Goal: Task Accomplishment & Management: Use online tool/utility

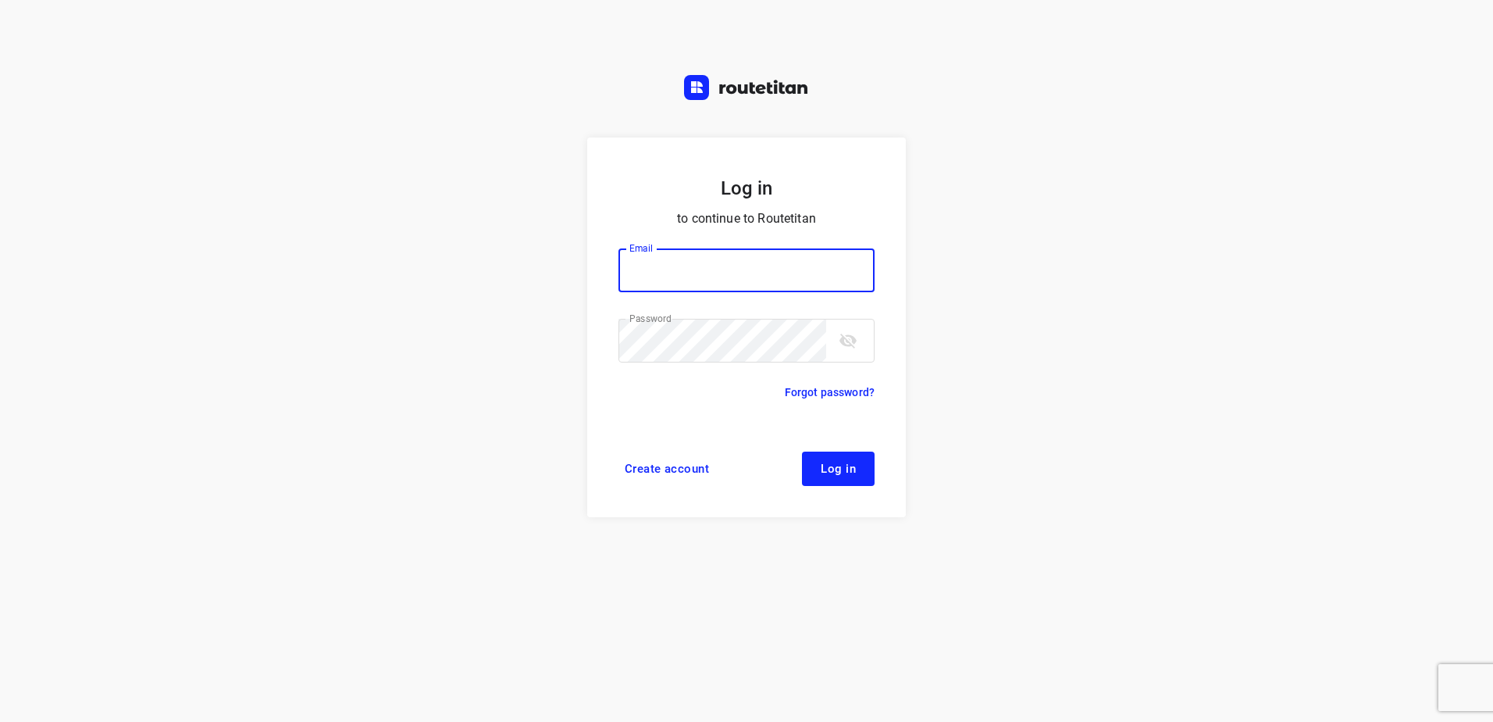
type input "[EMAIL_ADDRESS][DOMAIN_NAME]"
click at [850, 462] on span "Log in" at bounding box center [838, 468] width 35 height 12
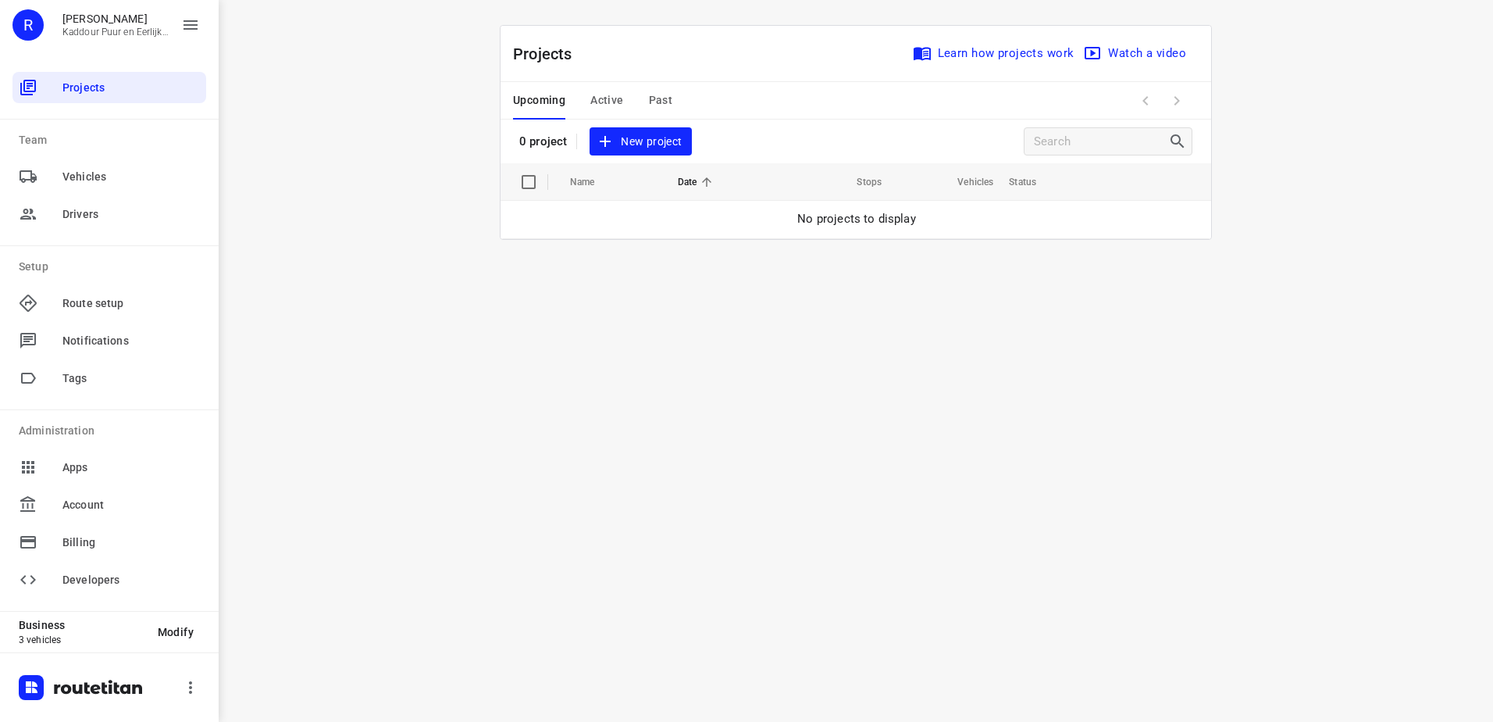
click at [665, 144] on span "New project" at bounding box center [640, 142] width 83 height 20
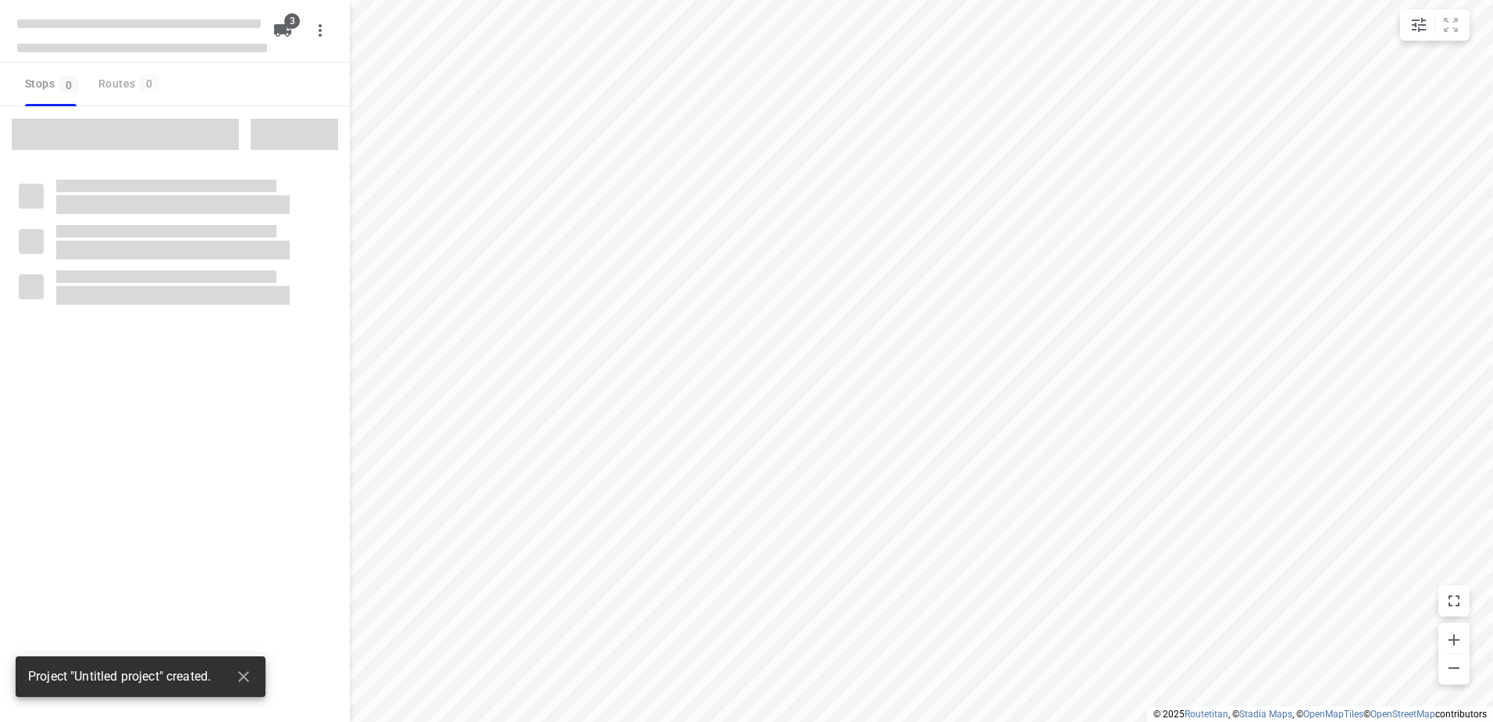
type input "distance"
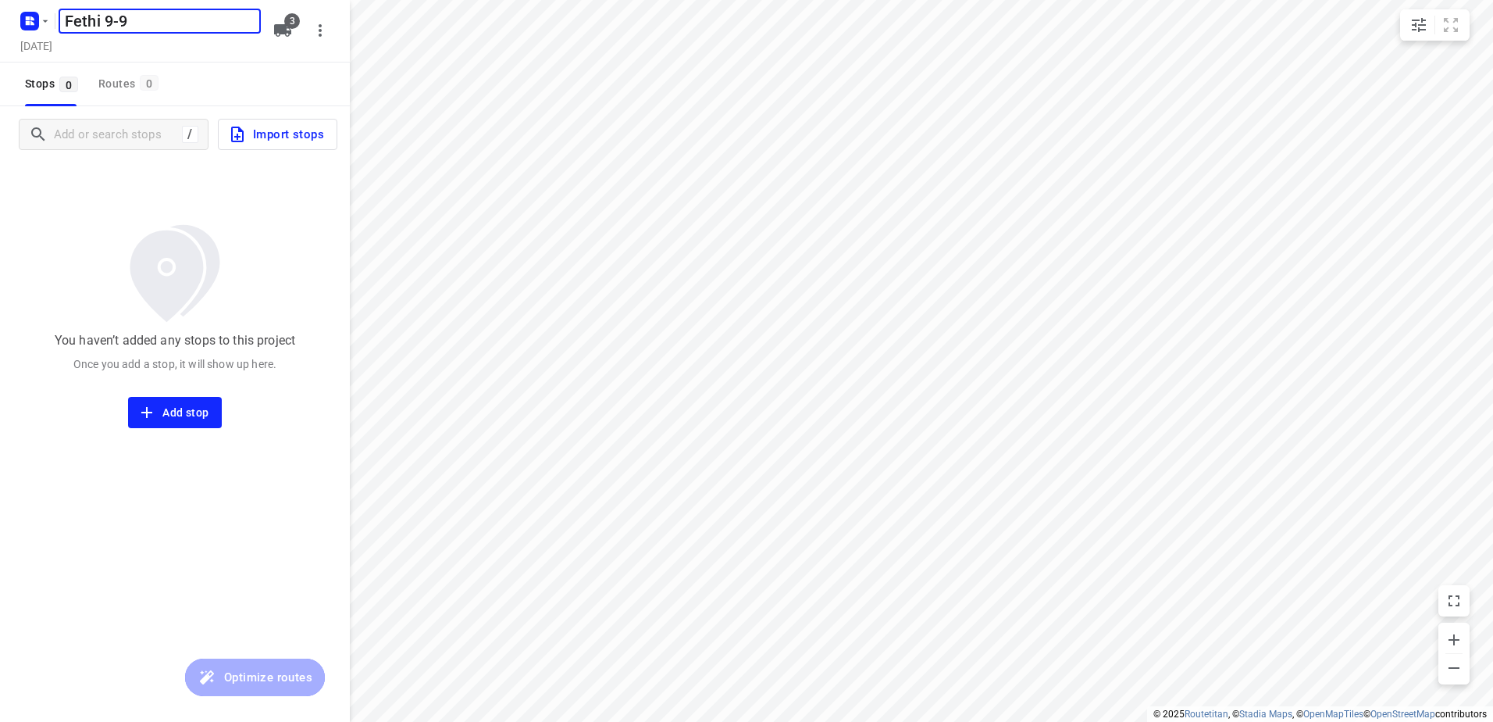
type input "Fethi 9-9"
click at [288, 29] on icon "button" at bounding box center [282, 30] width 19 height 19
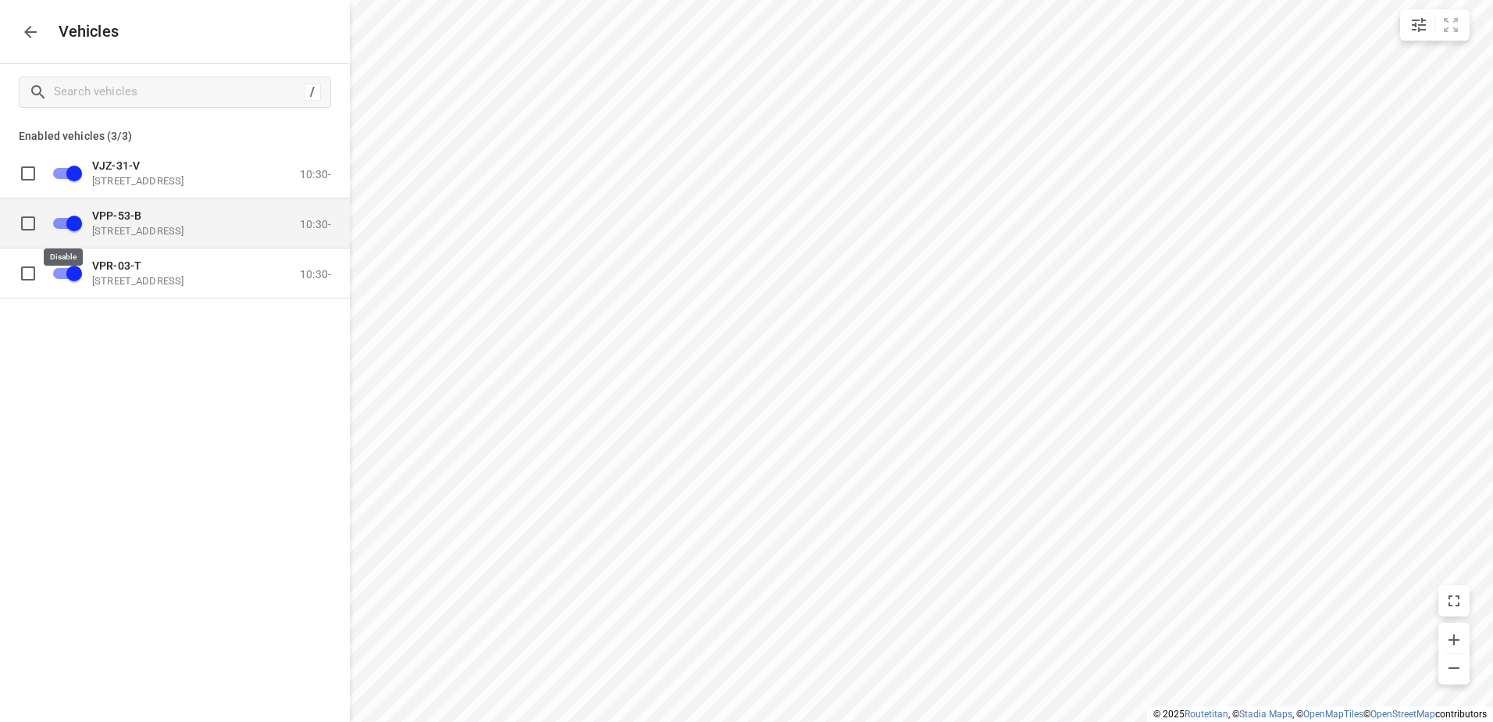
click at [73, 223] on input "grid" at bounding box center [74, 223] width 89 height 30
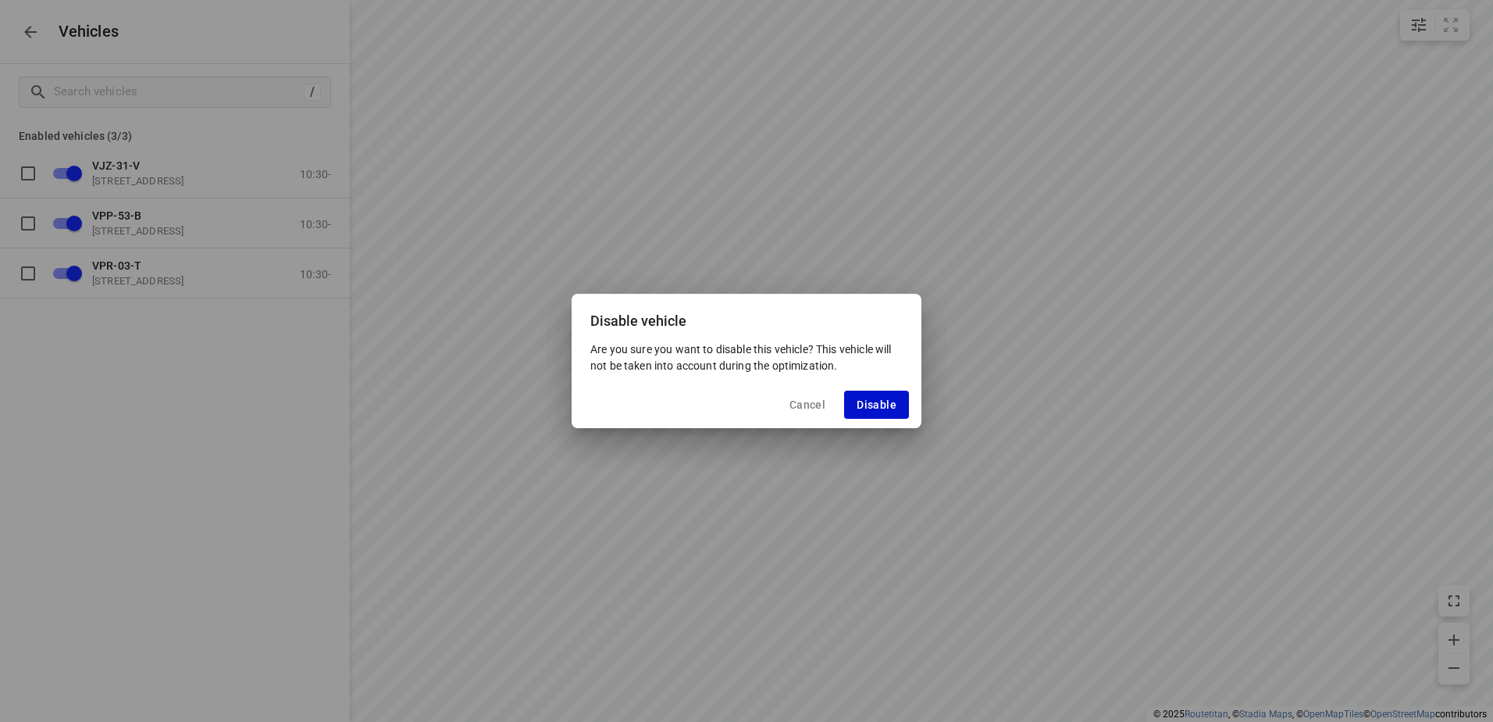
click at [878, 401] on span "Disable" at bounding box center [877, 404] width 40 height 12
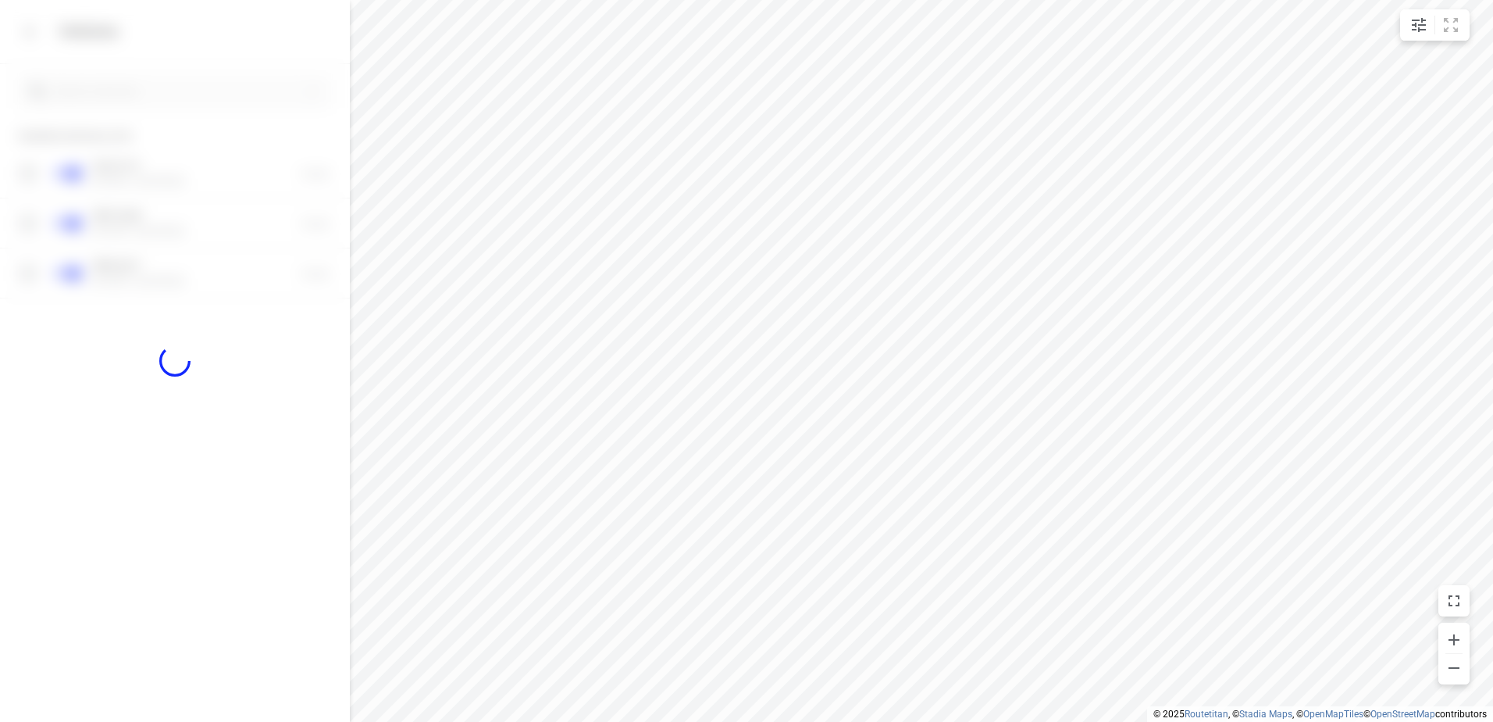
checkbox input "false"
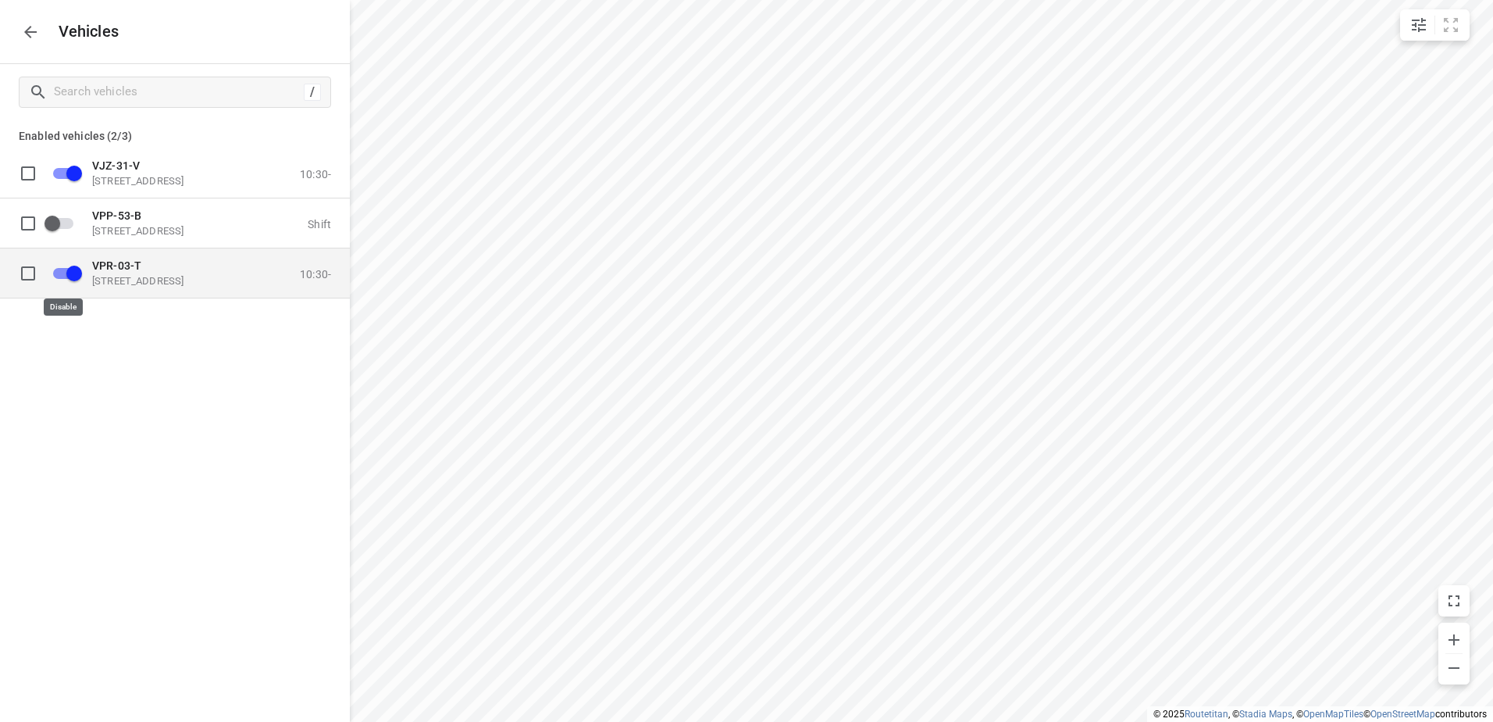
click at [68, 270] on input "grid" at bounding box center [74, 273] width 89 height 30
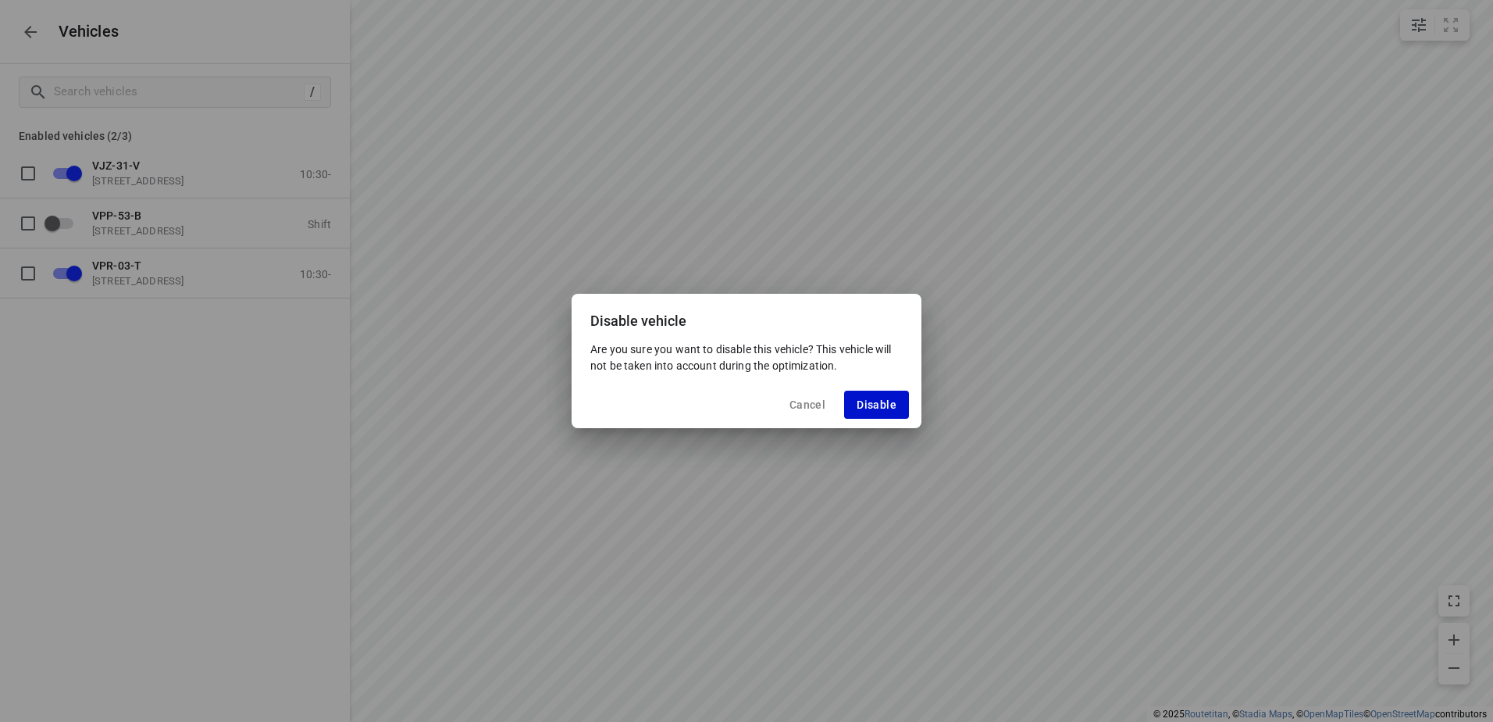
click at [878, 407] on span "Disable" at bounding box center [877, 404] width 40 height 12
checkbox input "false"
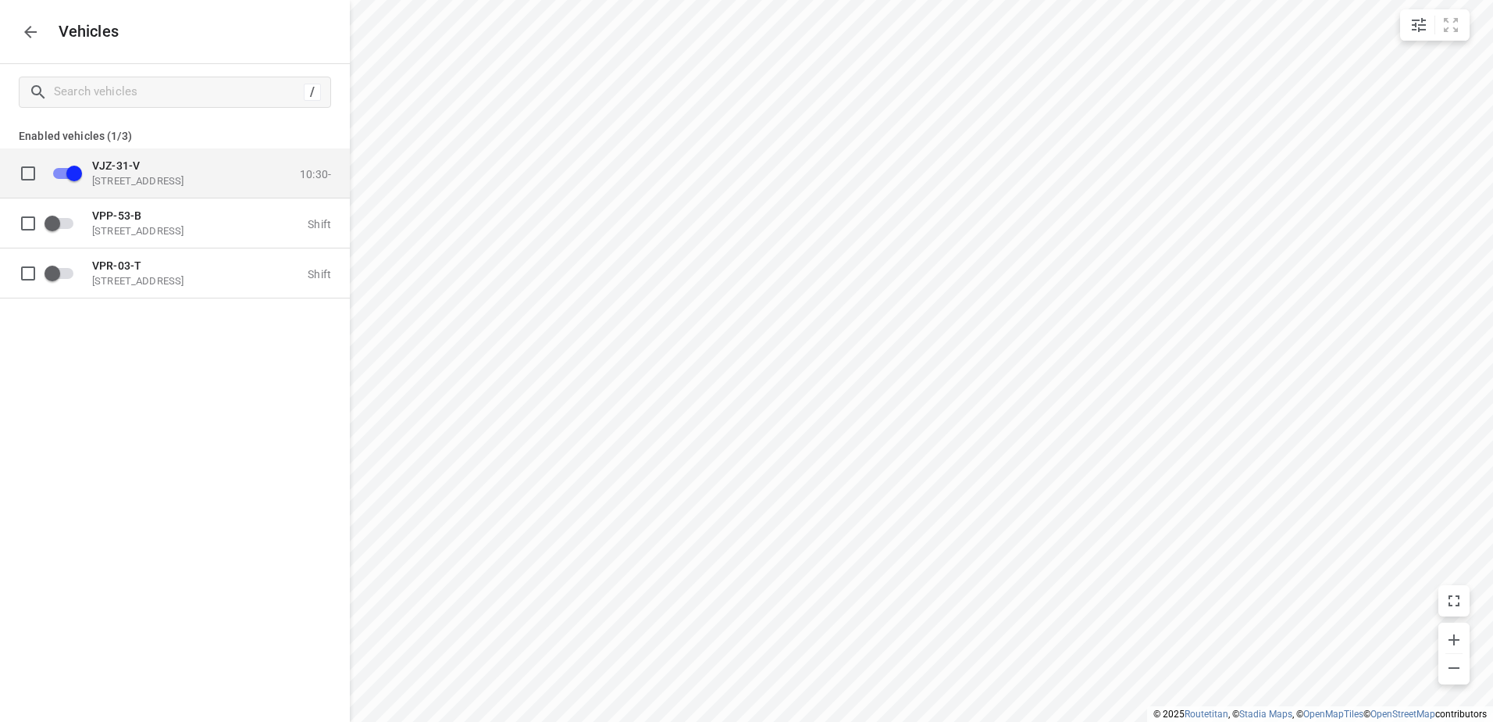
click at [120, 172] on div "VJZ-31-V [STREET_ADDRESS]" at bounding box center [170, 173] width 156 height 28
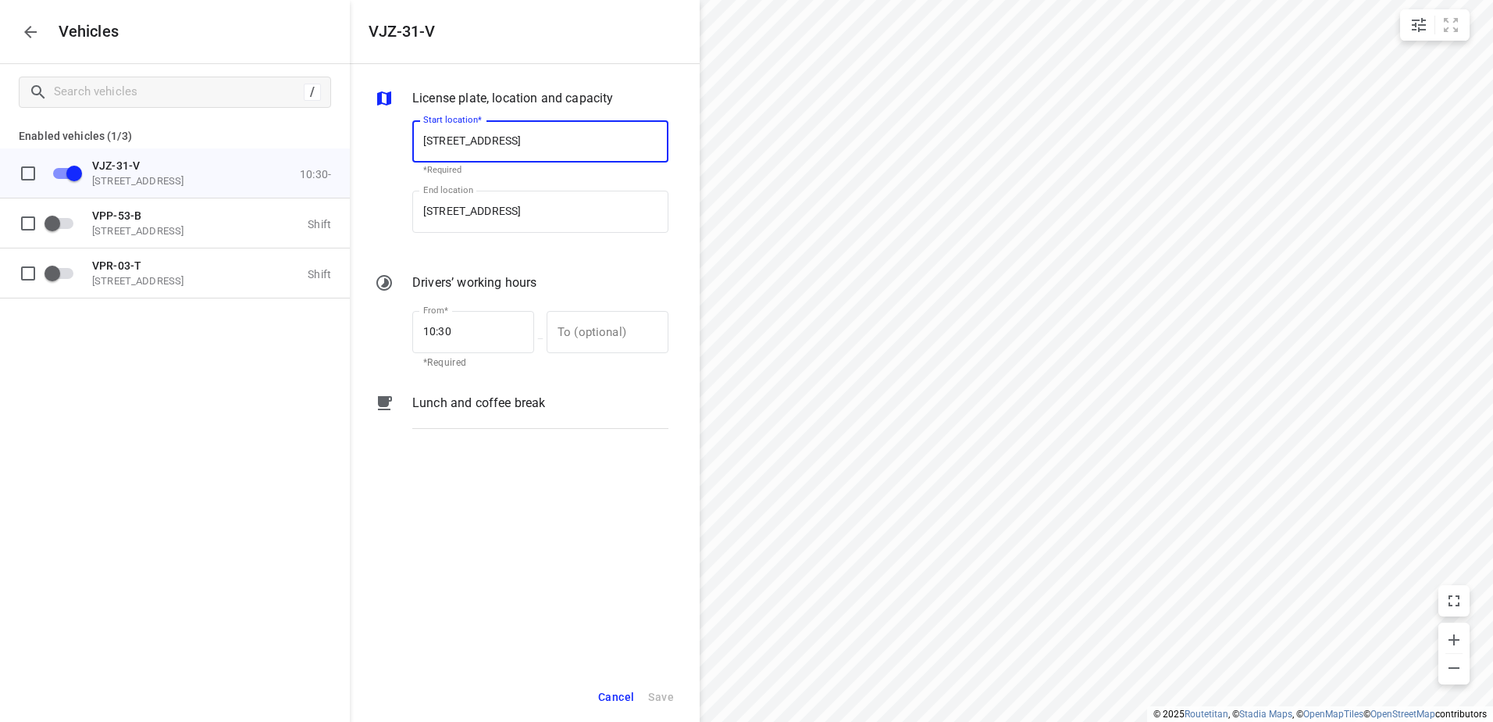
click at [462, 407] on p "Lunch and coffee break" at bounding box center [478, 403] width 133 height 19
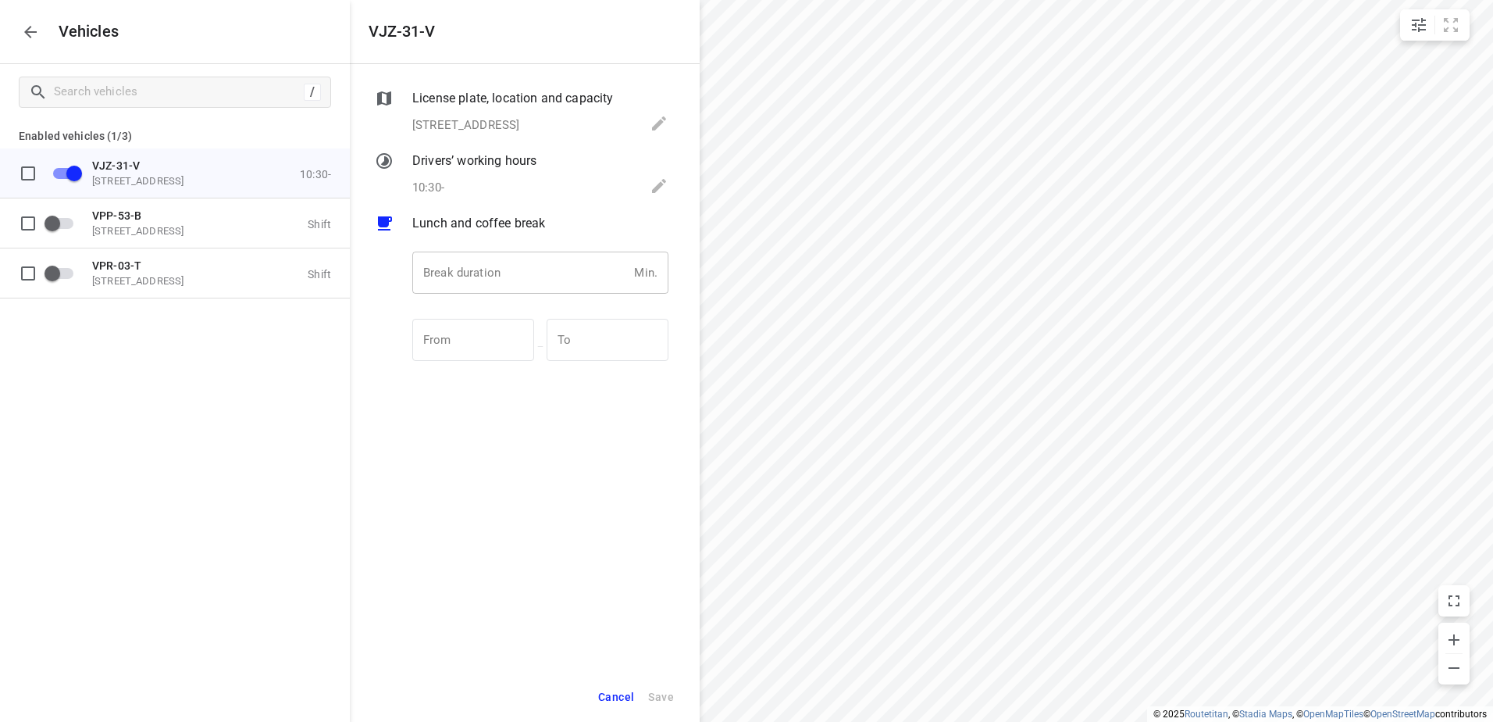
click at [469, 277] on input "number" at bounding box center [520, 273] width 216 height 42
type input "30"
click at [661, 698] on span "Save" at bounding box center [661, 697] width 26 height 20
click at [27, 23] on icon "button" at bounding box center [30, 32] width 19 height 19
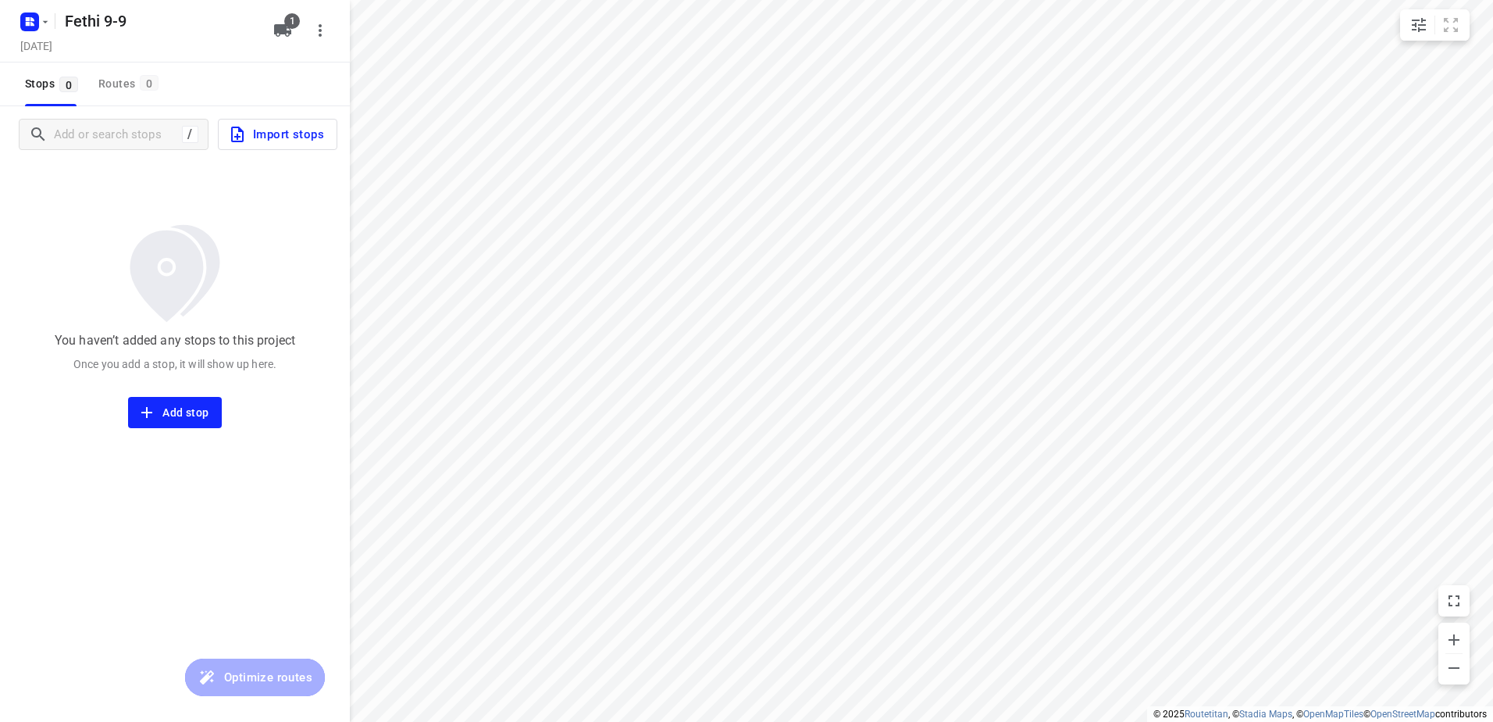
click at [285, 130] on span "Import stops" at bounding box center [276, 134] width 96 height 20
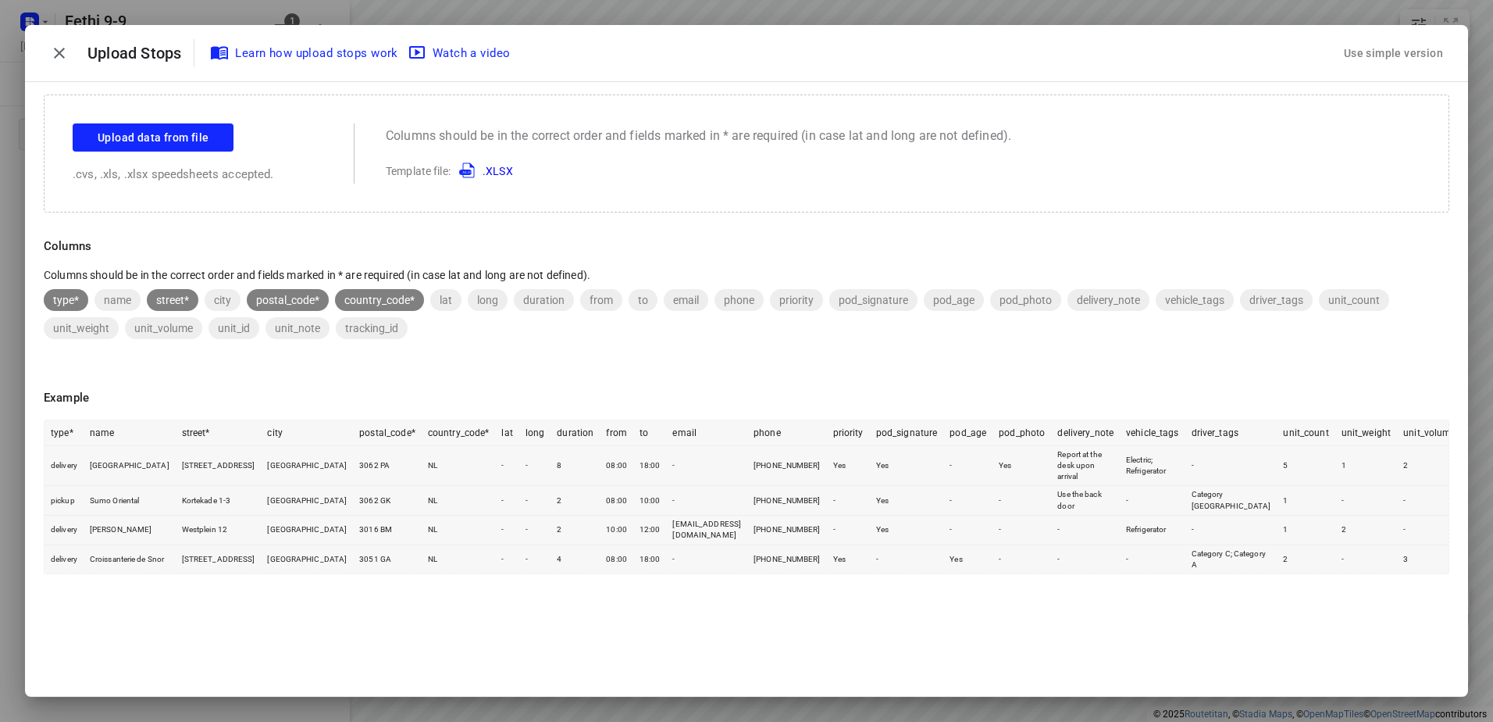
click at [1399, 58] on div "Use simple version" at bounding box center [1393, 54] width 105 height 26
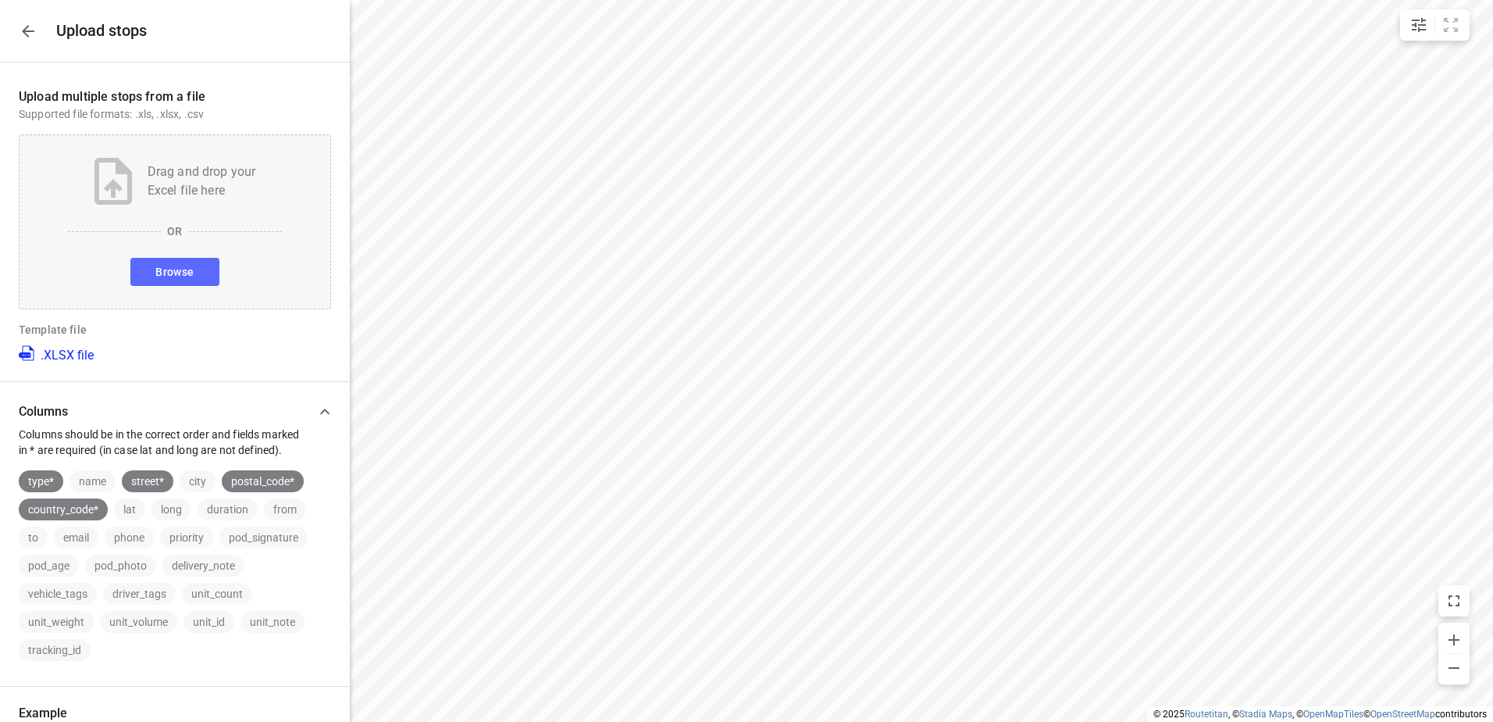
click at [176, 267] on span "Browse" at bounding box center [174, 272] width 38 height 20
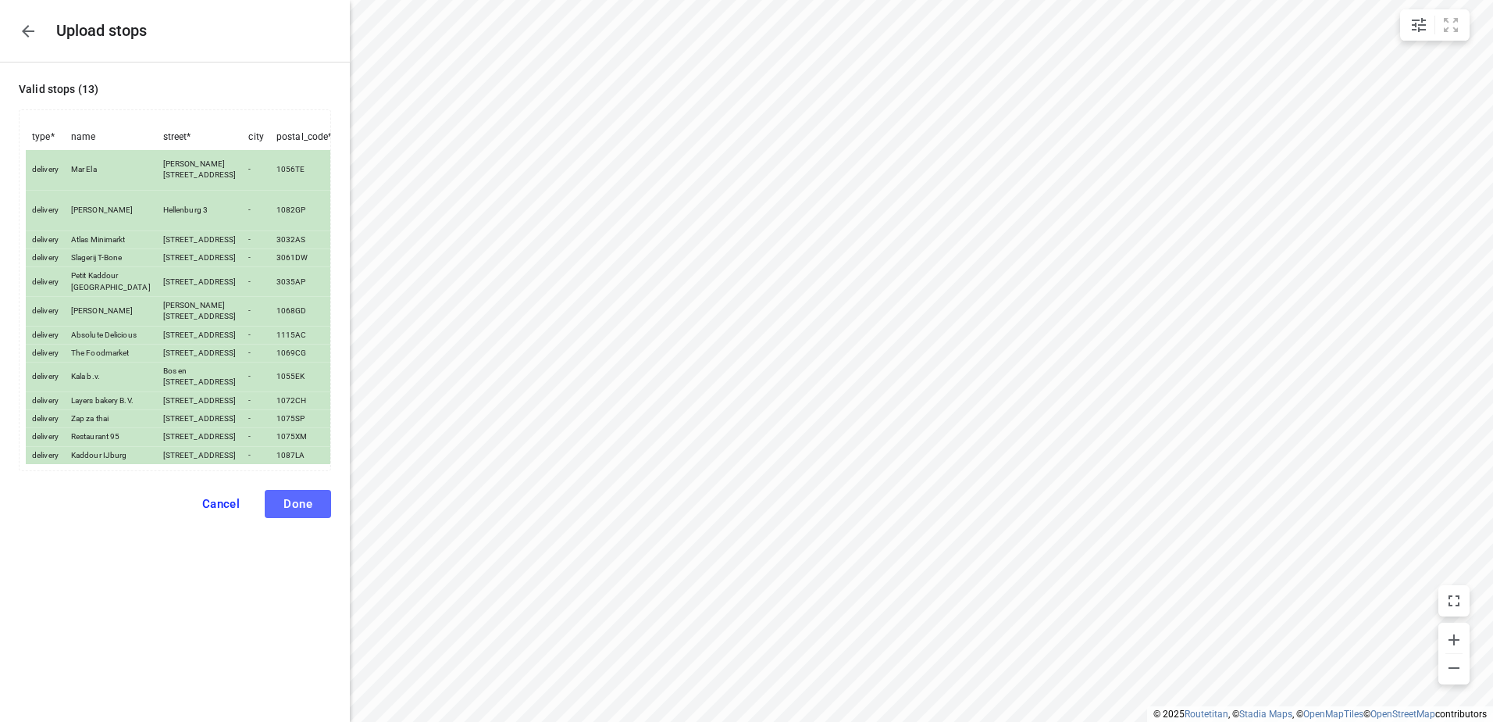
click at [292, 511] on span "Done" at bounding box center [298, 504] width 29 height 14
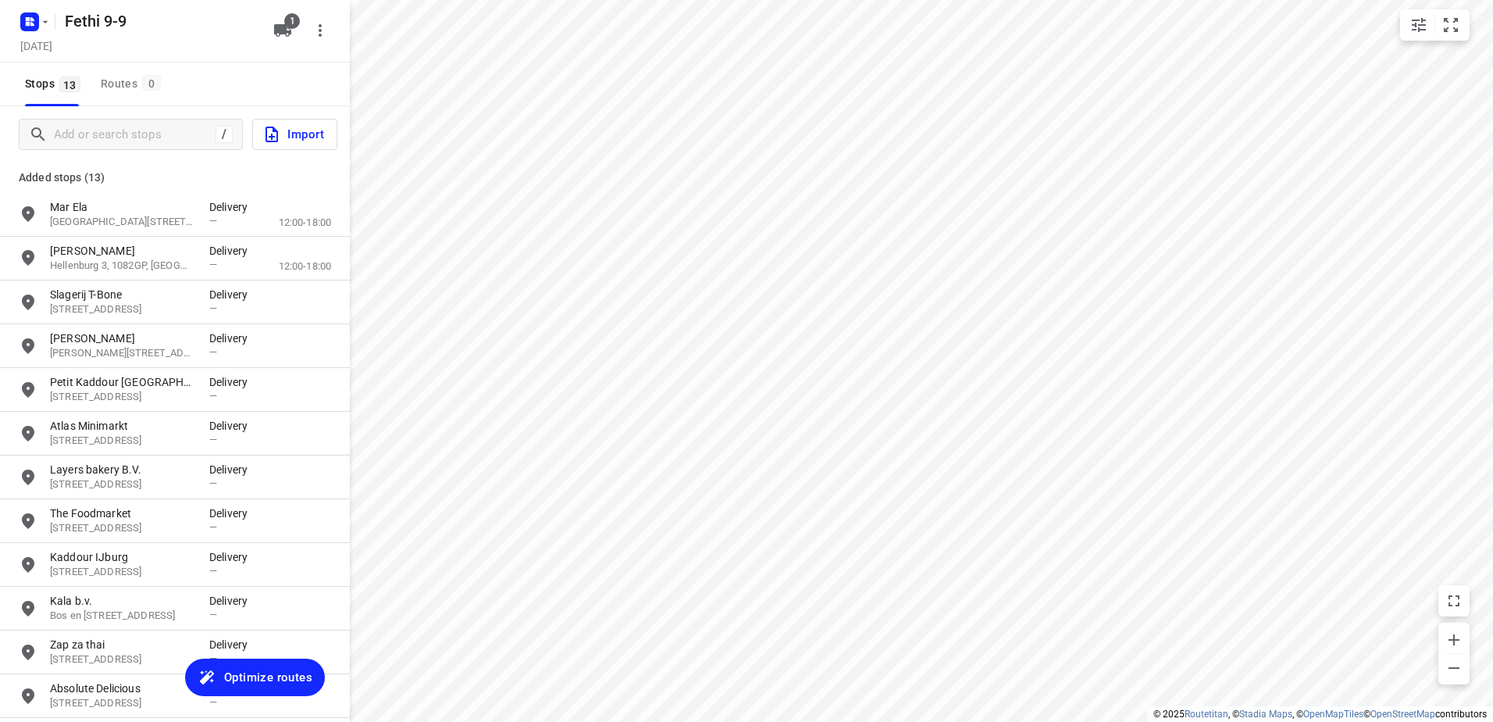
click at [262, 667] on span "Optimize routes" at bounding box center [268, 677] width 88 height 20
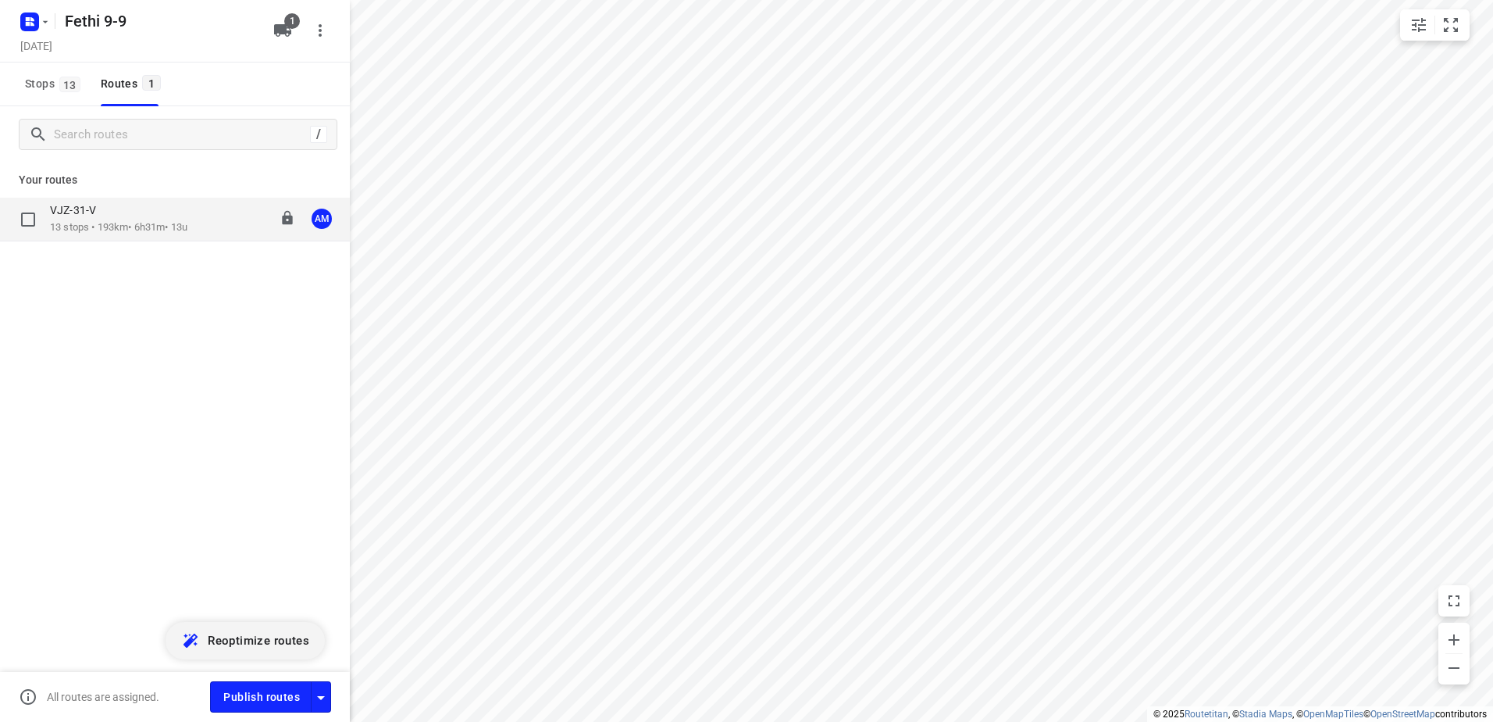
click at [114, 217] on div "VJZ-31-V" at bounding box center [118, 211] width 137 height 17
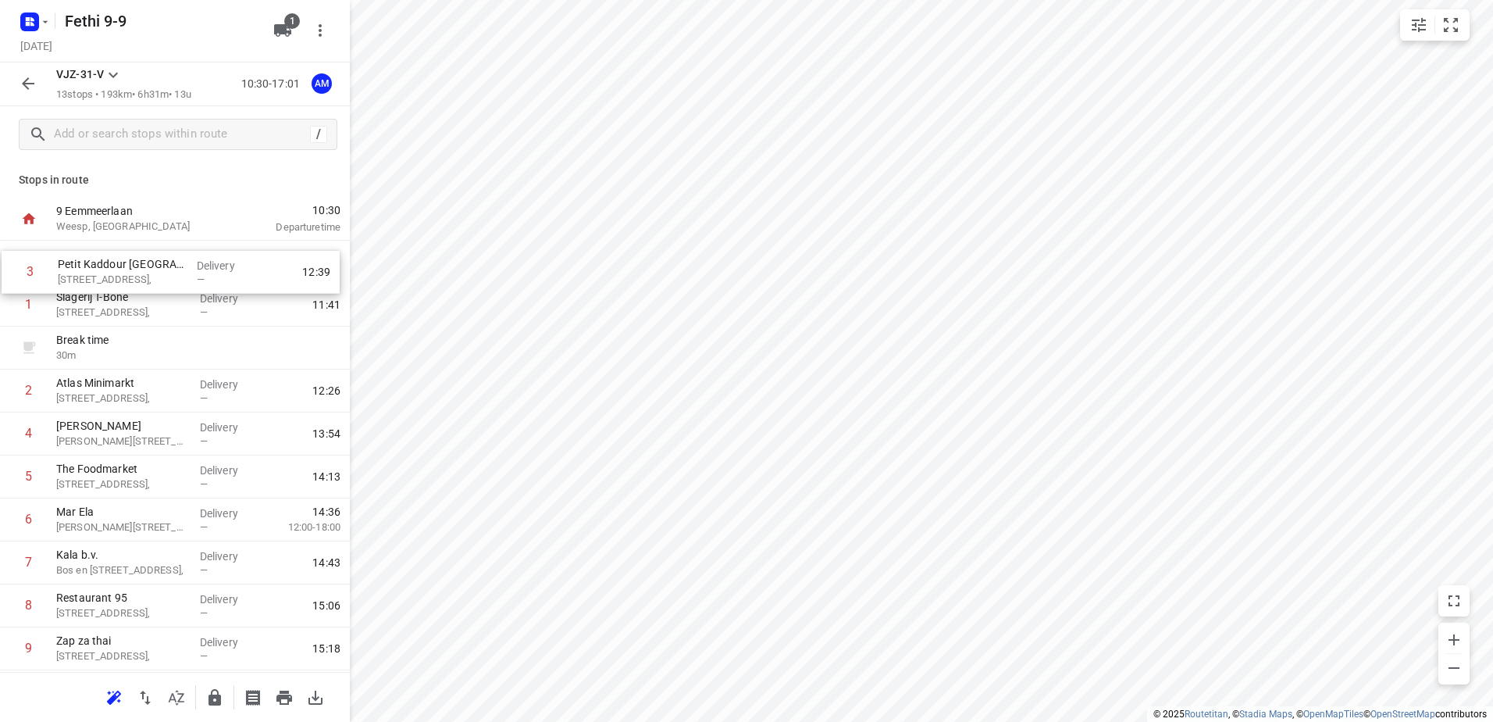
drag, startPoint x: 145, startPoint y: 394, endPoint x: 148, endPoint y: 269, distance: 124.2
click at [148, 269] on div "1 Slagerij T-[GEOGRAPHIC_DATA], Delivery — 11:41 Break time 30 m 2 Atlas [GEOGR…" at bounding box center [175, 541] width 350 height 601
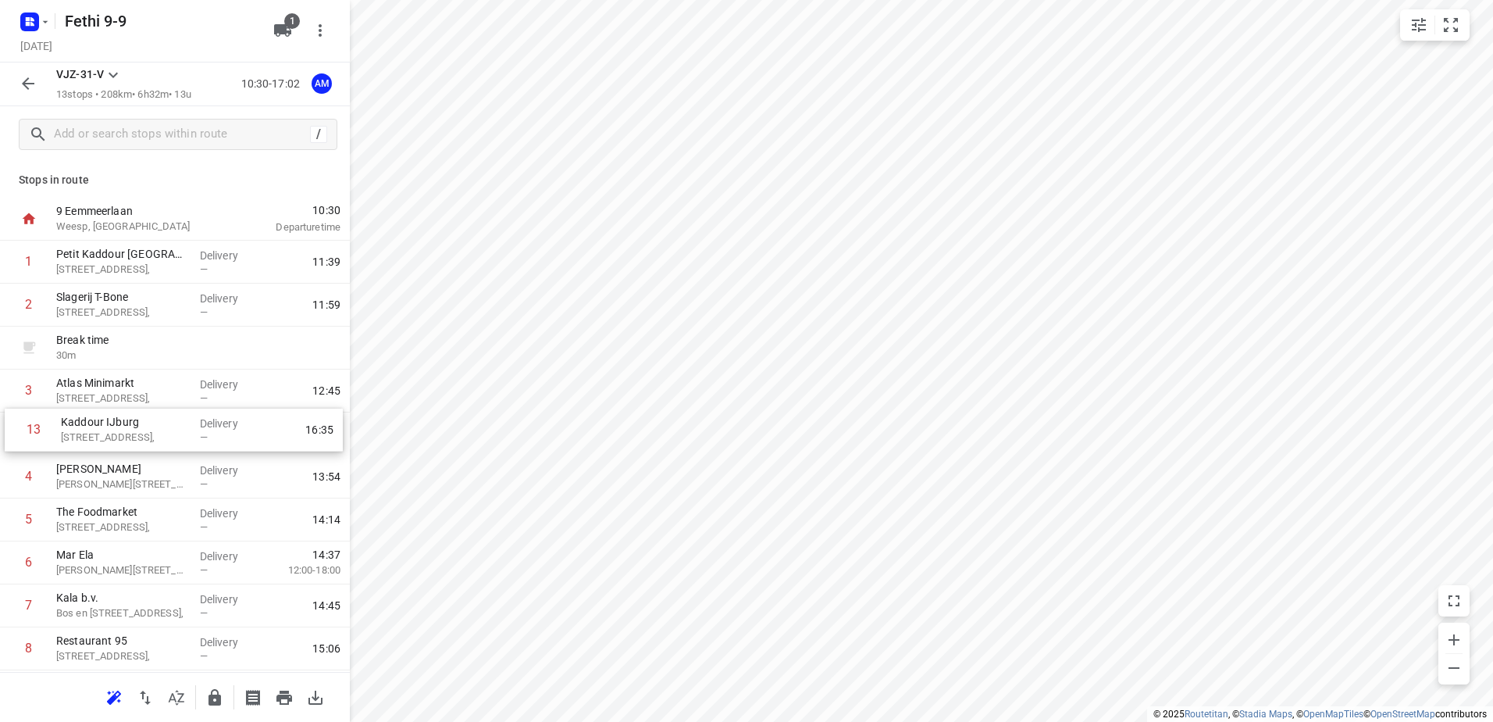
drag, startPoint x: 129, startPoint y: 610, endPoint x: 134, endPoint y: 429, distance: 181.3
click at [134, 429] on div "1 [GEOGRAPHIC_DATA][STREET_ADDRESS], Delivery — 11:39 2 Slagerij T-[GEOGRAPHIC_…" at bounding box center [175, 541] width 350 height 601
drag, startPoint x: 118, startPoint y: 359, endPoint x: 118, endPoint y: 479, distance: 120.3
click at [118, 479] on div "1 [GEOGRAPHIC_DATA] [STREET_ADDRESS], Delivery — 11:39 2 Slagerij T-[GEOGRAPHIC…" at bounding box center [175, 541] width 350 height 601
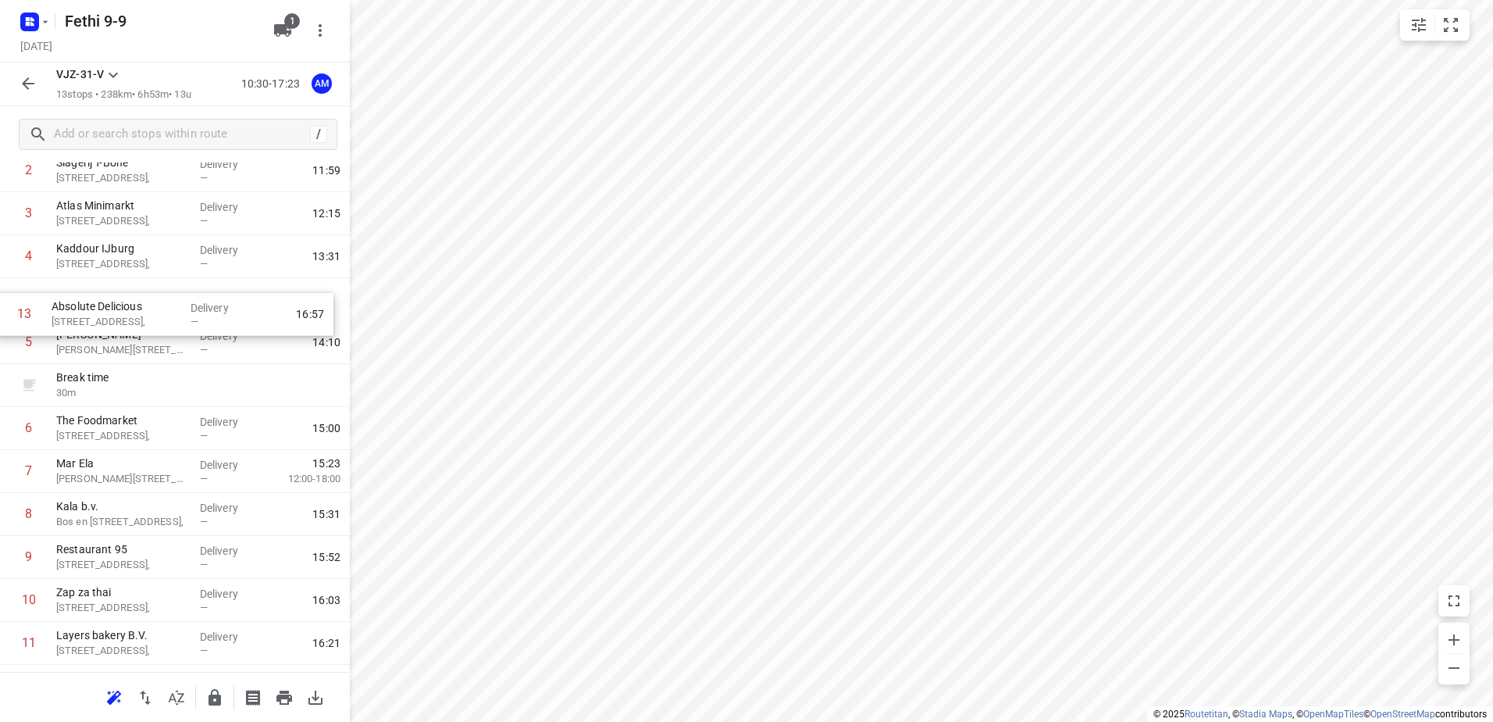
scroll to position [134, 0]
drag, startPoint x: 127, startPoint y: 612, endPoint x: 123, endPoint y: 309, distance: 303.9
click at [123, 309] on div "1 [GEOGRAPHIC_DATA] [STREET_ADDRESS], Delivery — 11:39 2 Slagerij T-[GEOGRAPHIC…" at bounding box center [175, 407] width 350 height 601
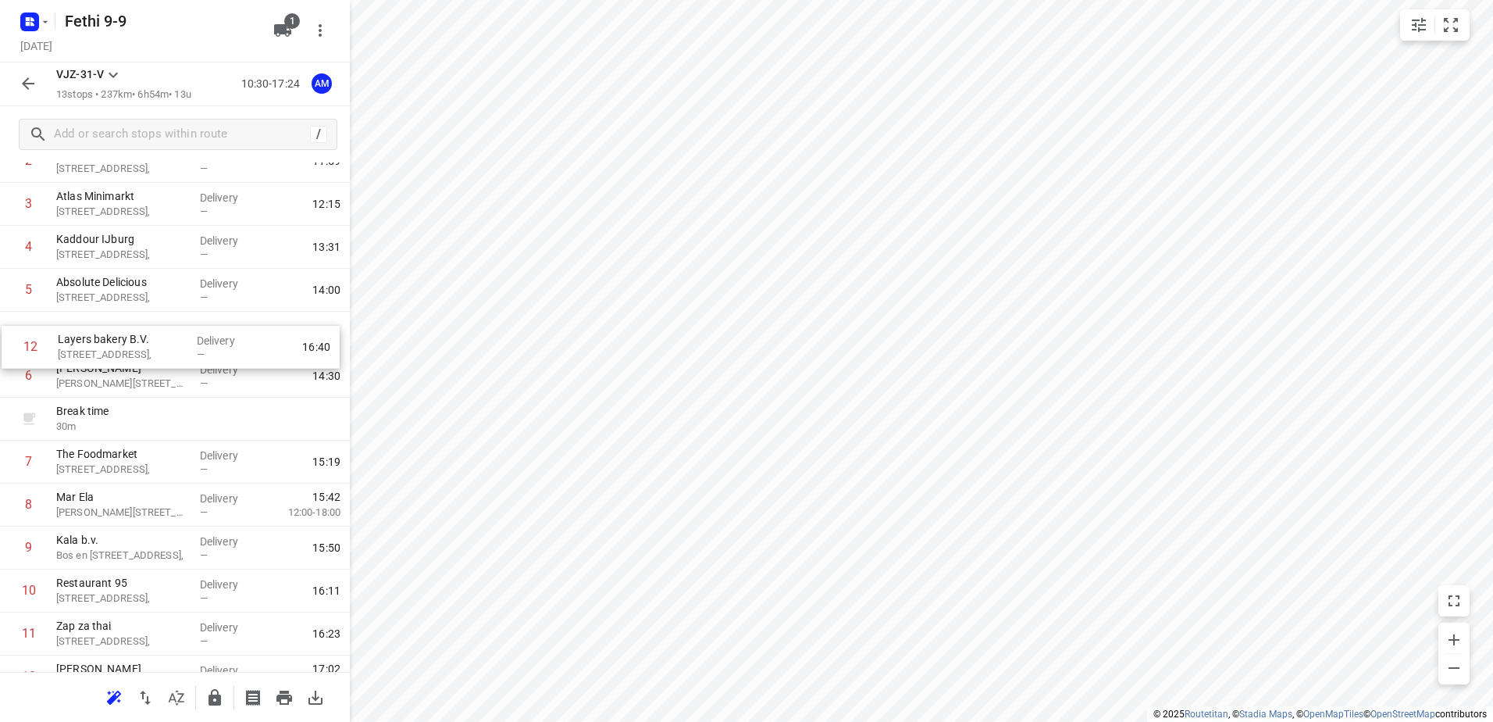
drag, startPoint x: 115, startPoint y: 648, endPoint x: 116, endPoint y: 344, distance: 303.1
click at [116, 344] on div "1 [GEOGRAPHIC_DATA] [STREET_ADDRESS], Delivery — 11:39 2 Slagerij T-[GEOGRAPHIC…" at bounding box center [175, 397] width 350 height 601
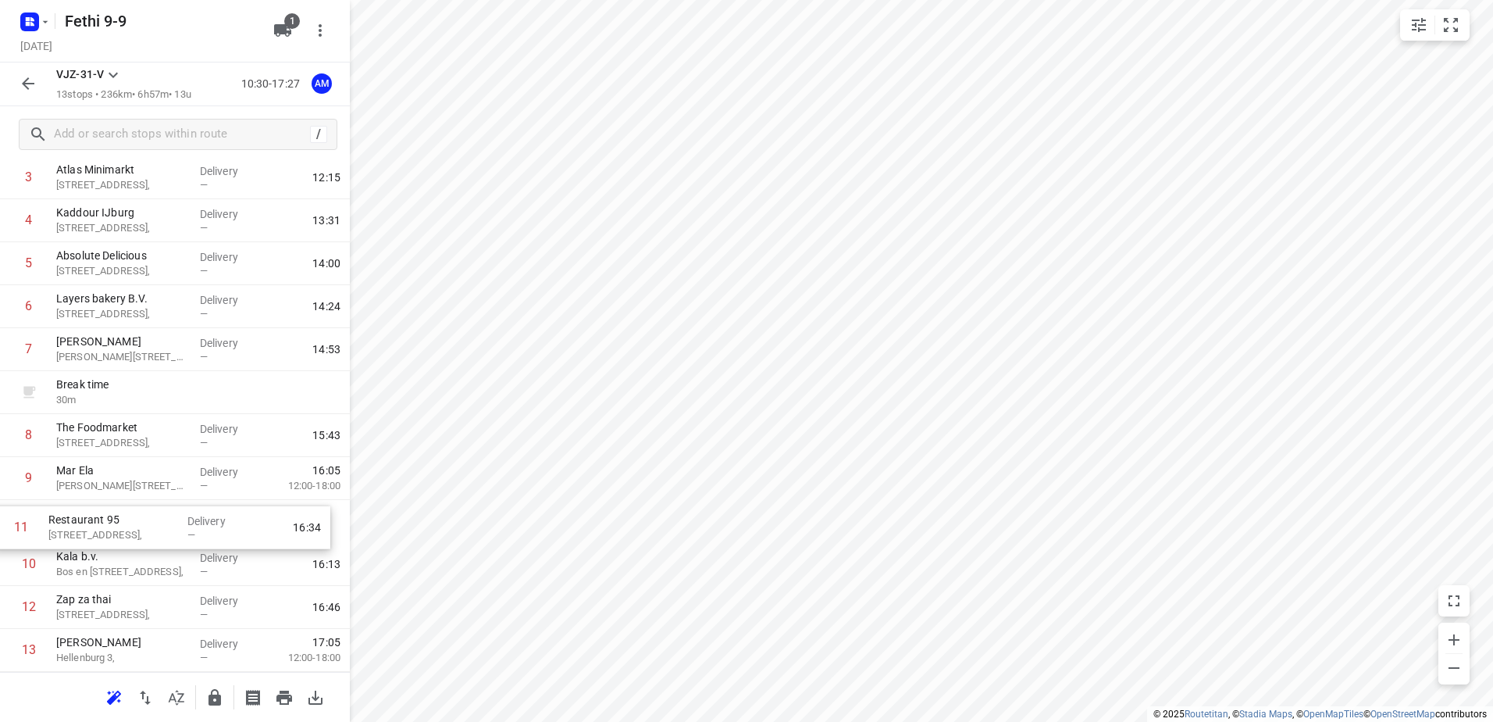
scroll to position [172, 0]
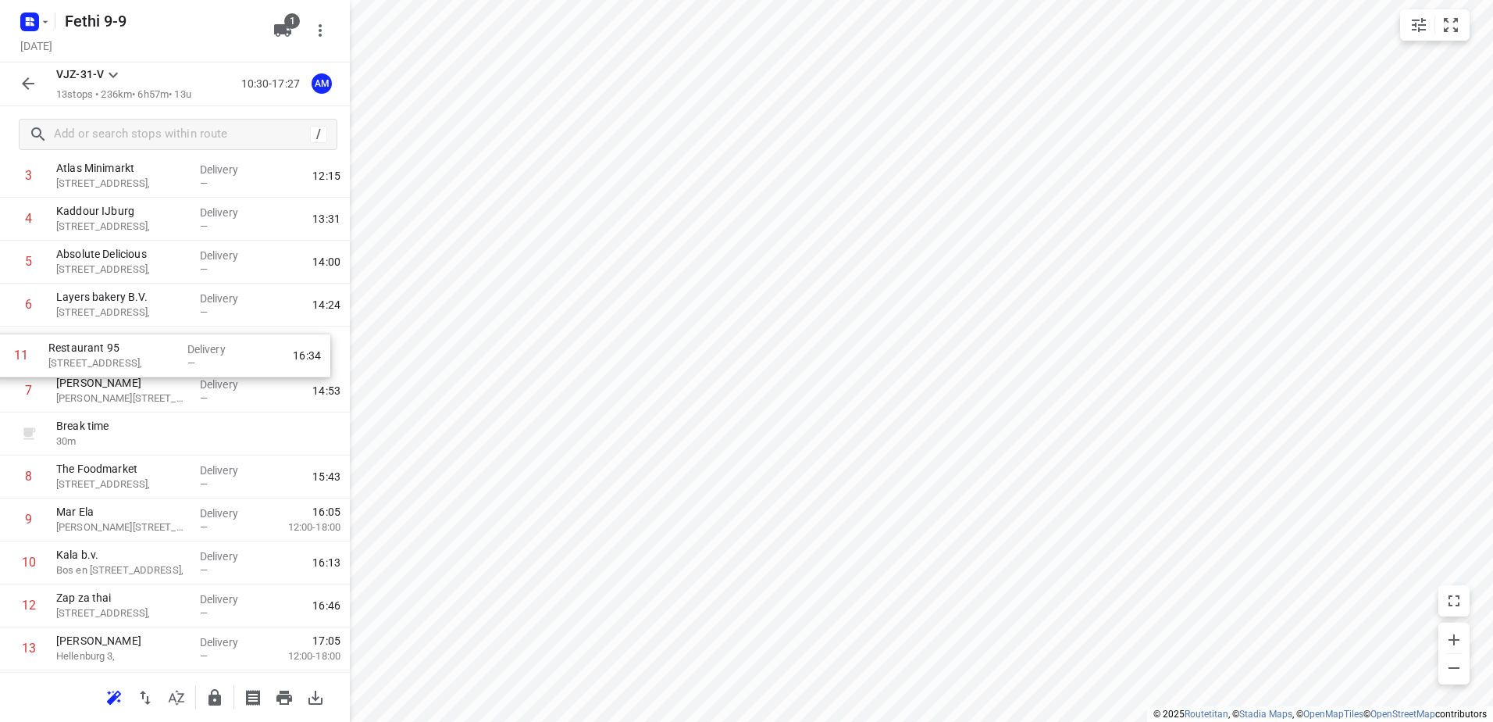
drag, startPoint x: 112, startPoint y: 599, endPoint x: 105, endPoint y: 360, distance: 239.1
click at [105, 360] on div "1 Petit Kaddour [GEOGRAPHIC_DATA] [GEOGRAPHIC_DATA][STREET_ADDRESS], Delivery —…" at bounding box center [175, 369] width 350 height 601
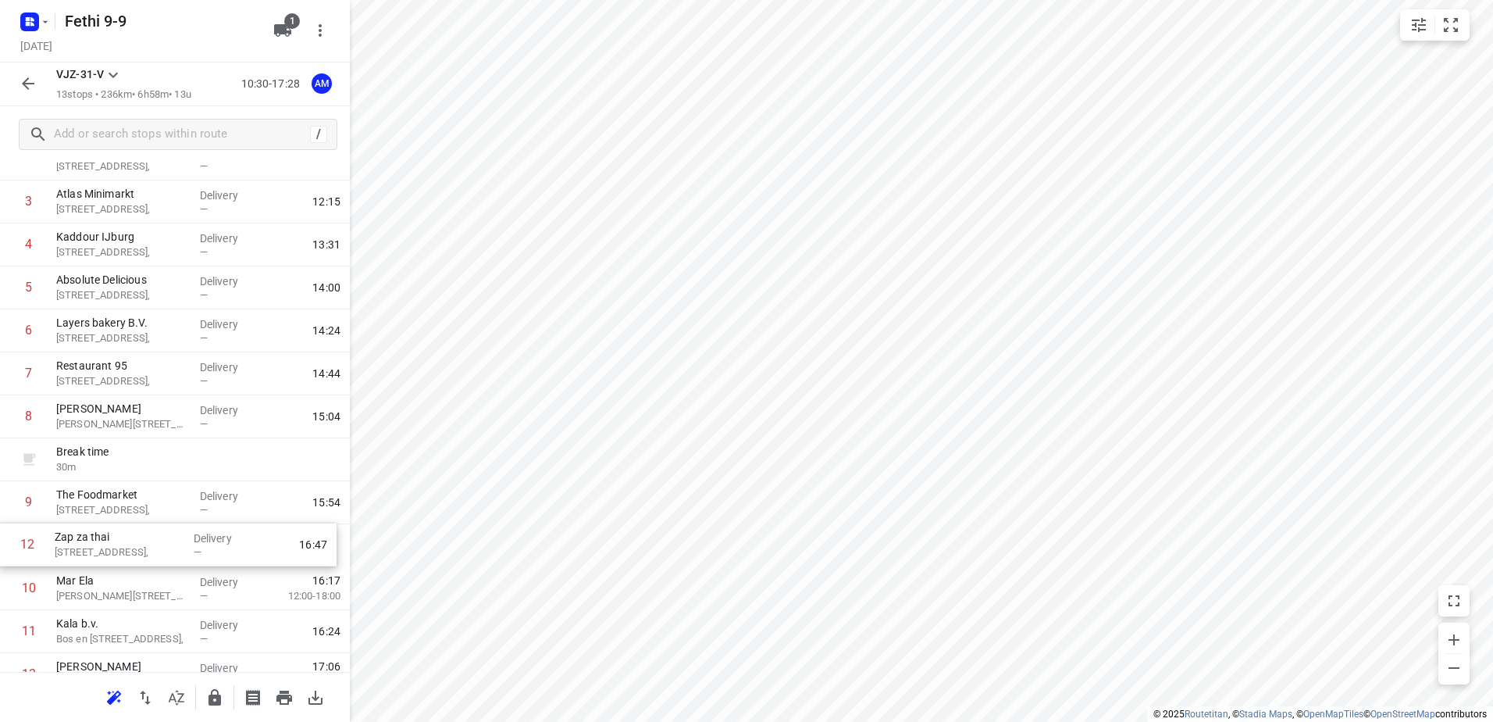
scroll to position [148, 0]
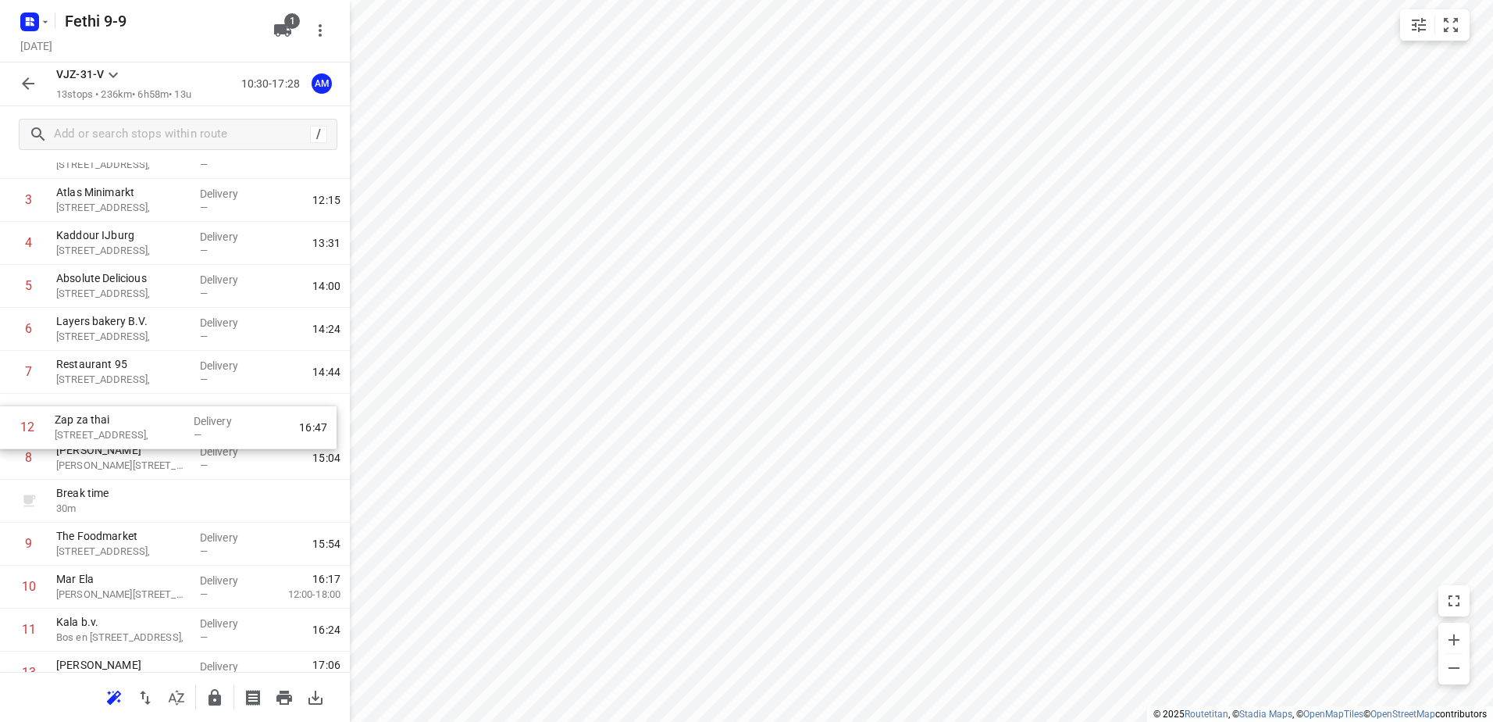
drag, startPoint x: 111, startPoint y: 646, endPoint x: 109, endPoint y: 426, distance: 219.5
click at [109, 426] on div "1 Petit Kaddour [GEOGRAPHIC_DATA] [GEOGRAPHIC_DATA][STREET_ADDRESS], Delivery —…" at bounding box center [175, 393] width 350 height 601
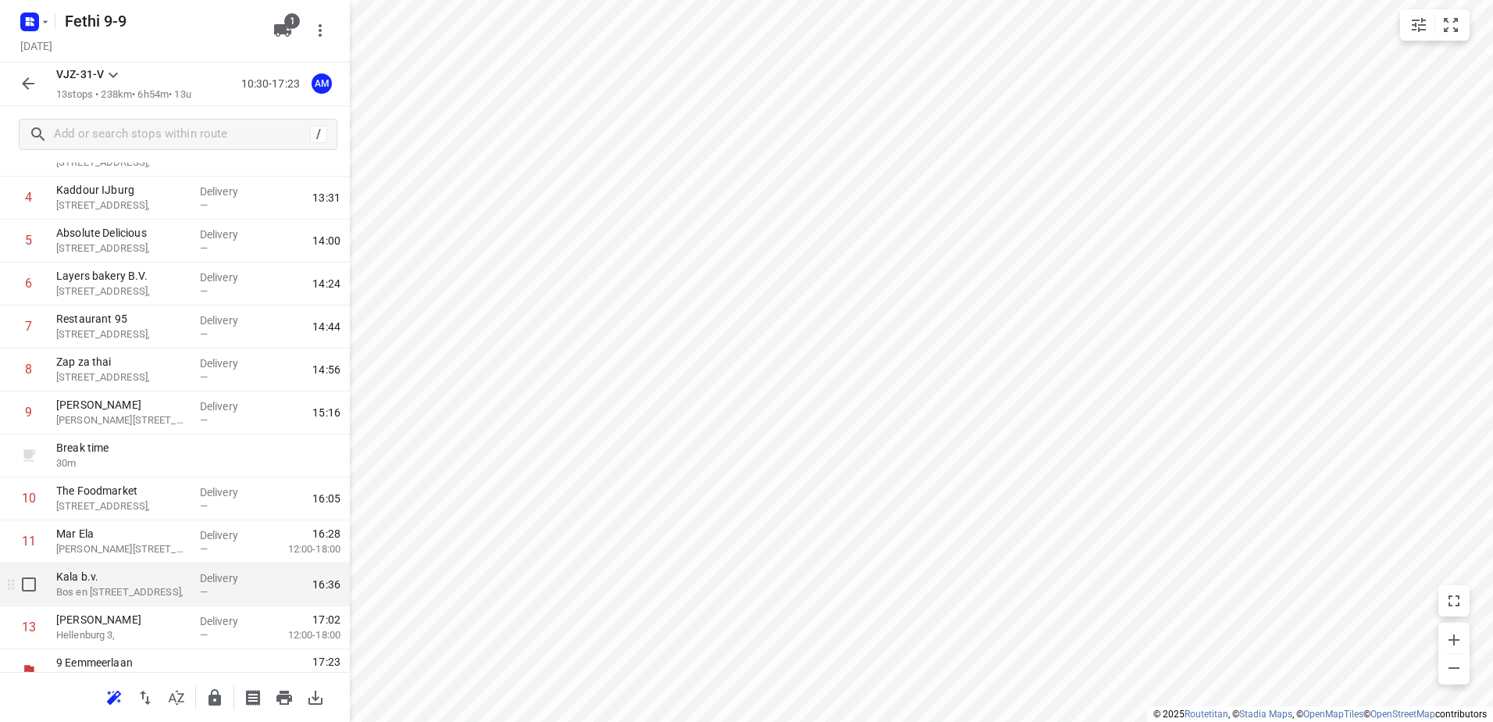
scroll to position [213, 0]
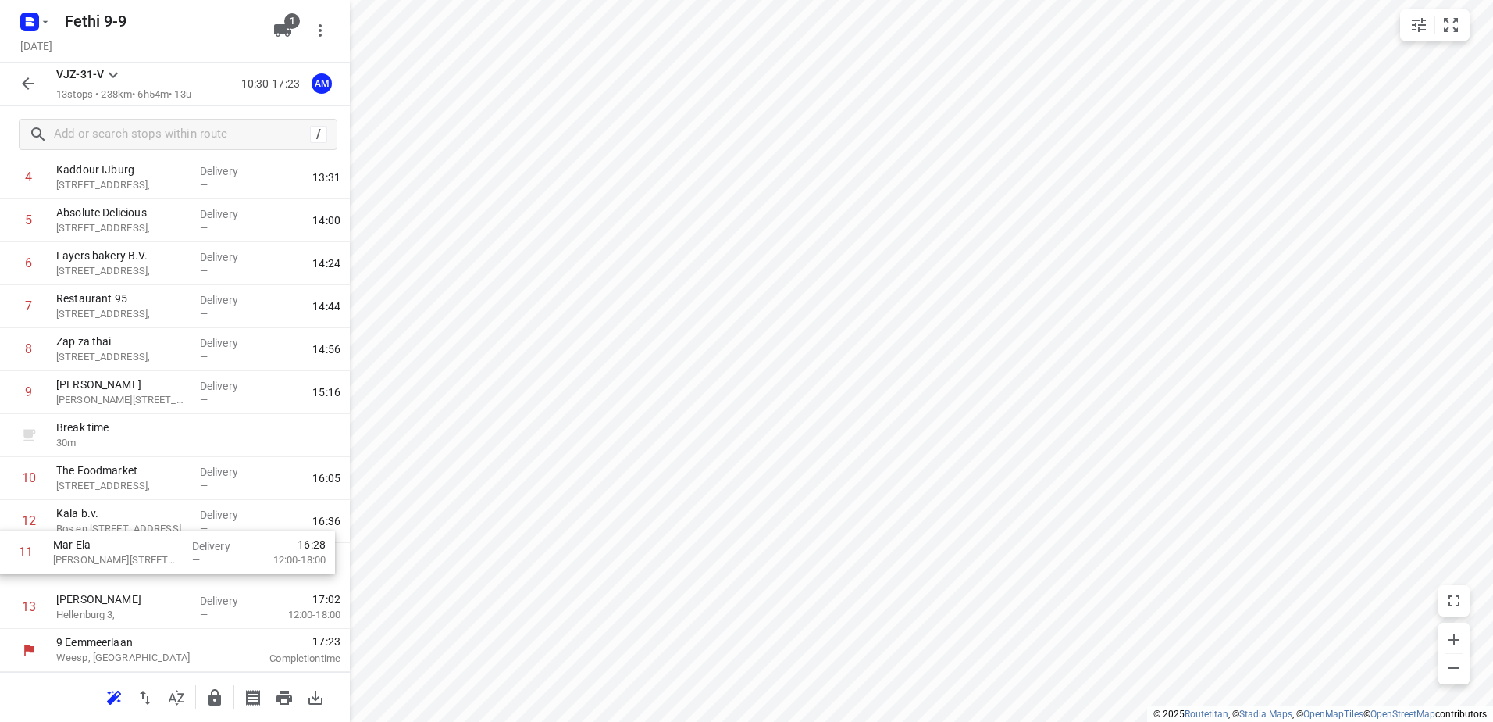
drag, startPoint x: 113, startPoint y: 526, endPoint x: 110, endPoint y: 563, distance: 36.8
click at [110, 563] on div "1 Petit Kaddour [GEOGRAPHIC_DATA] [GEOGRAPHIC_DATA][STREET_ADDRESS], Delivery —…" at bounding box center [175, 327] width 350 height 601
click at [25, 87] on icon "button" at bounding box center [28, 83] width 19 height 19
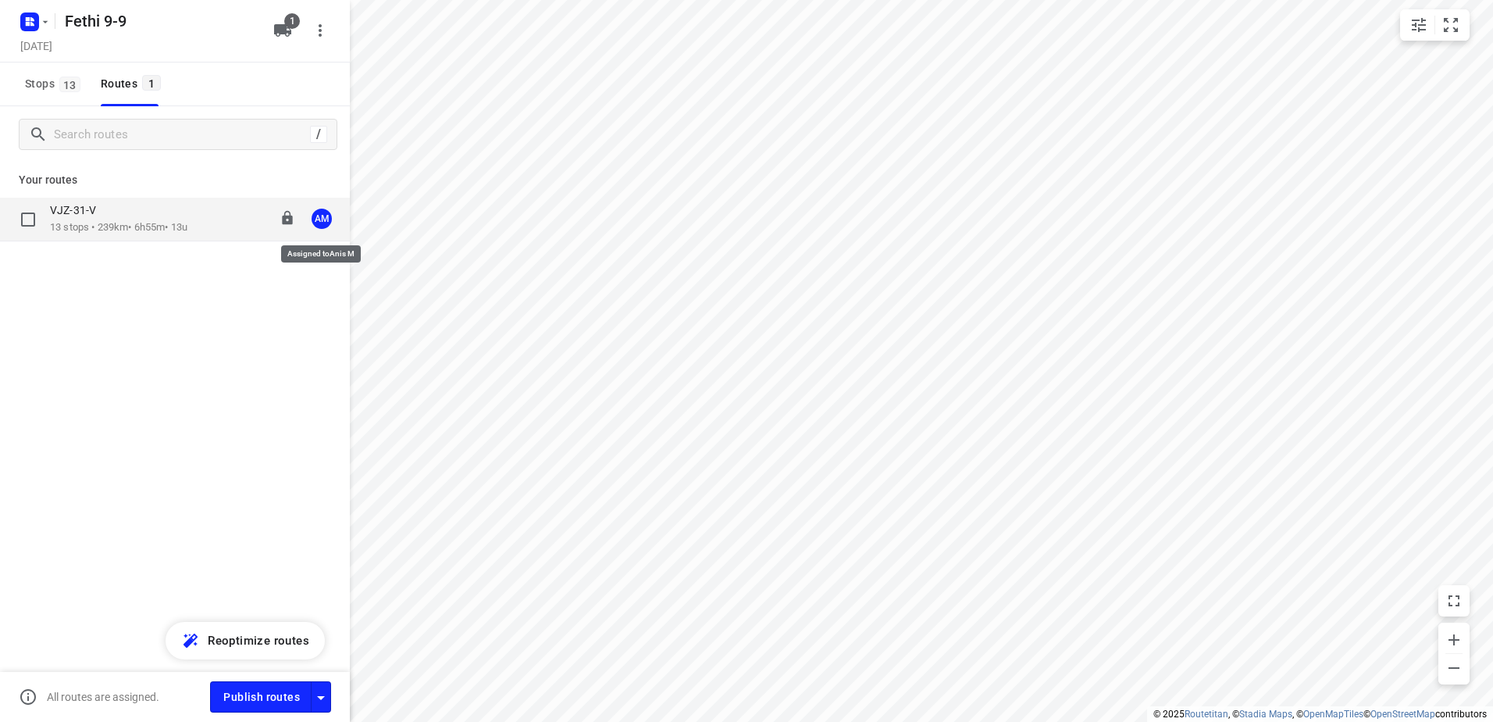
click at [318, 217] on div "AM" at bounding box center [322, 219] width 20 height 20
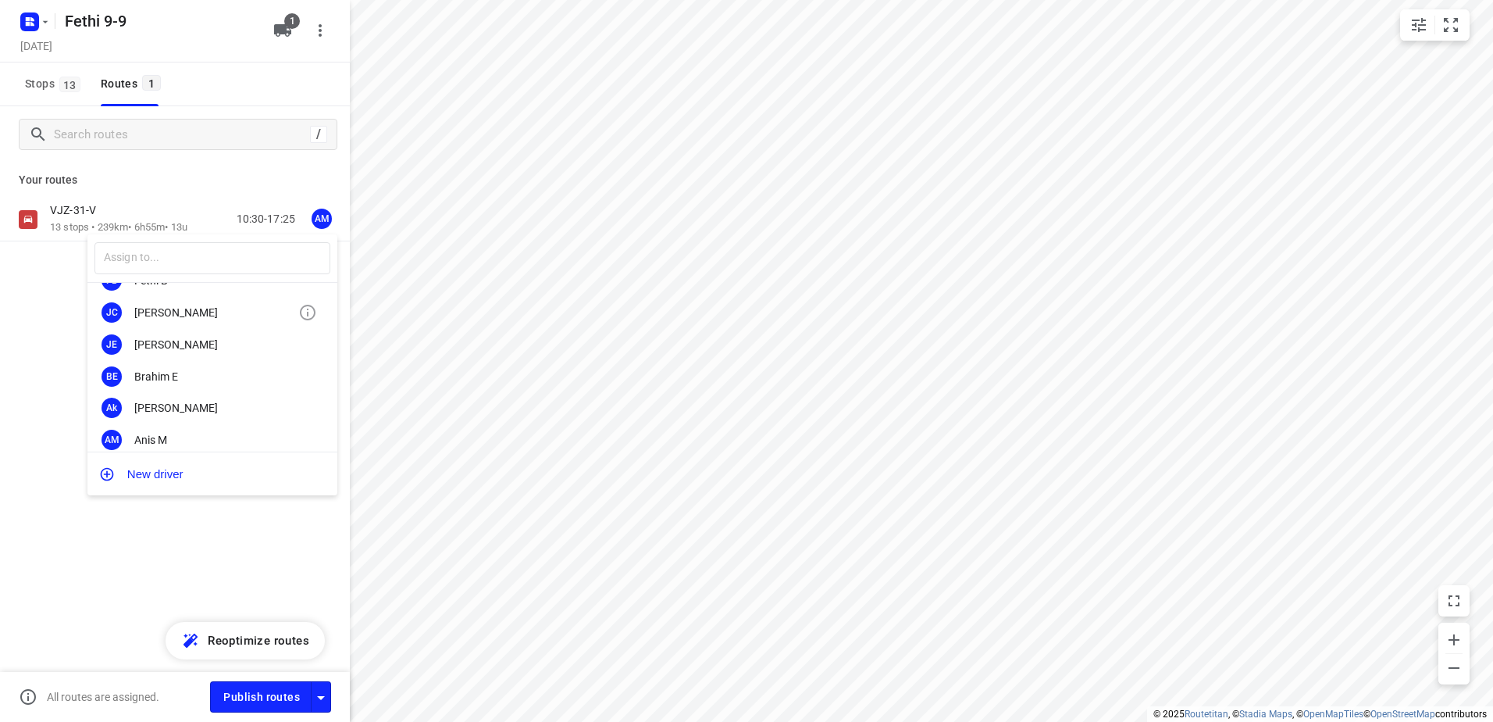
scroll to position [0, 0]
click at [168, 335] on div "Fethi B" at bounding box center [216, 336] width 164 height 12
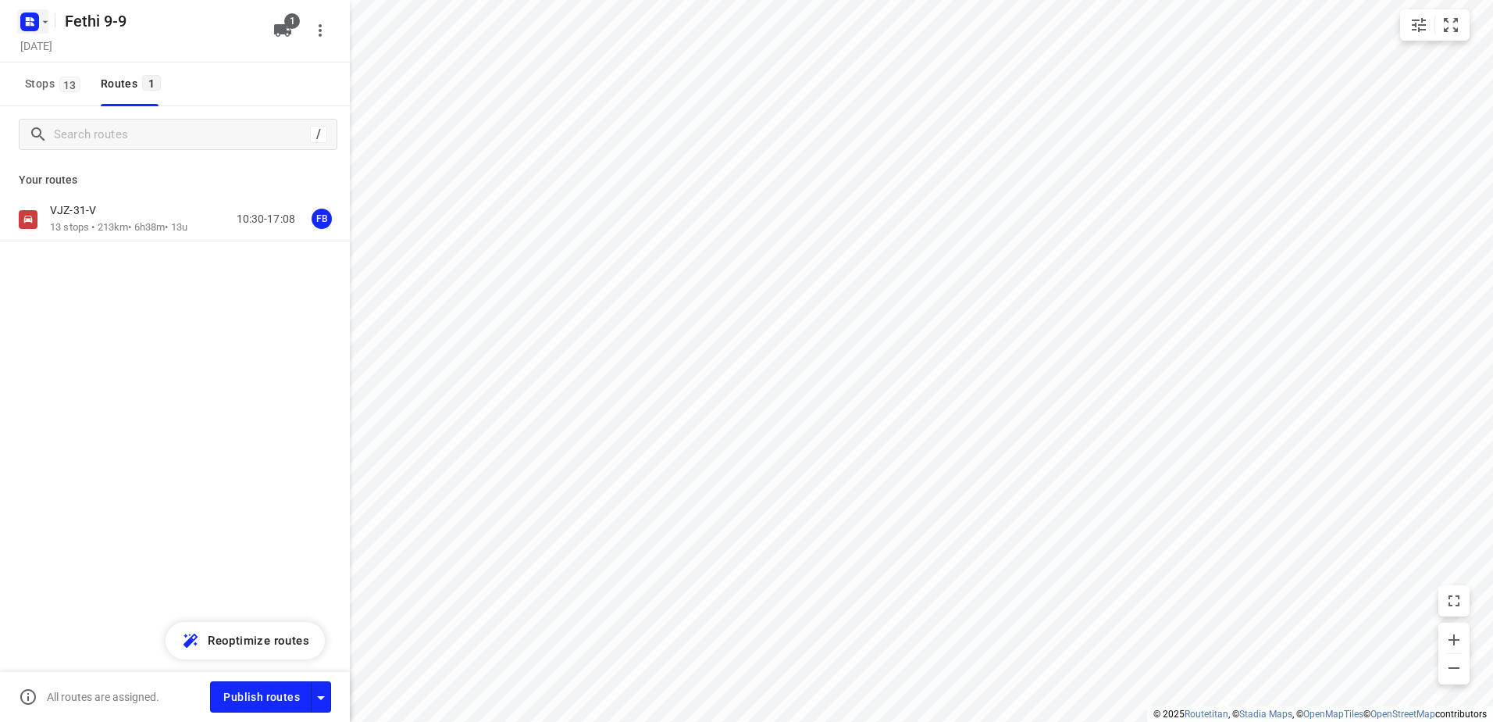
click at [46, 22] on icon "button" at bounding box center [45, 21] width 5 height 2
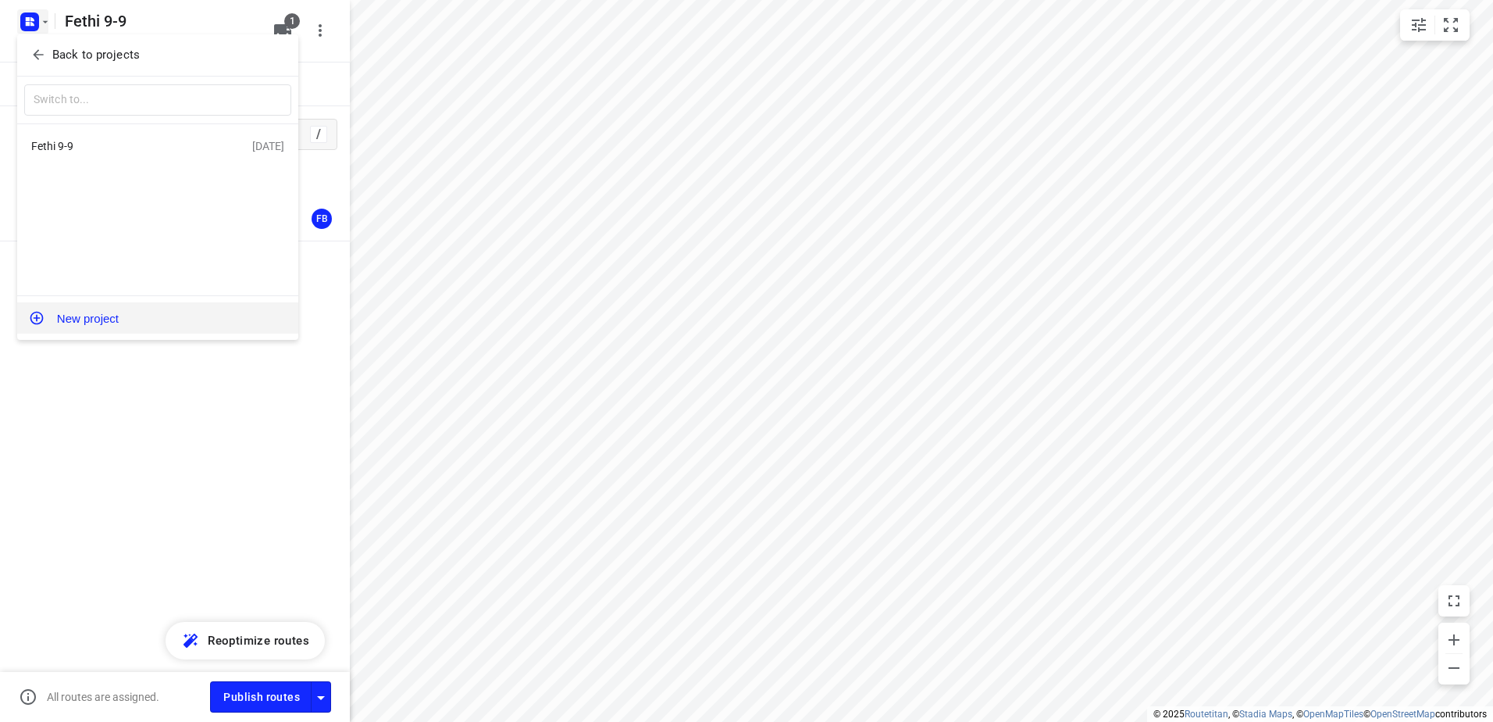
click at [92, 319] on button "New project" at bounding box center [157, 317] width 281 height 31
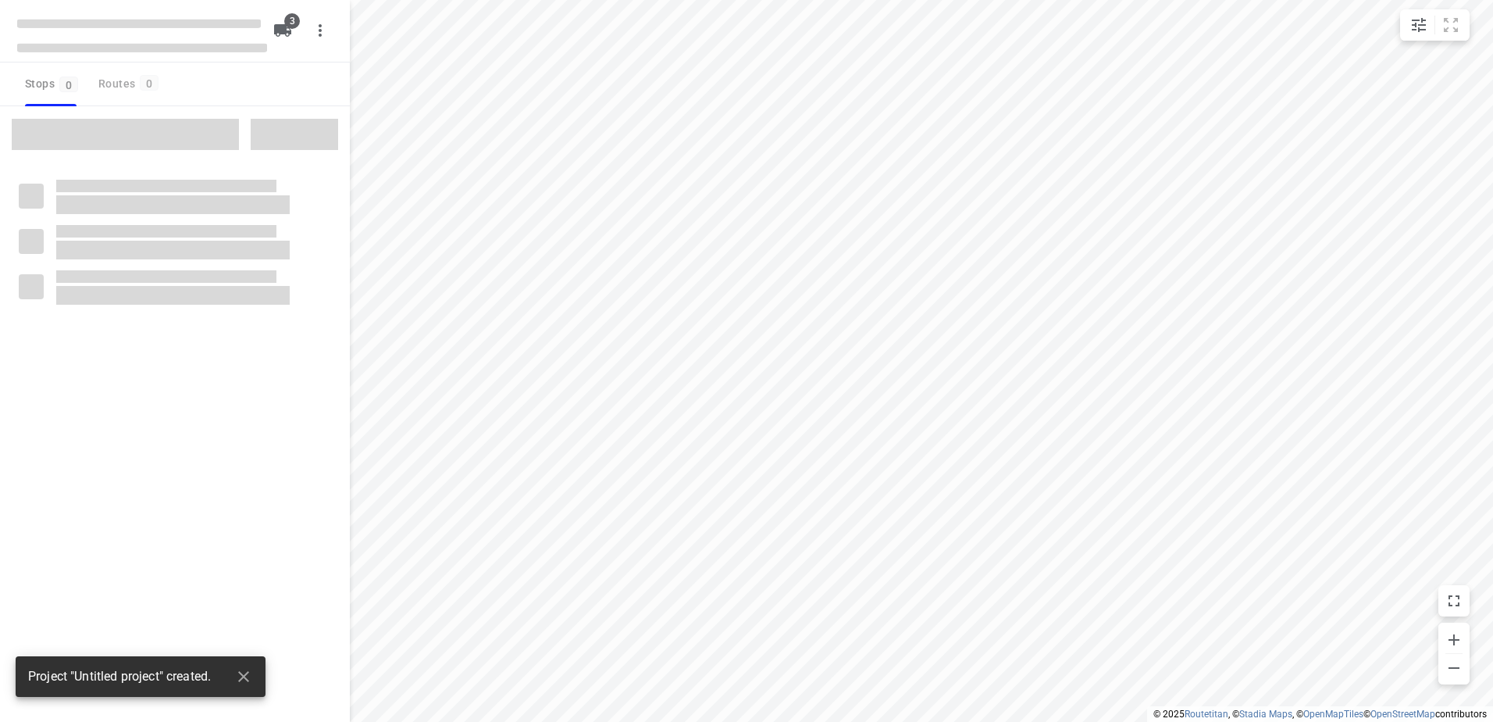
type input "distance"
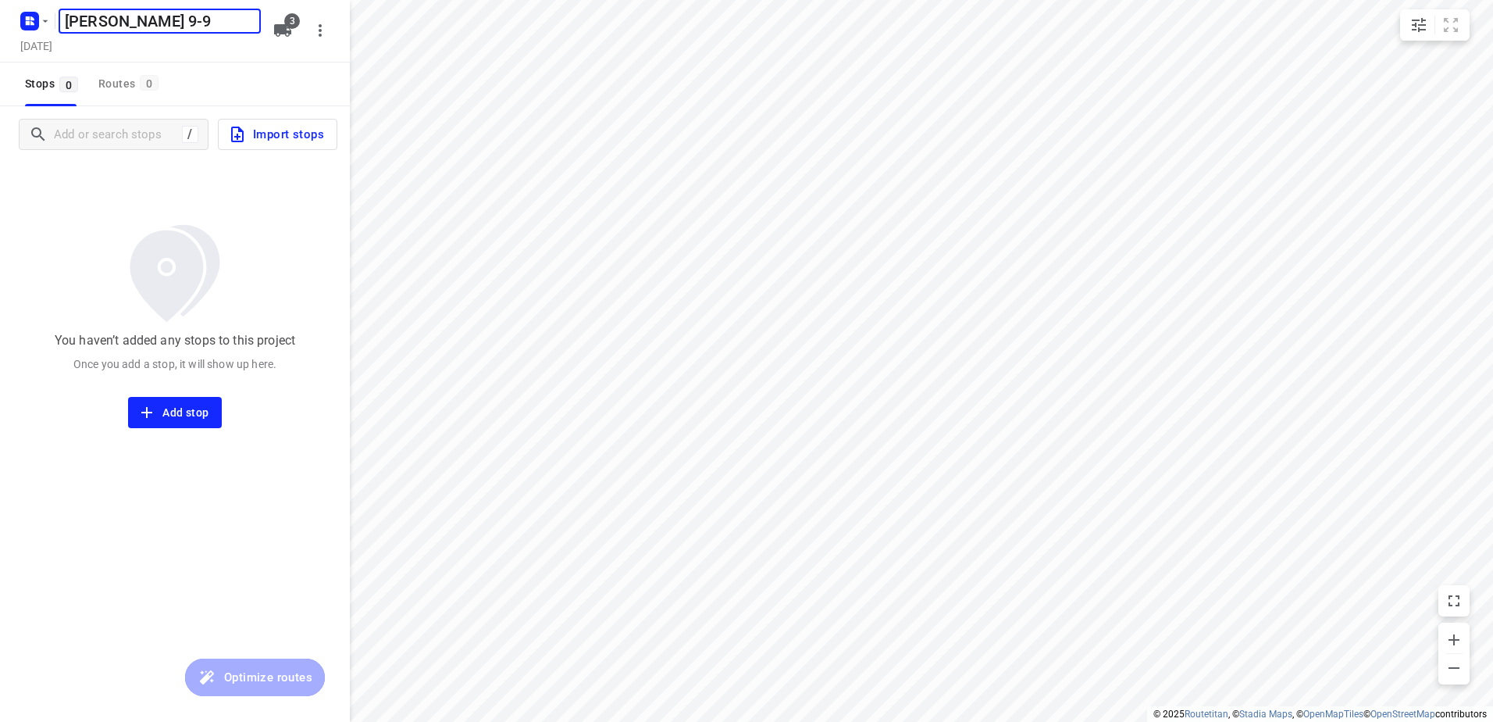
type input "[PERSON_NAME] 9-9"
click at [287, 33] on icon "button" at bounding box center [282, 30] width 17 height 12
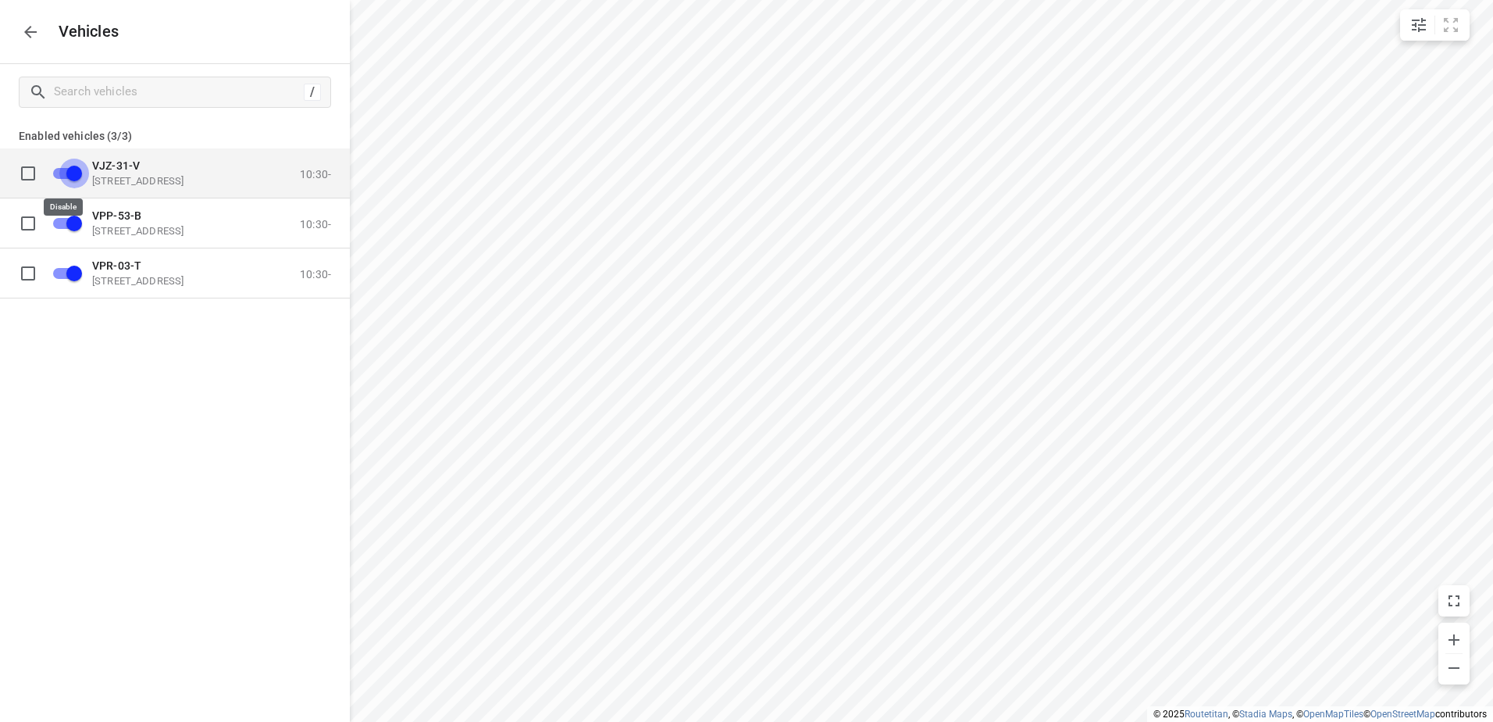
click at [63, 175] on input "grid" at bounding box center [74, 173] width 89 height 30
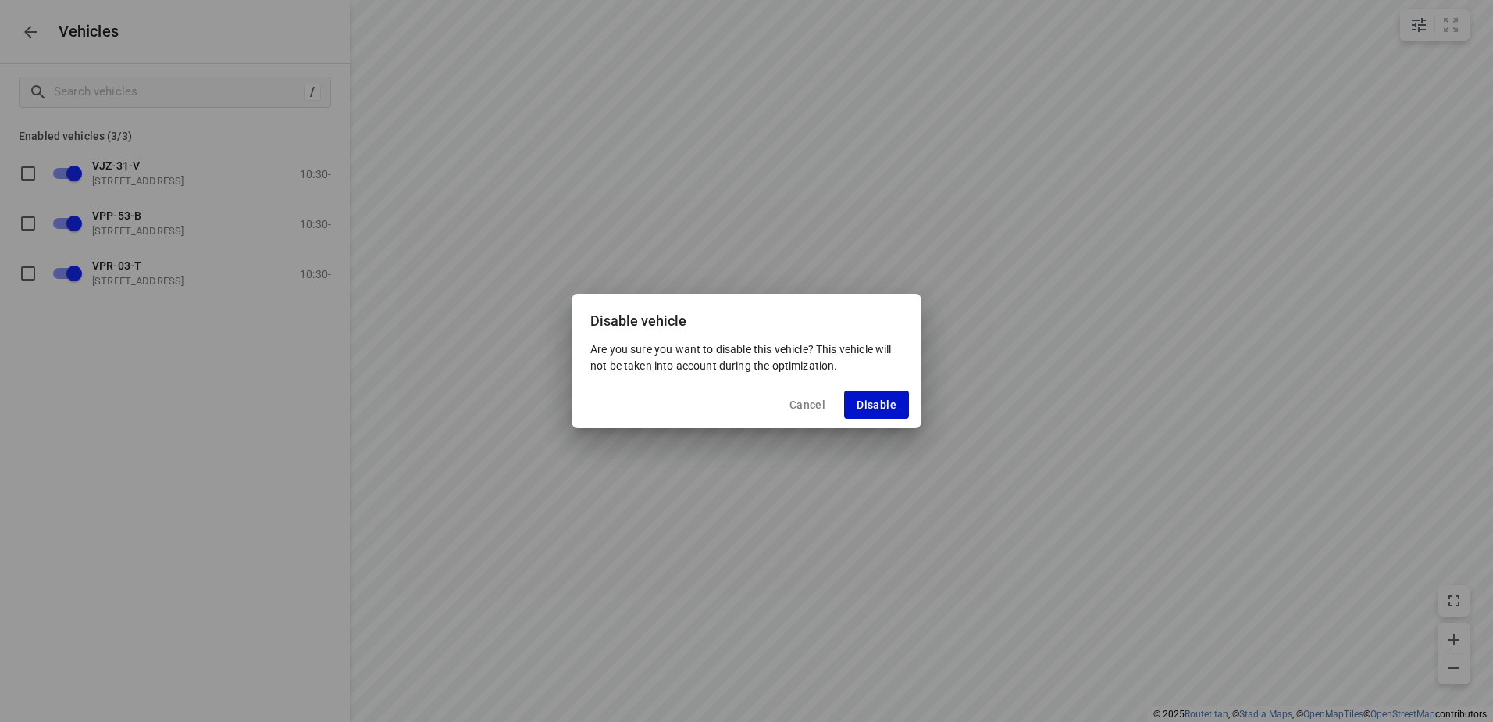
click at [869, 405] on span "Disable" at bounding box center [877, 404] width 40 height 12
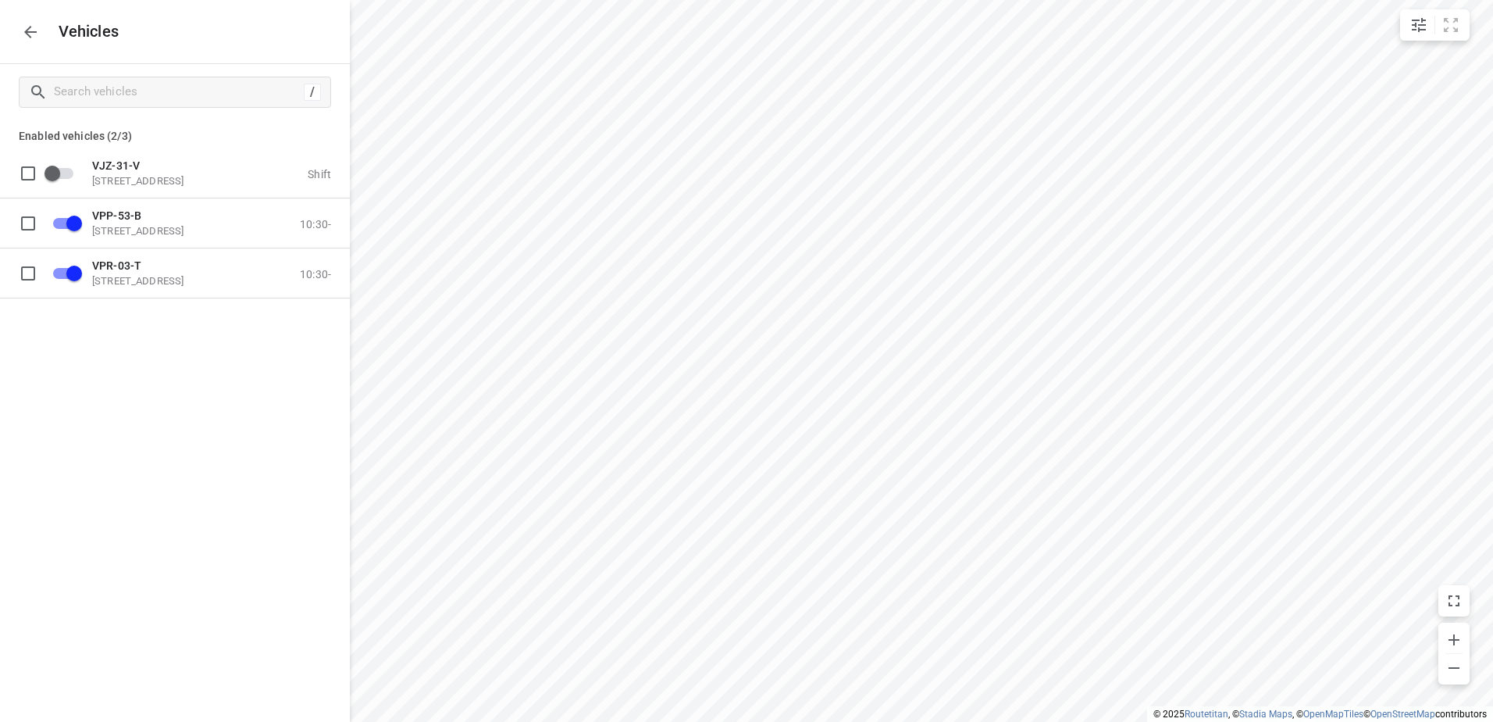
checkbox input "false"
click at [81, 217] on input "grid" at bounding box center [74, 223] width 89 height 30
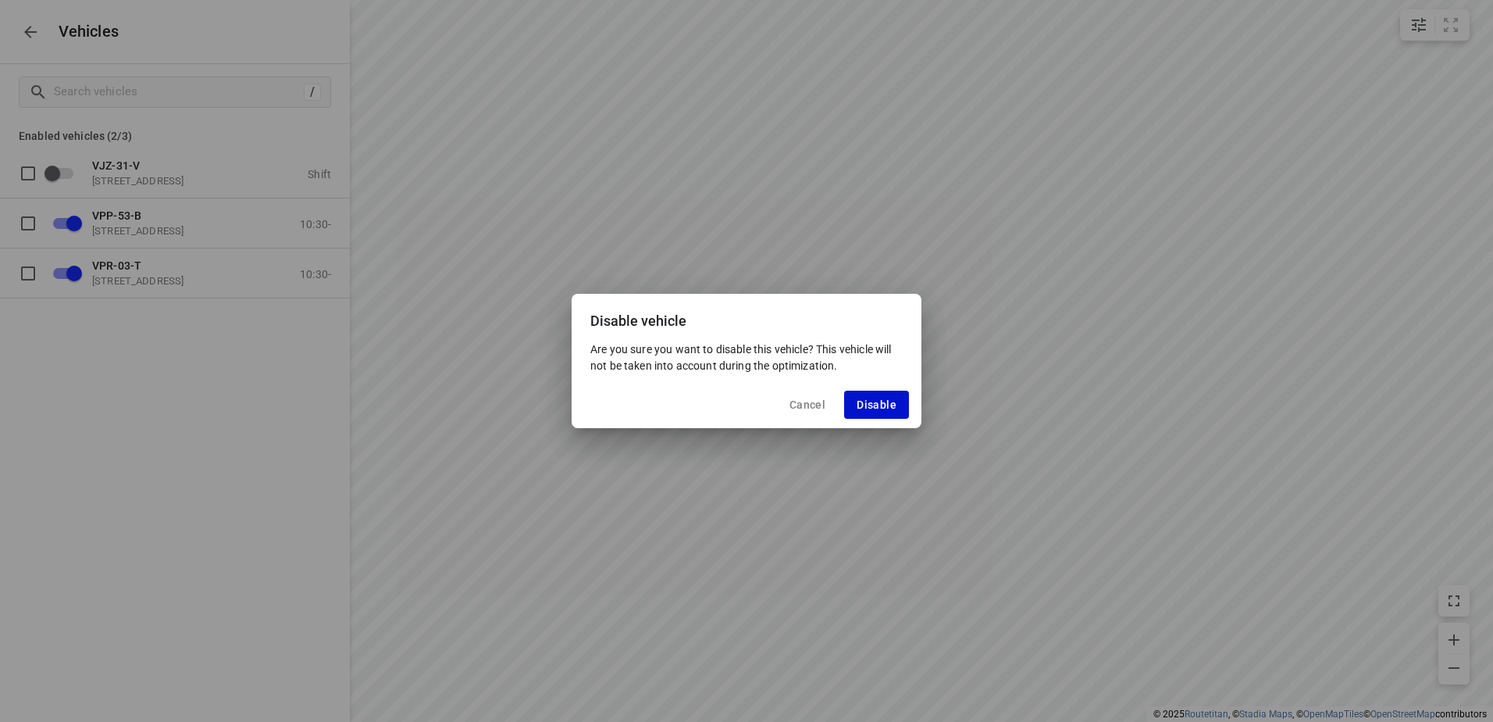
click at [895, 399] on span "Disable" at bounding box center [877, 404] width 40 height 12
checkbox input "false"
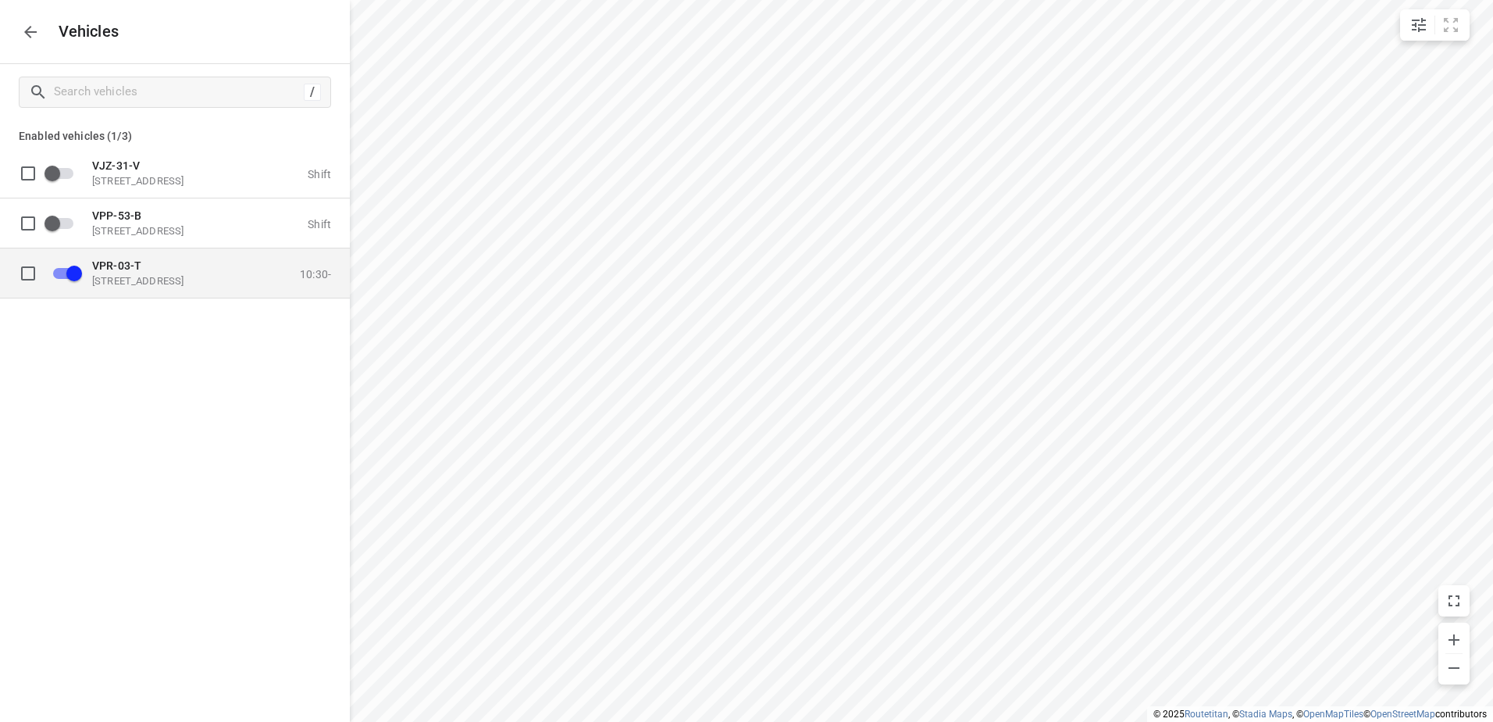
click at [108, 277] on p "[STREET_ADDRESS]" at bounding box center [170, 280] width 156 height 12
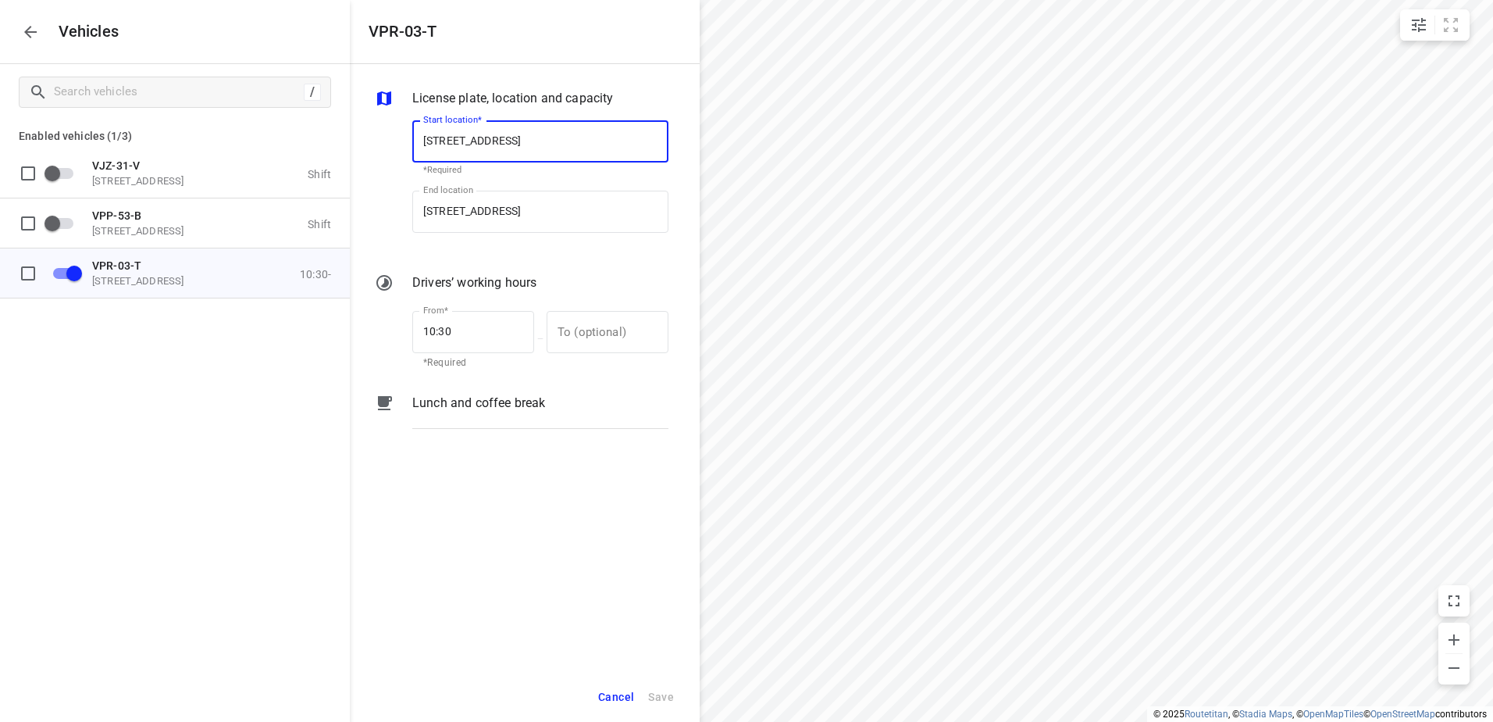
click at [476, 399] on p "Lunch and coffee break" at bounding box center [478, 403] width 133 height 19
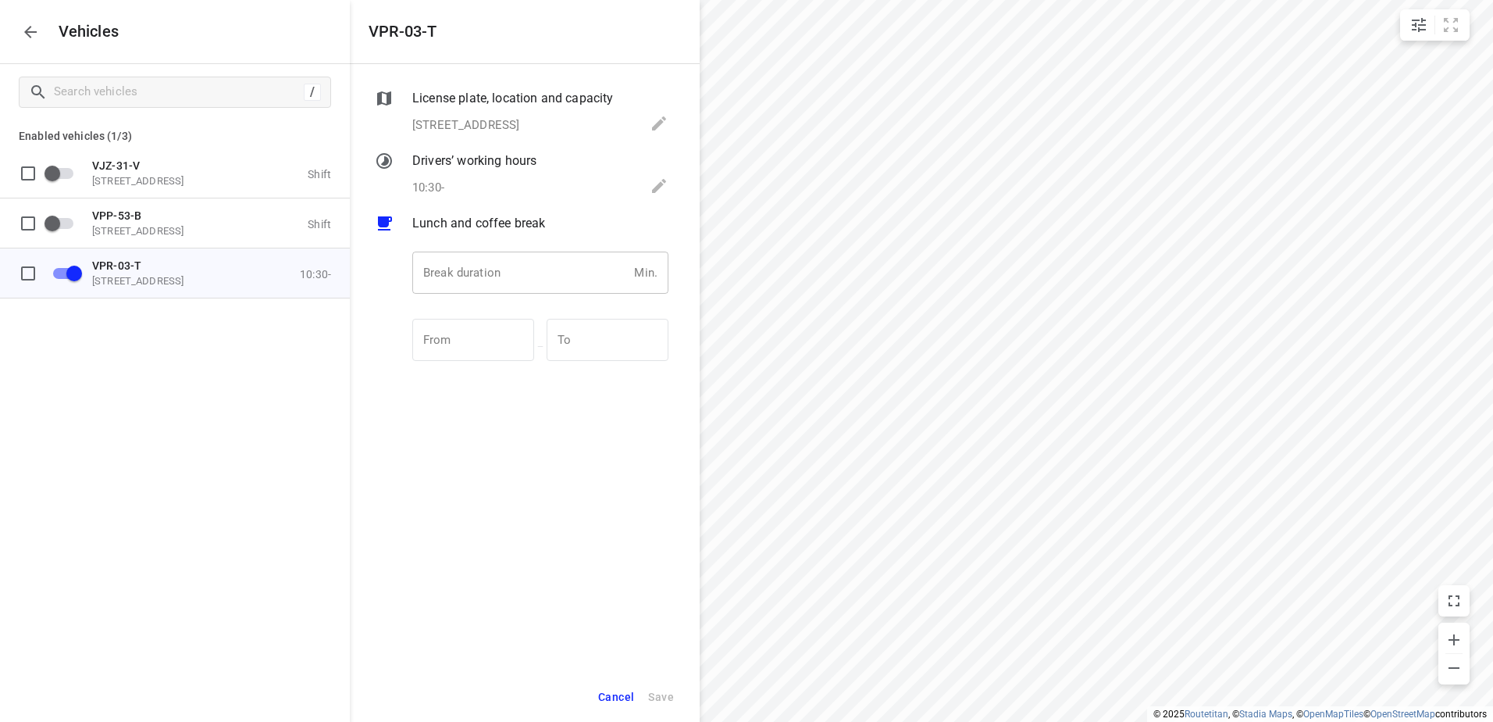
click at [519, 277] on input "number" at bounding box center [520, 273] width 216 height 42
type input "30"
click at [661, 693] on span "Save" at bounding box center [661, 697] width 26 height 20
click at [33, 26] on icon "button" at bounding box center [30, 32] width 19 height 19
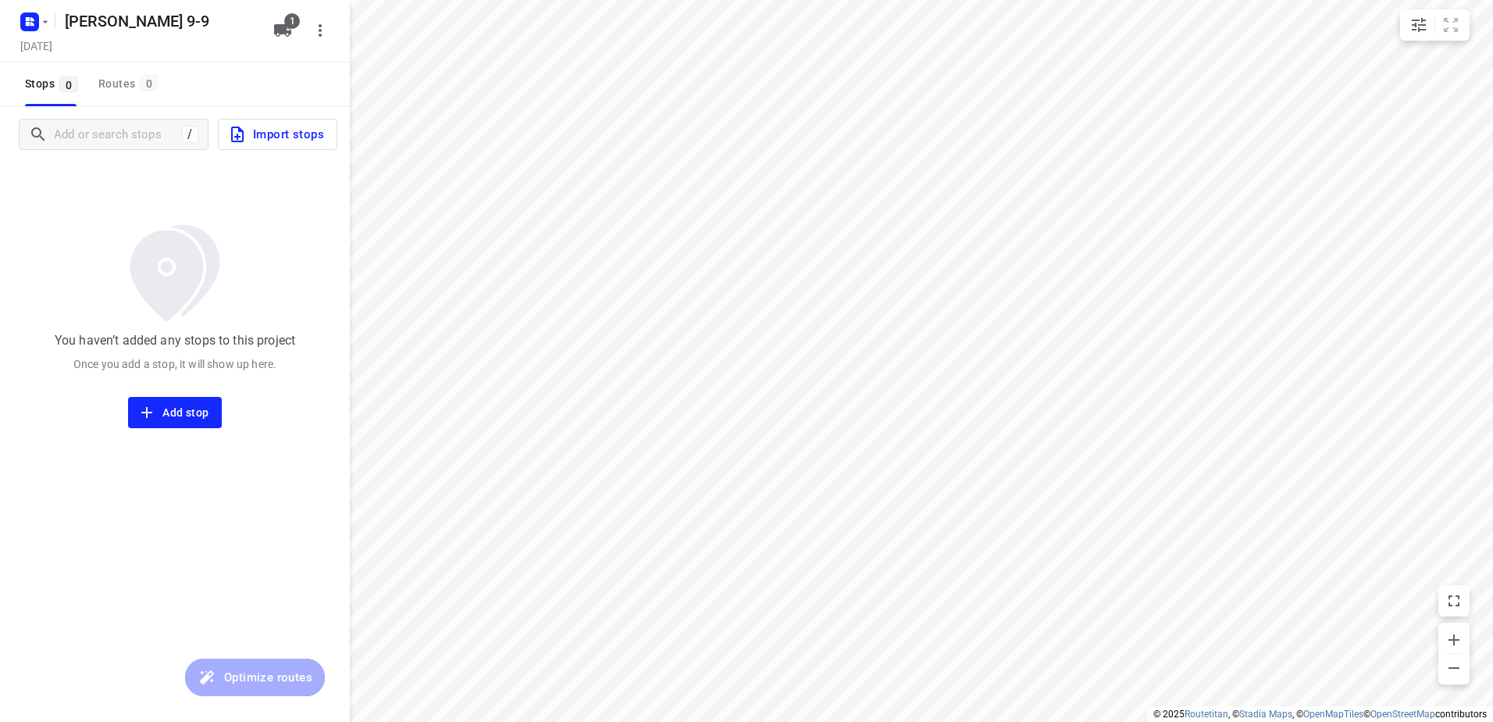
click at [287, 137] on span "Import stops" at bounding box center [276, 134] width 96 height 20
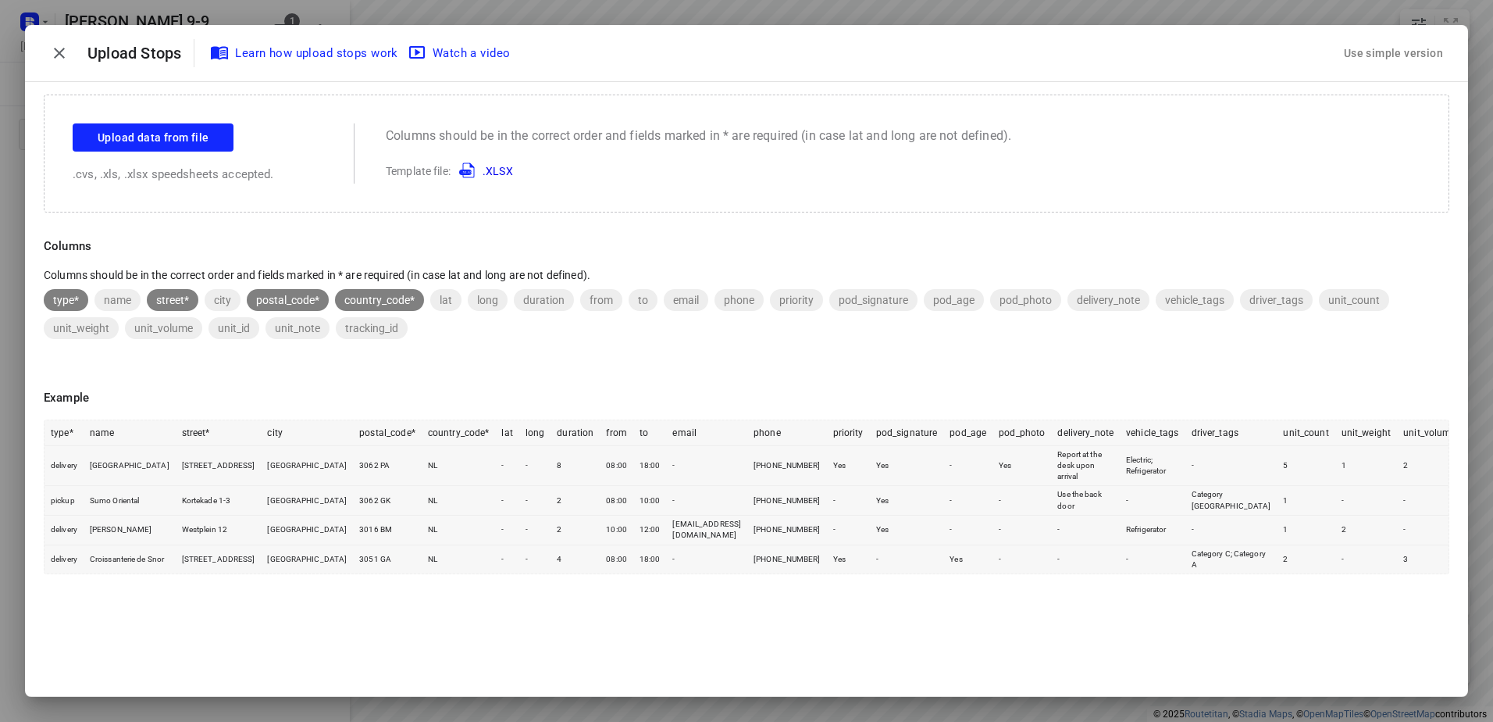
click at [1389, 48] on div "Use simple version" at bounding box center [1393, 54] width 105 height 26
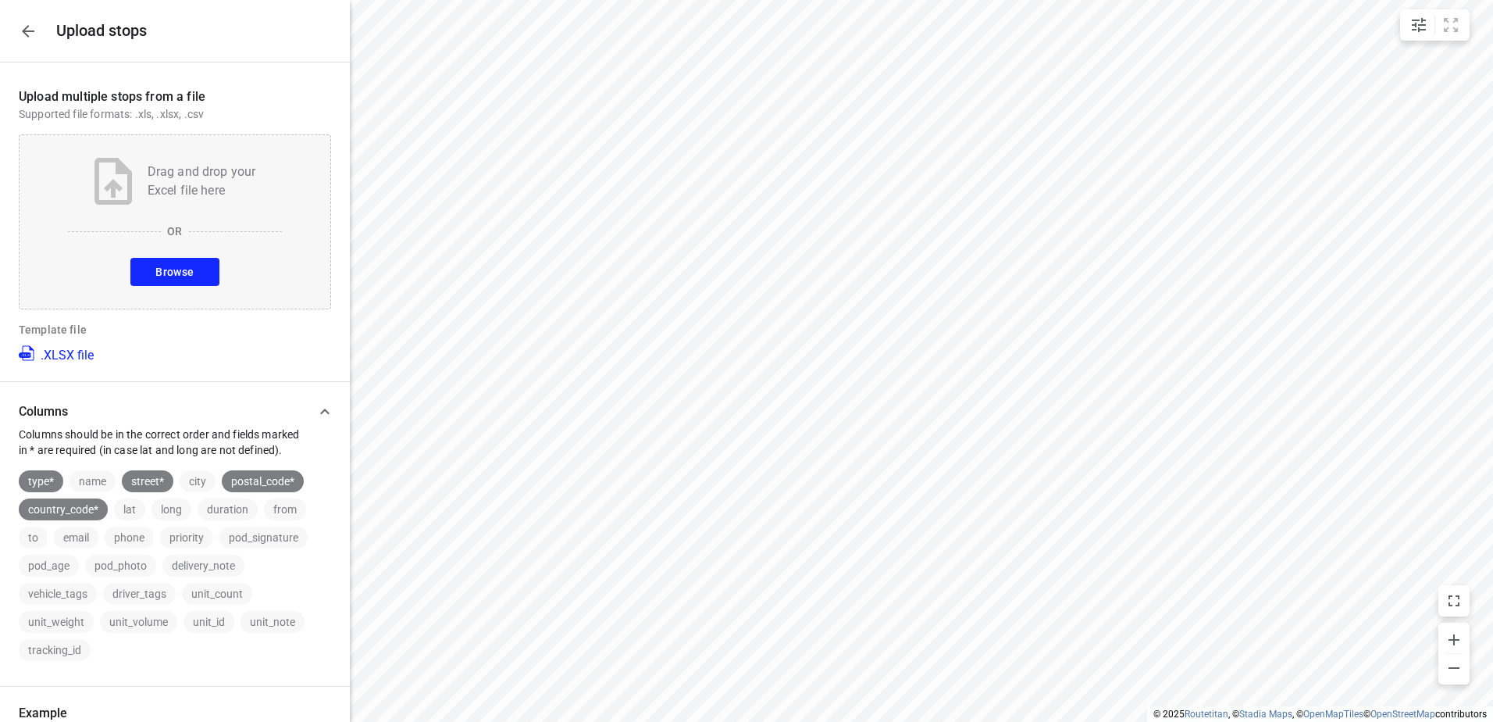
click at [170, 269] on span "Browse" at bounding box center [174, 272] width 38 height 20
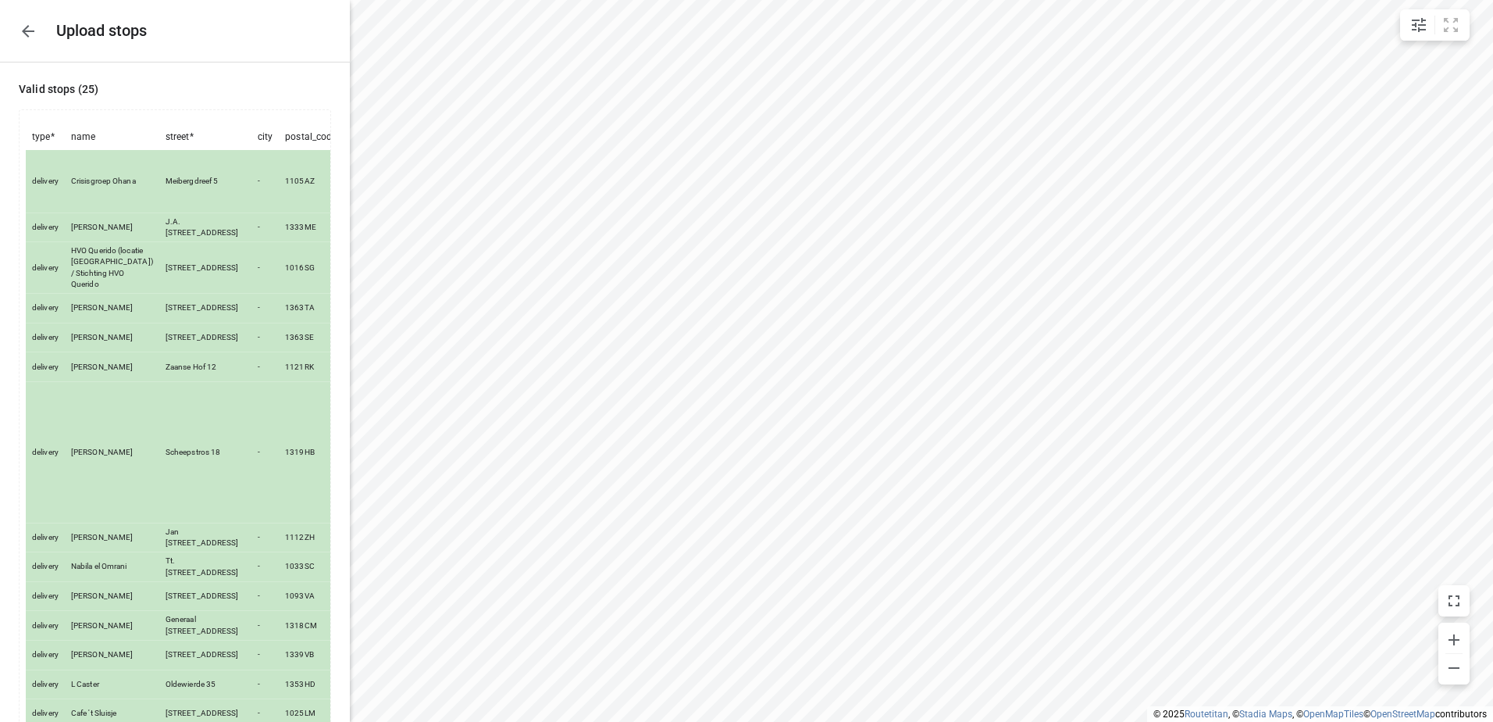
scroll to position [758, 0]
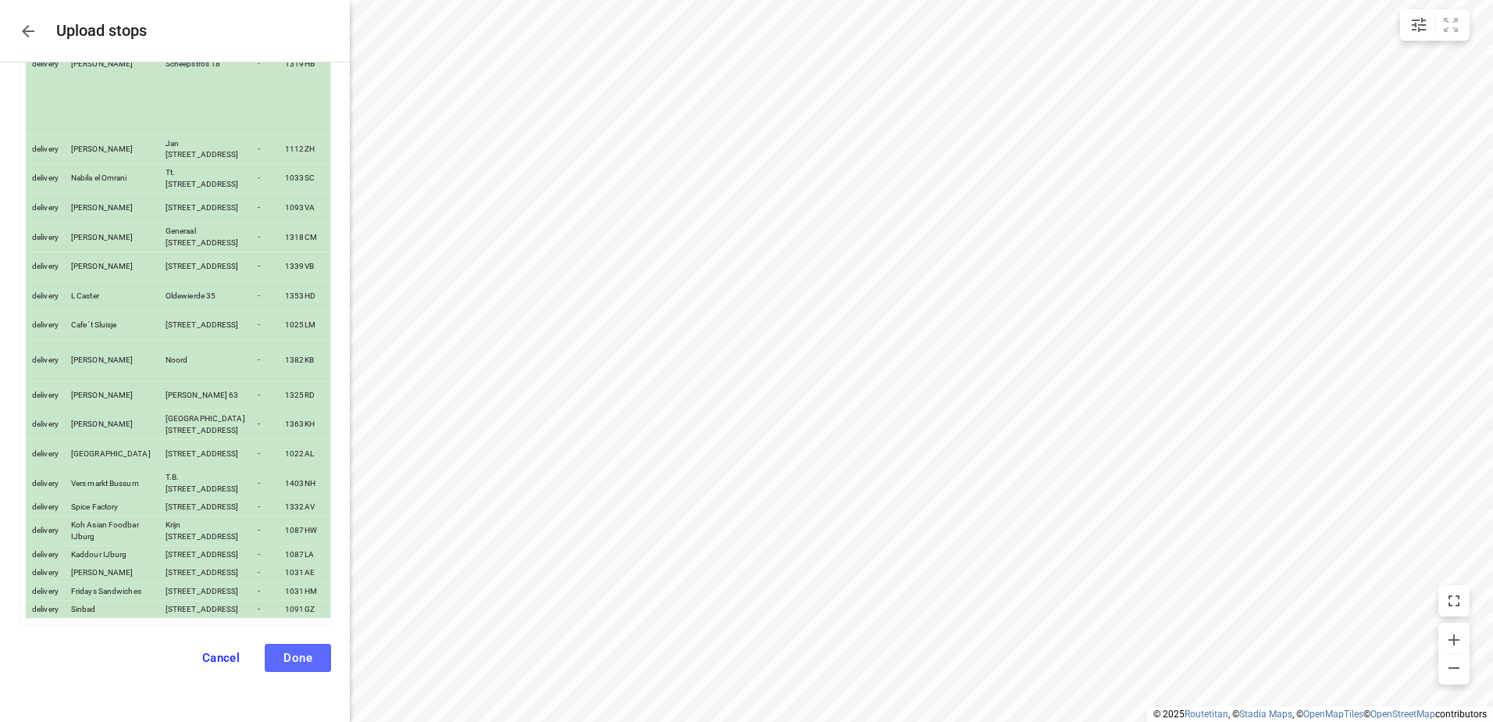
click at [284, 658] on span "Done" at bounding box center [298, 658] width 29 height 14
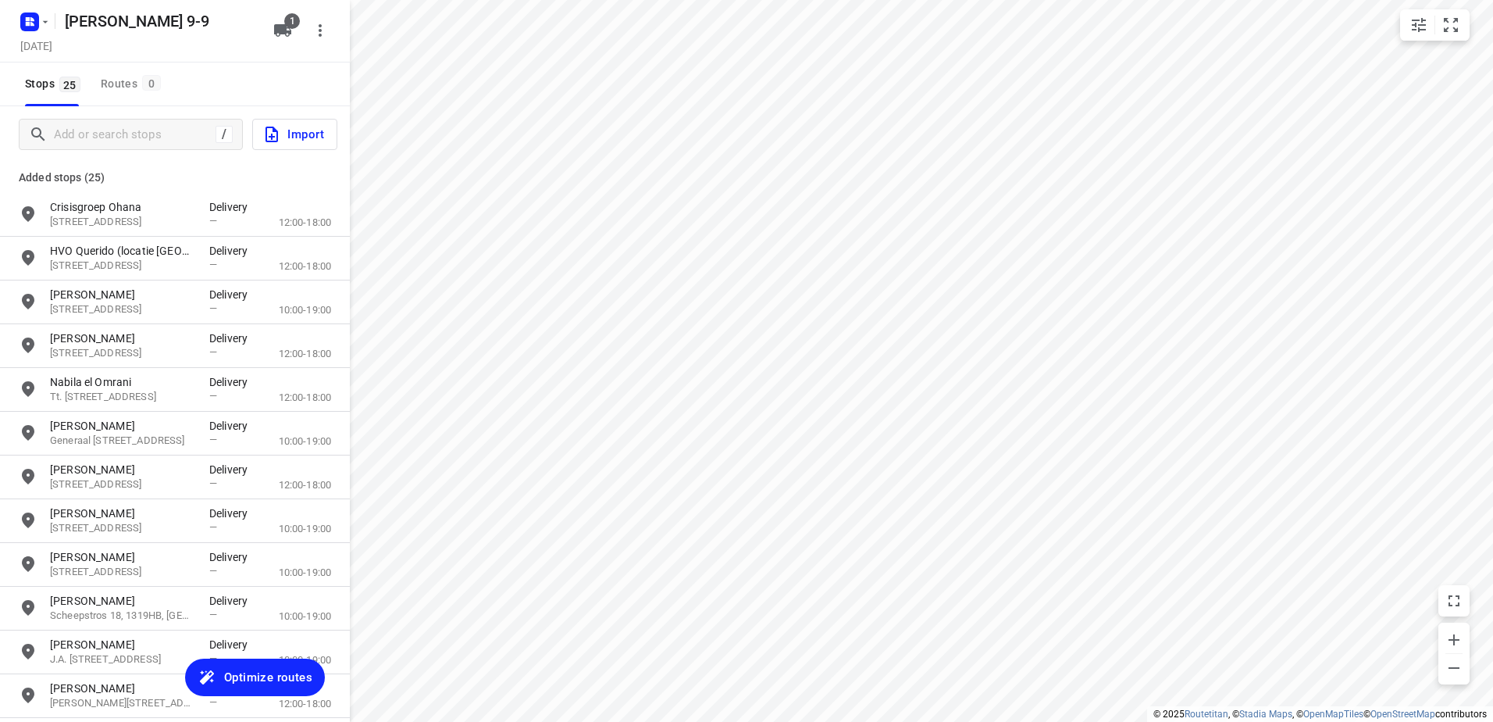
click at [287, 674] on span "Optimize routes" at bounding box center [268, 677] width 88 height 20
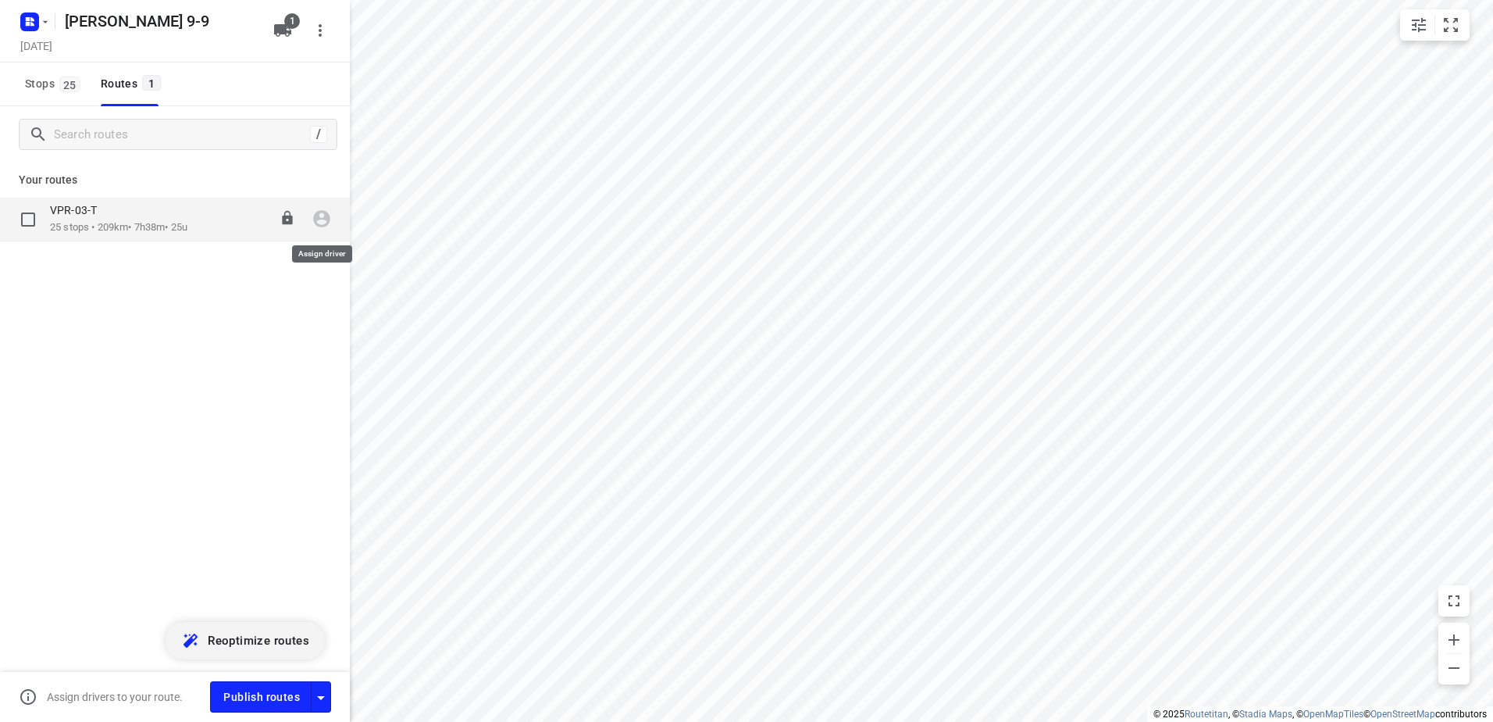
click at [320, 216] on icon "button" at bounding box center [322, 219] width 20 height 20
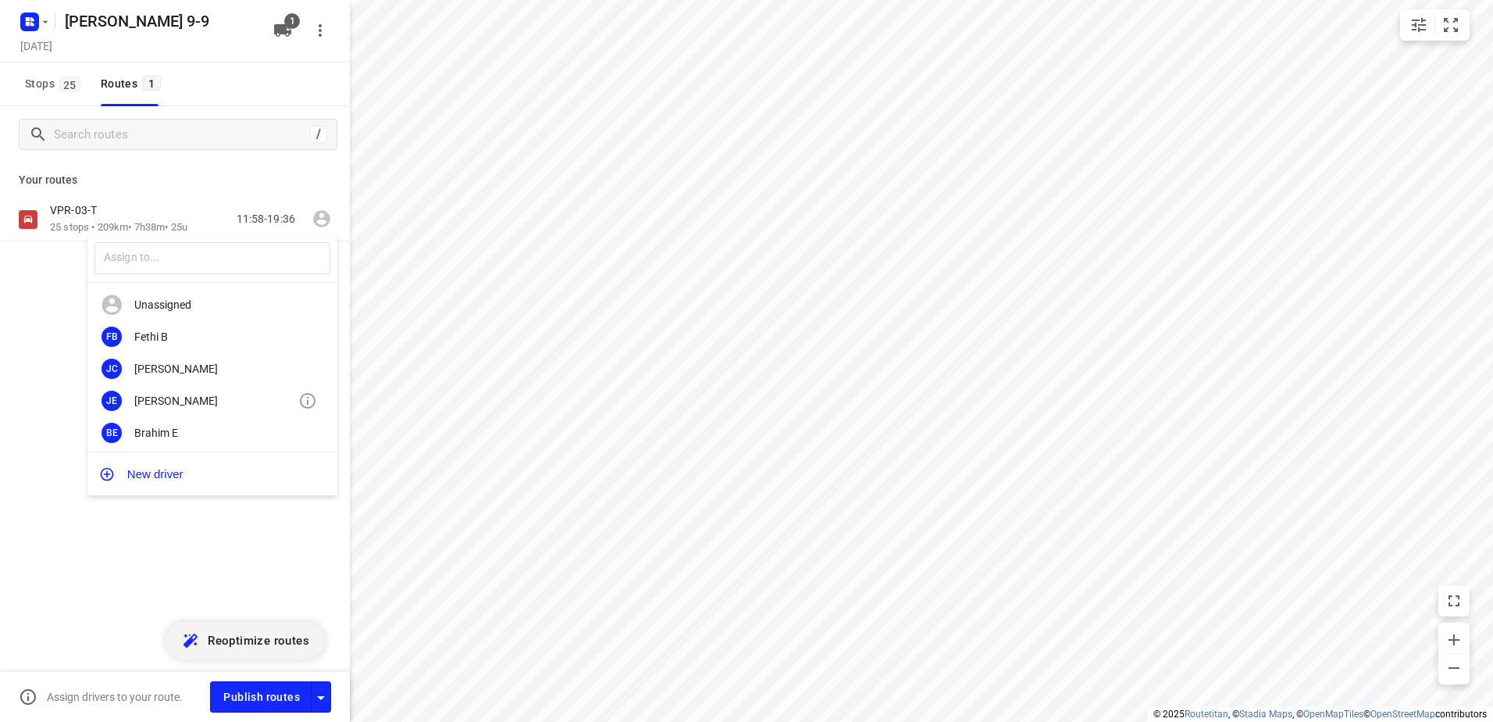
click at [173, 401] on div "[PERSON_NAME]" at bounding box center [216, 400] width 164 height 12
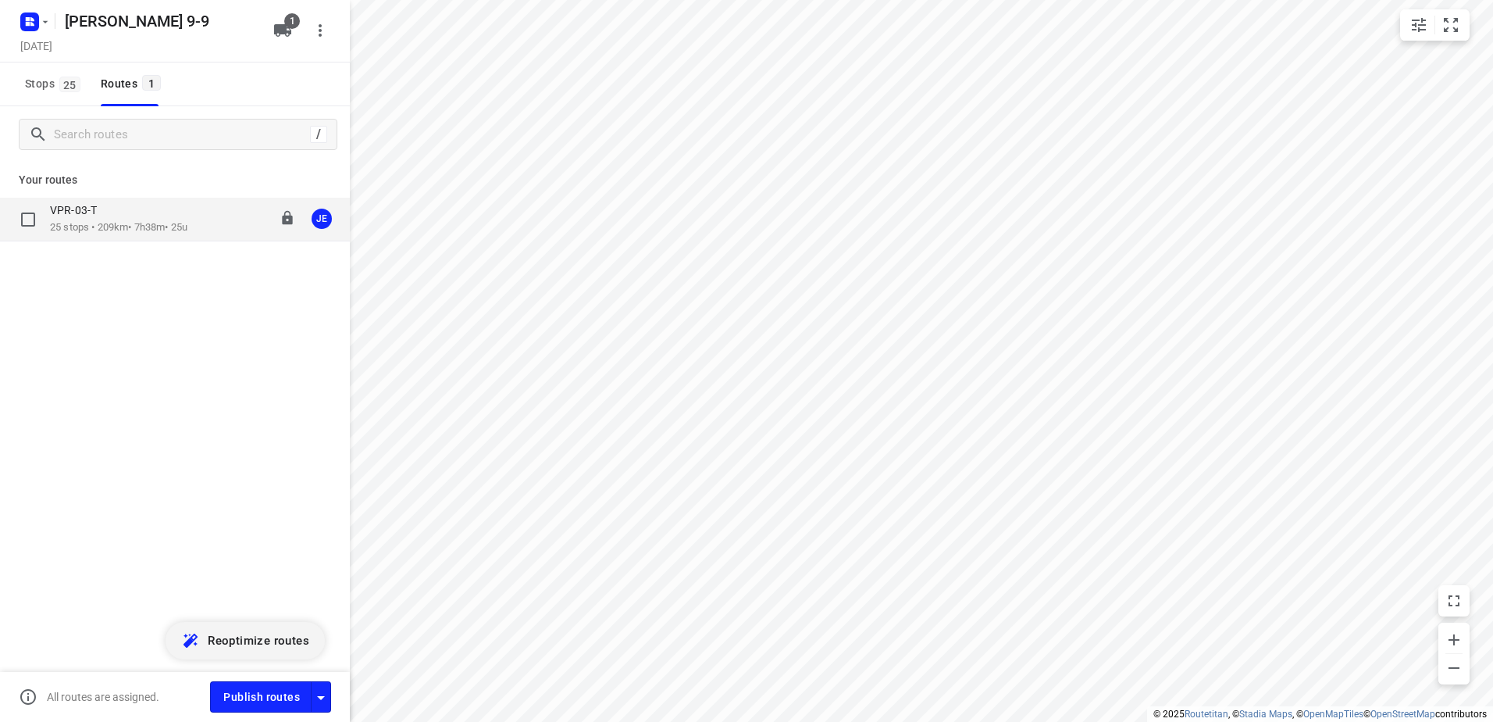
click at [95, 225] on p "25 stops • 209km • 7h38m • 25u" at bounding box center [118, 227] width 137 height 15
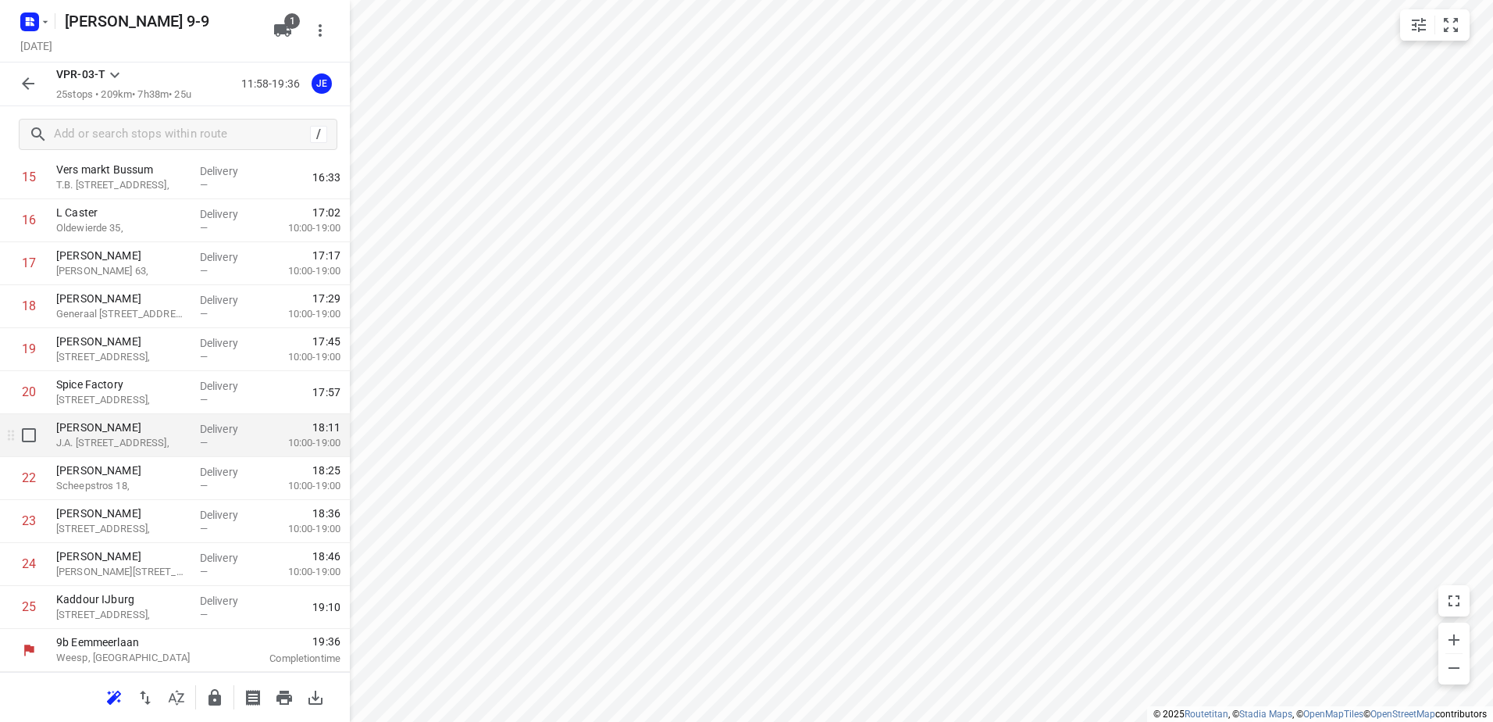
scroll to position [530, 0]
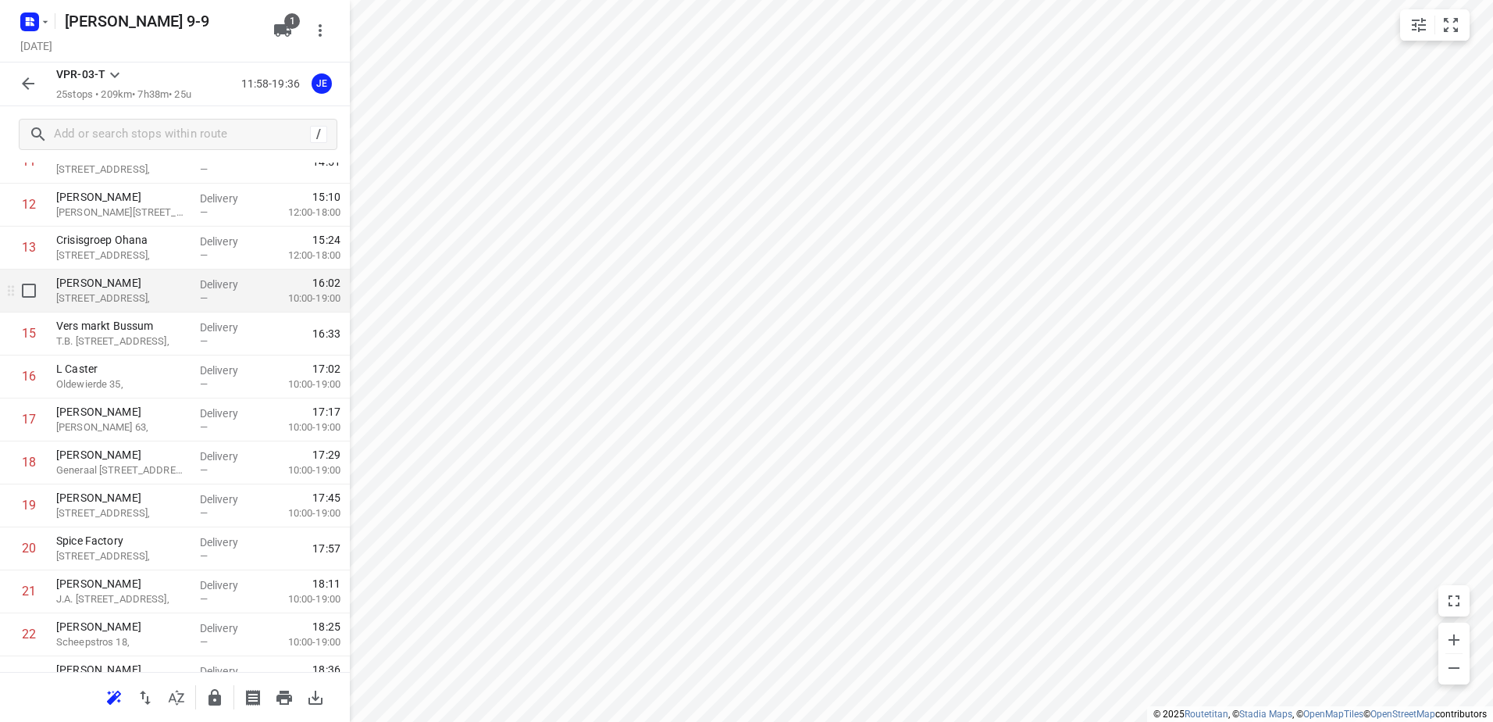
click at [125, 298] on p "[STREET_ADDRESS]," at bounding box center [121, 299] width 131 height 16
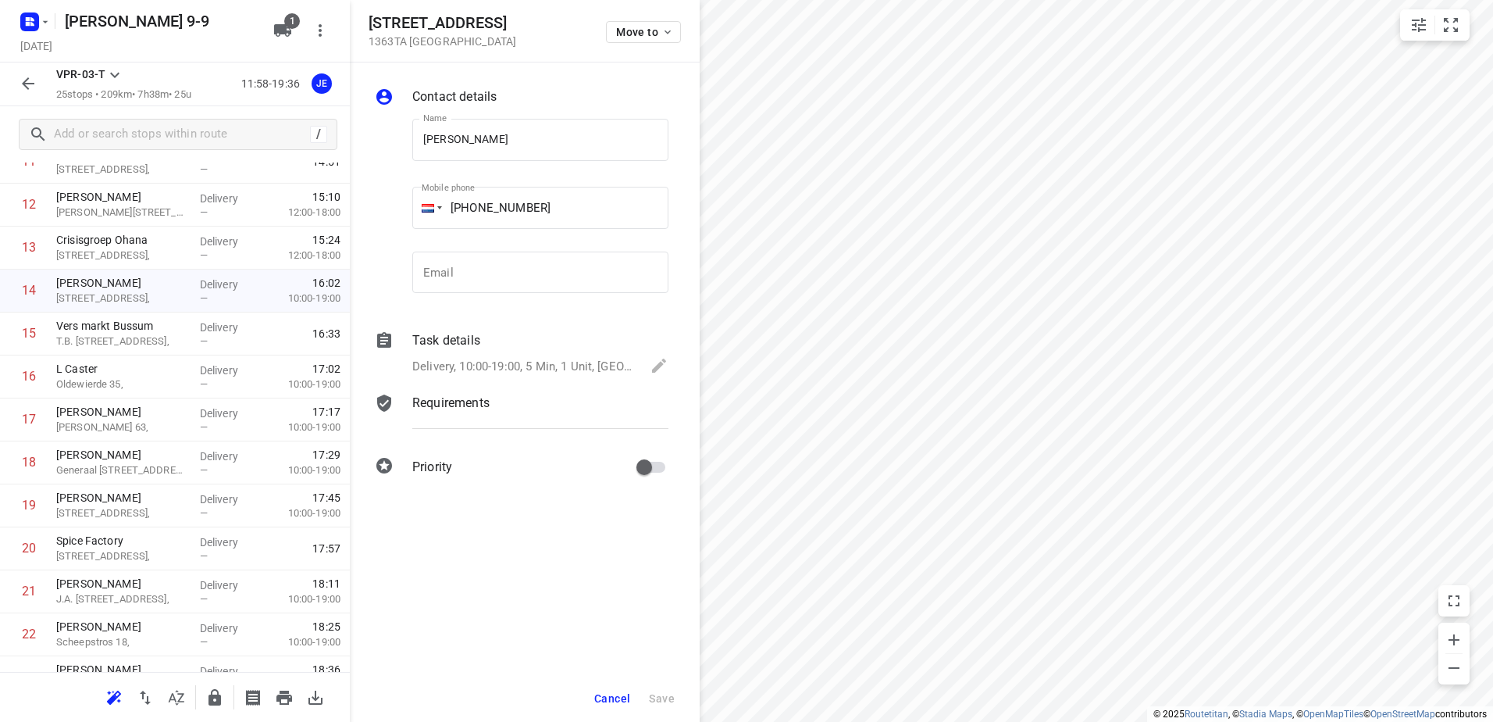
click at [32, 80] on icon "button" at bounding box center [28, 83] width 19 height 19
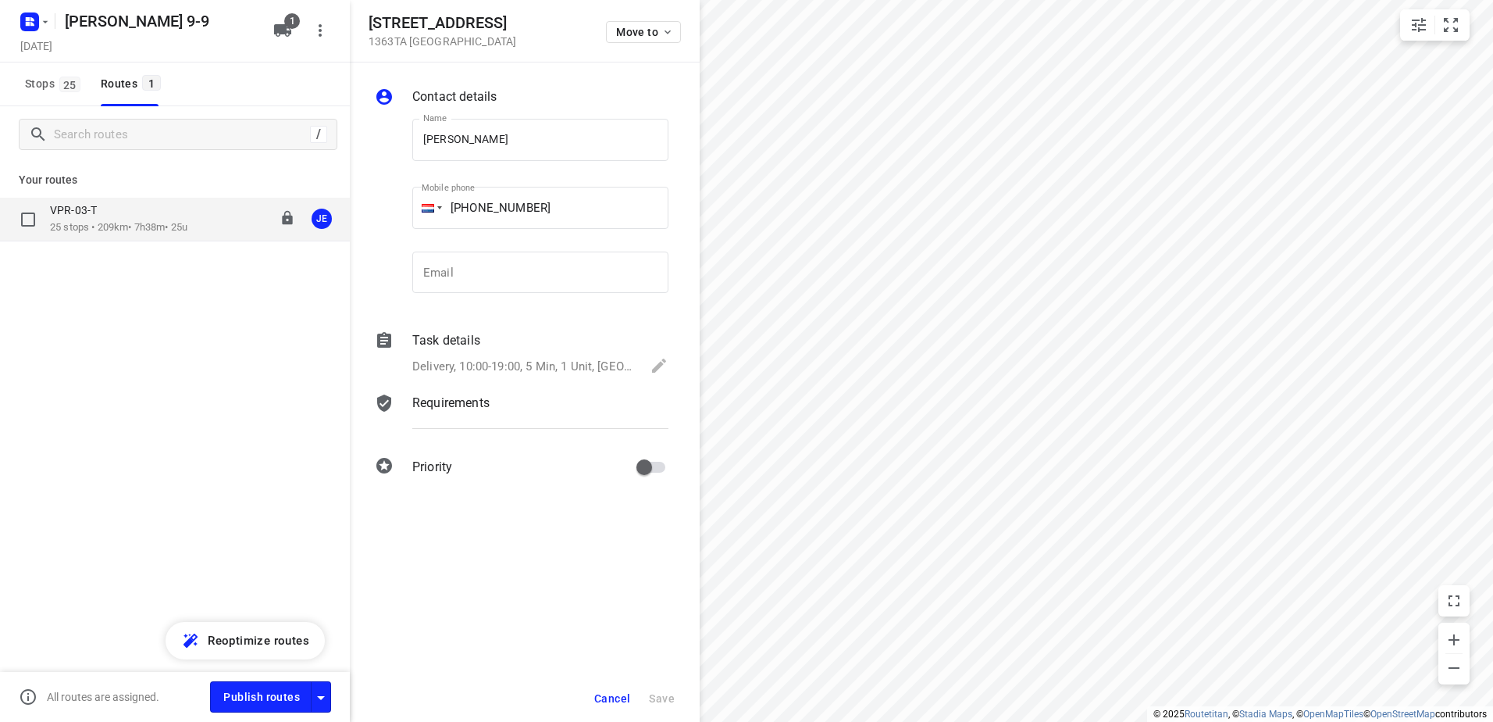
click at [122, 215] on div "VPR-03-T" at bounding box center [118, 211] width 137 height 17
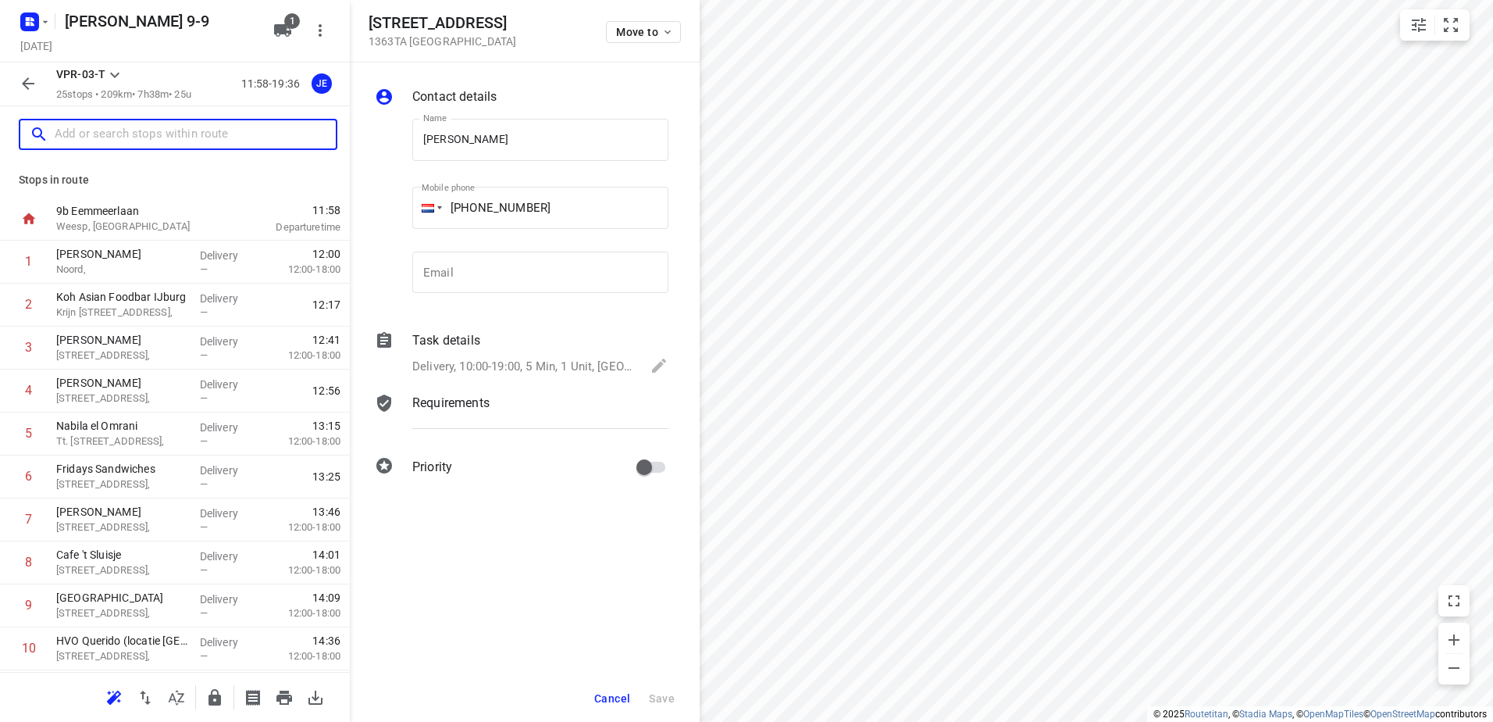
click at [150, 133] on input "text" at bounding box center [195, 135] width 281 height 24
paste input "[STREET_ADDRESS]"
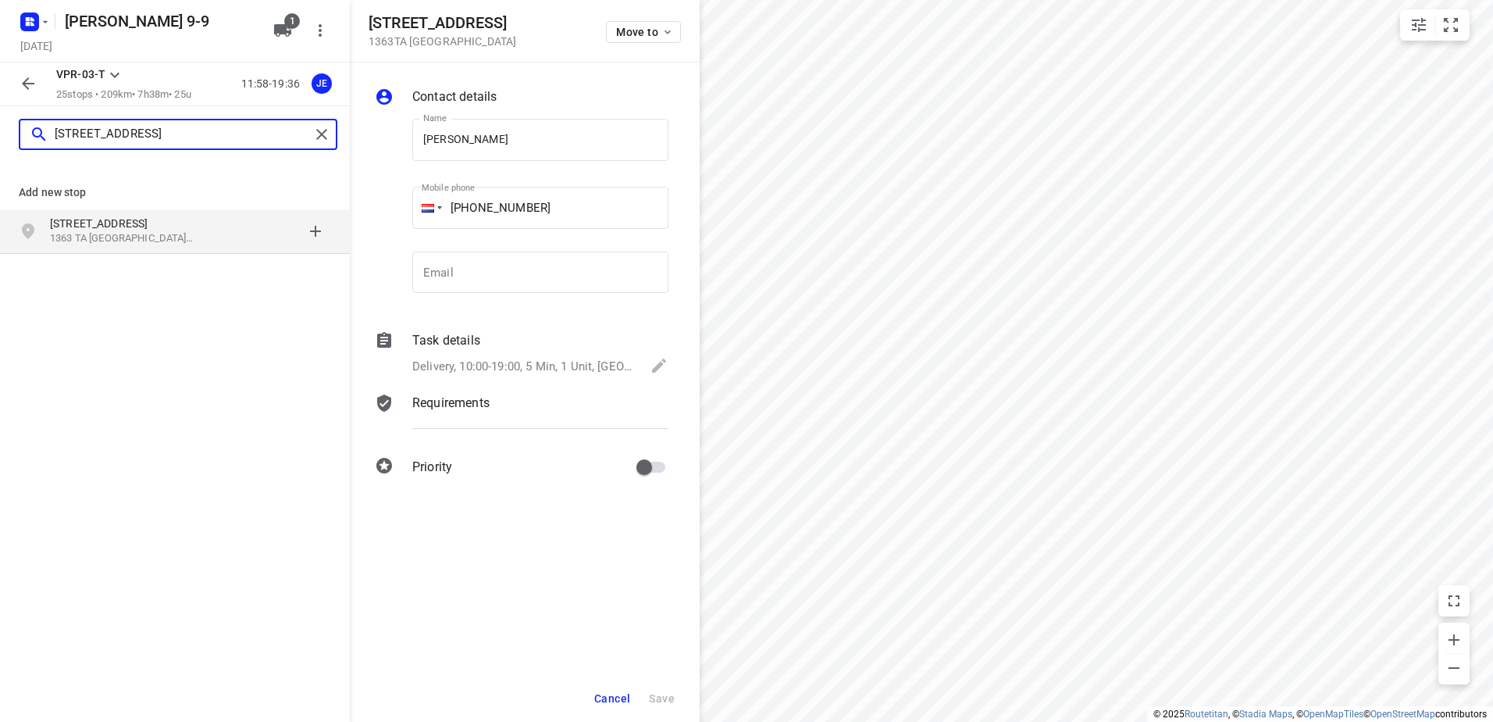
type input "[STREET_ADDRESS]"
click at [130, 226] on p "[STREET_ADDRESS]" at bounding box center [122, 224] width 144 height 16
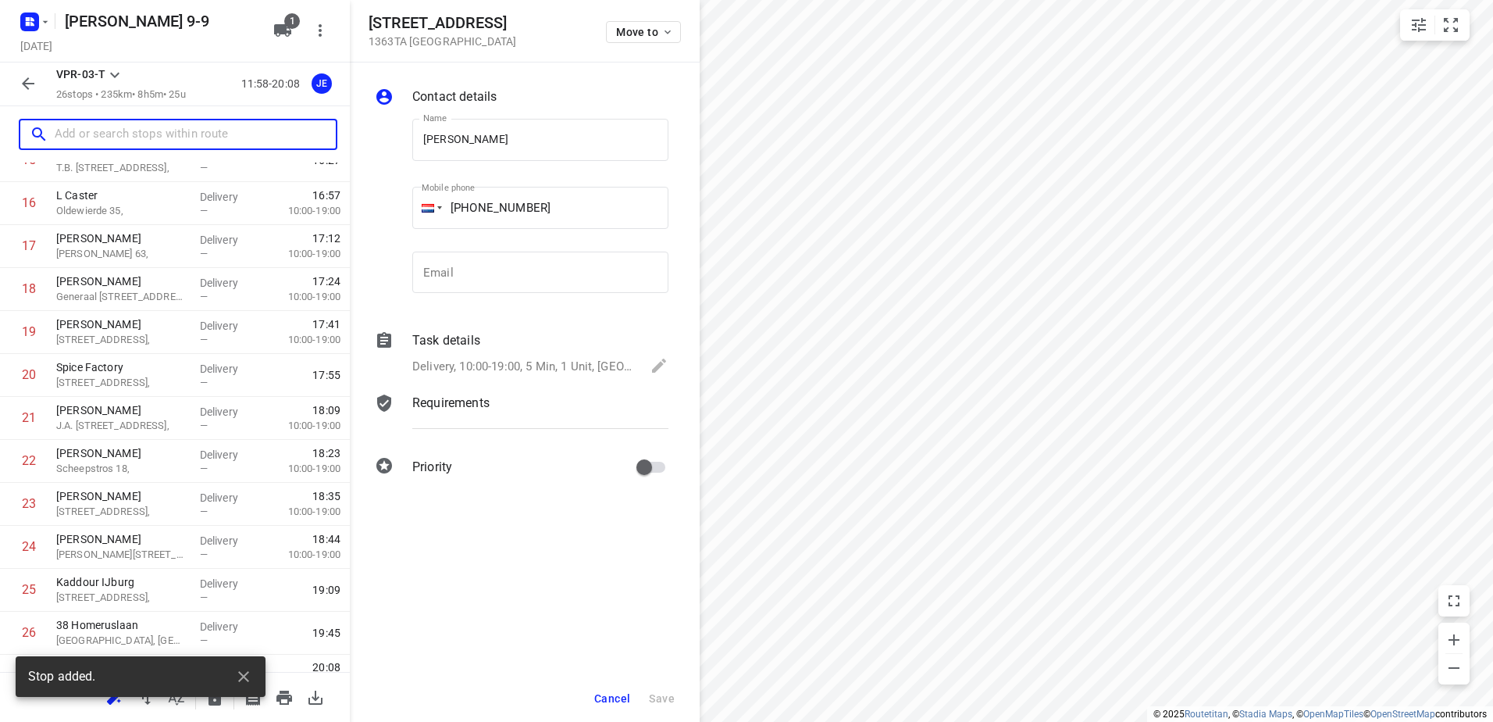
scroll to position [729, 0]
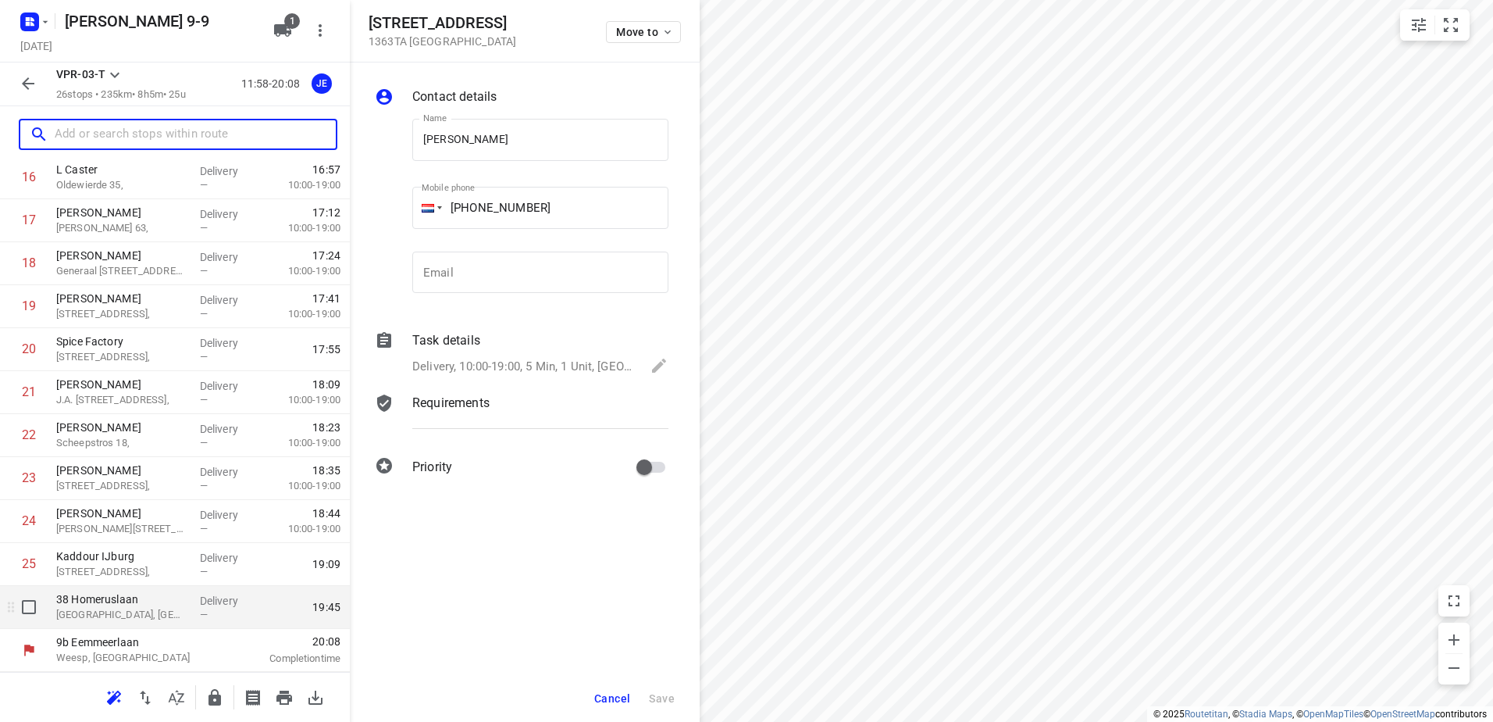
click at [116, 616] on p "[GEOGRAPHIC_DATA], [GEOGRAPHIC_DATA]" at bounding box center [121, 615] width 131 height 16
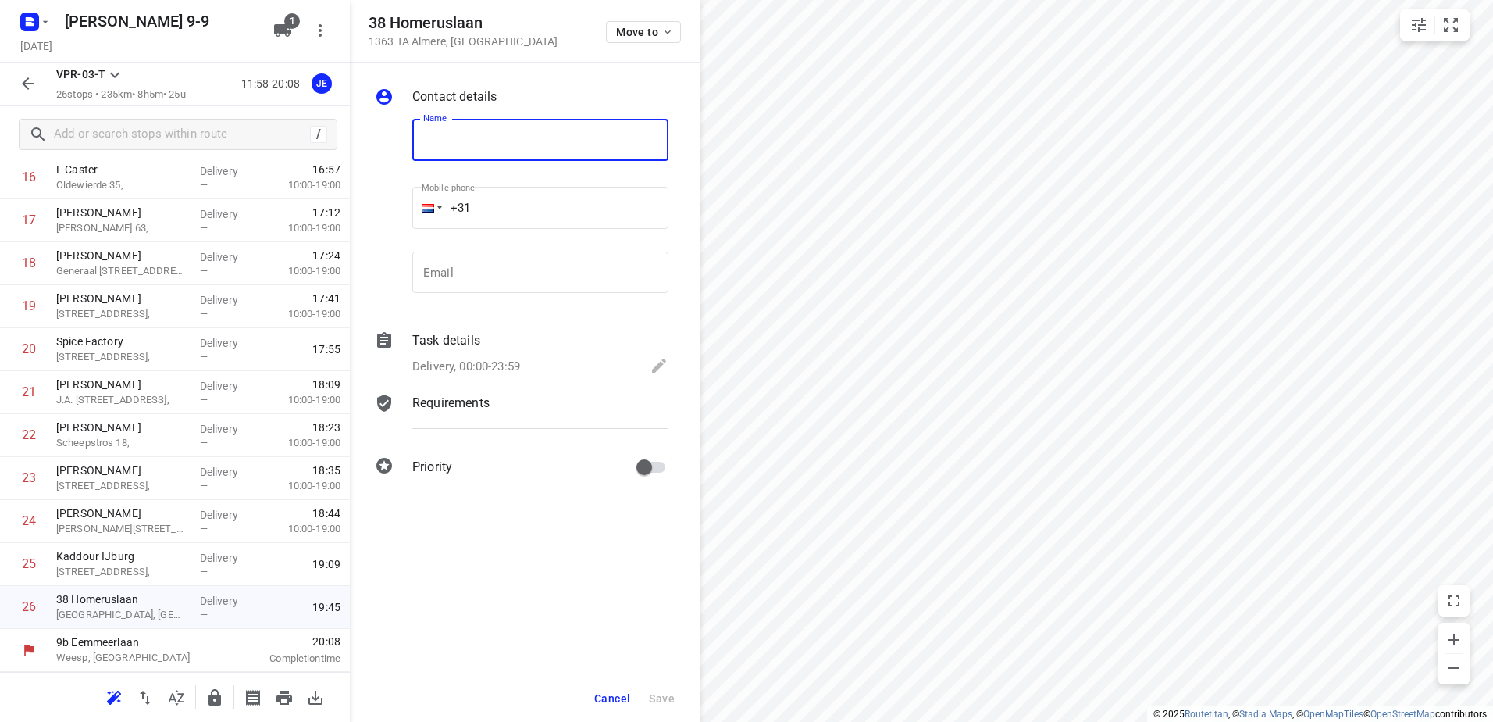
click at [515, 145] on input "text" at bounding box center [540, 140] width 256 height 42
paste input "[PERSON_NAME]"
type input "[PERSON_NAME]"
click at [518, 212] on input "+31" at bounding box center [540, 208] width 256 height 42
paste input "31615967963"
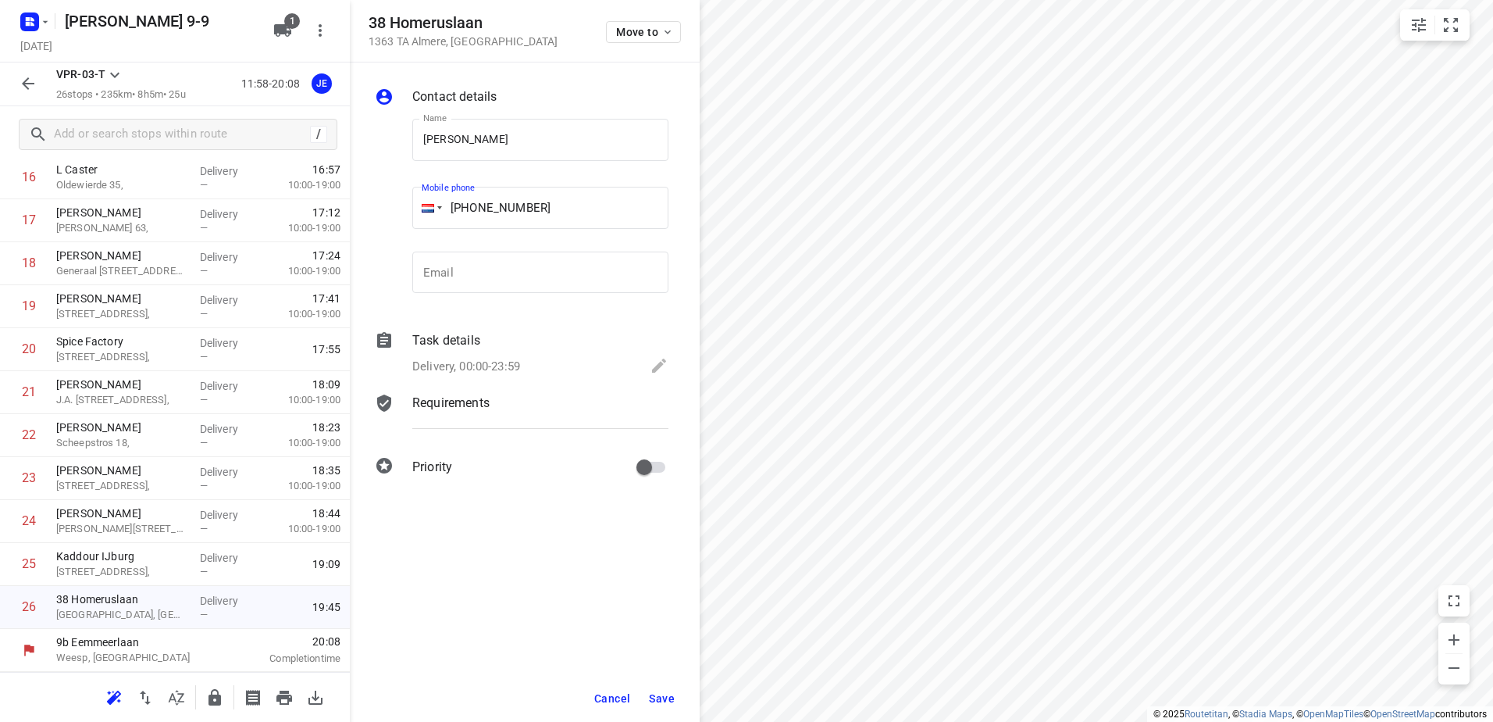
click at [487, 209] on input "[PHONE_NUMBER]" at bounding box center [540, 208] width 256 height 42
type input "[PHONE_NUMBER]"
click at [659, 362] on icon at bounding box center [659, 366] width 14 height 14
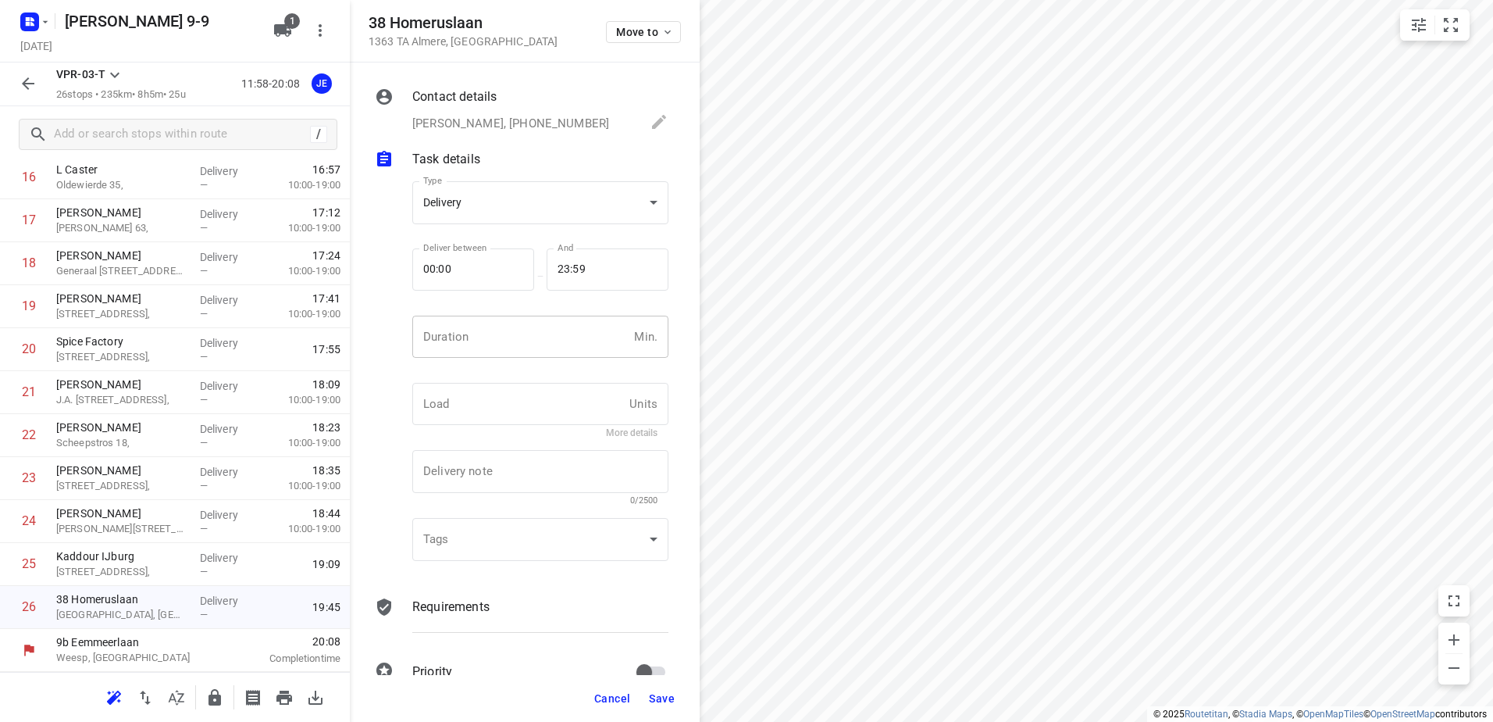
click at [529, 334] on input "number" at bounding box center [520, 337] width 216 height 42
type input "5"
click at [666, 693] on span "Save" at bounding box center [662, 698] width 26 height 12
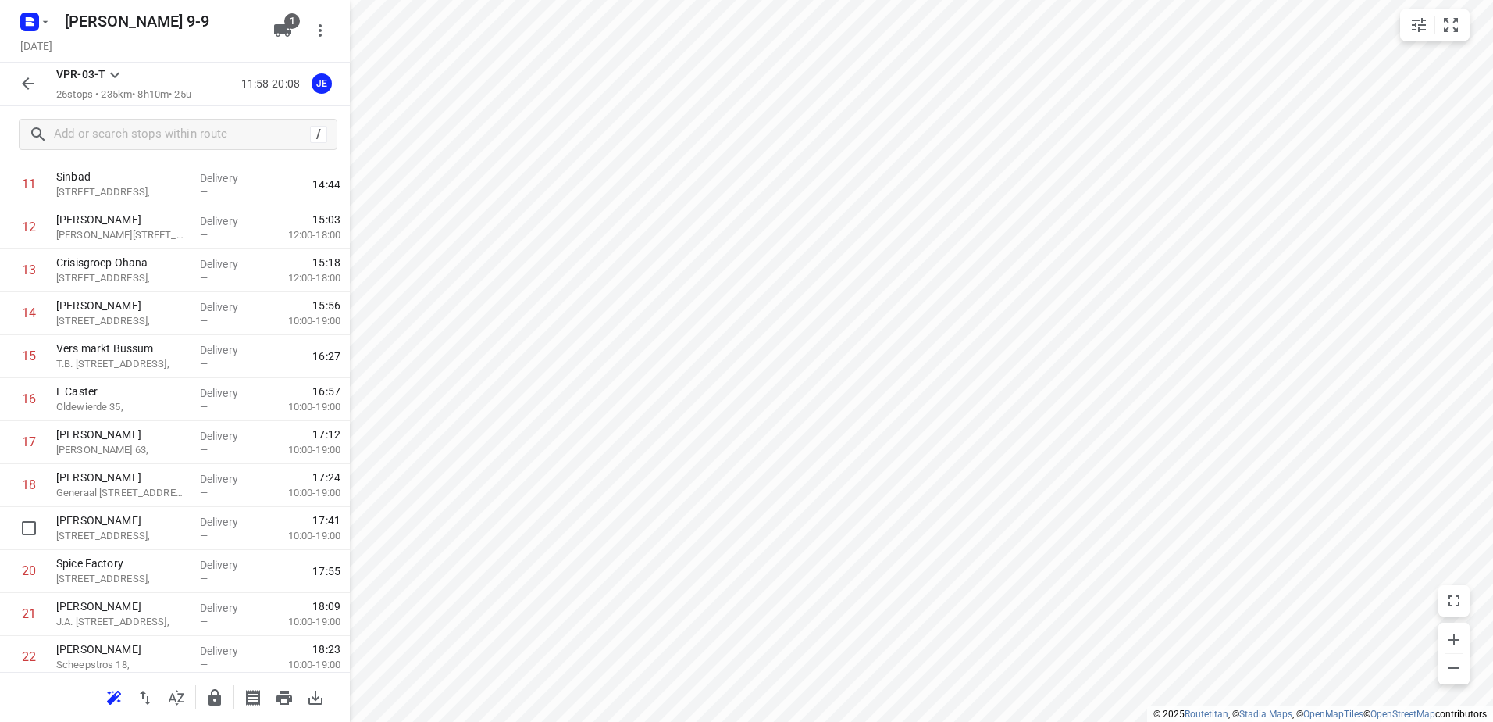
scroll to position [416, 0]
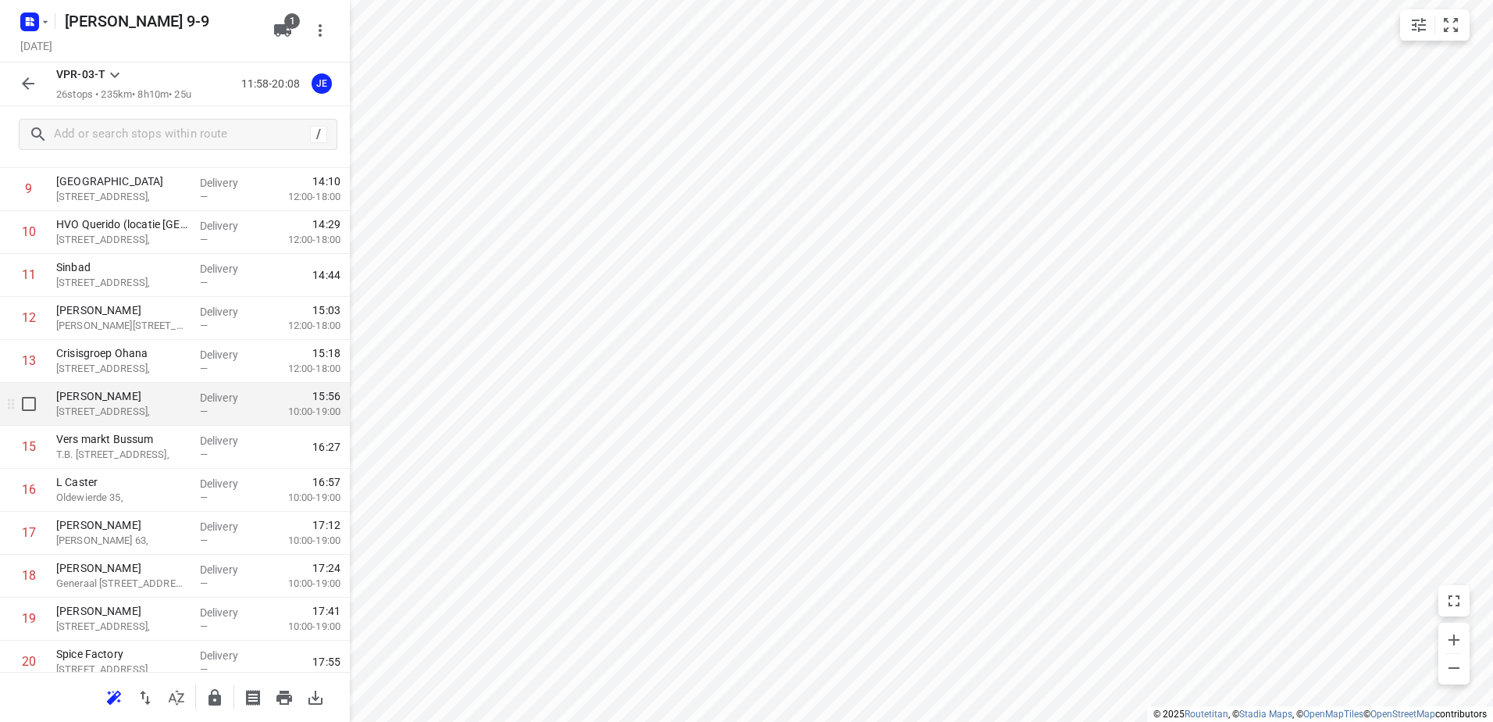
click at [147, 407] on p "[STREET_ADDRESS]," at bounding box center [121, 412] width 131 height 16
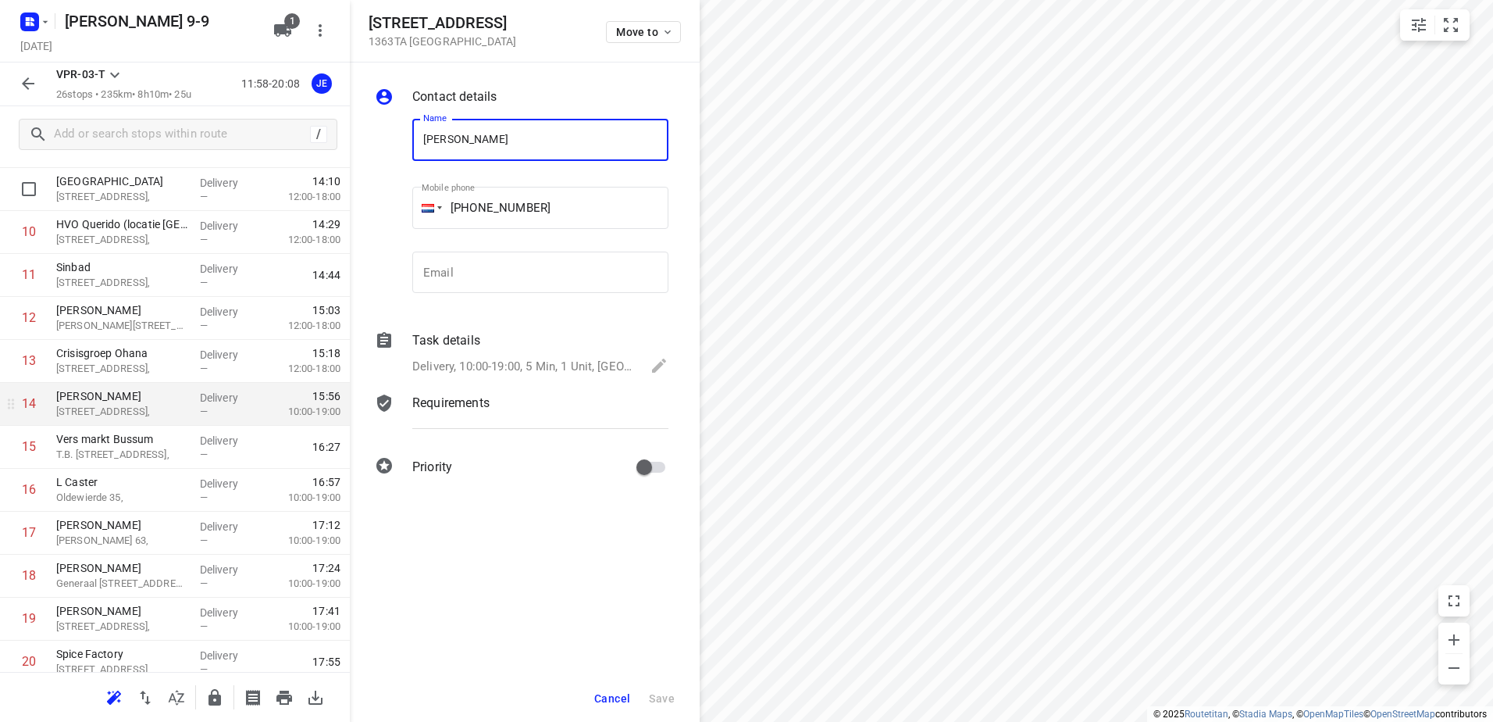
scroll to position [338, 0]
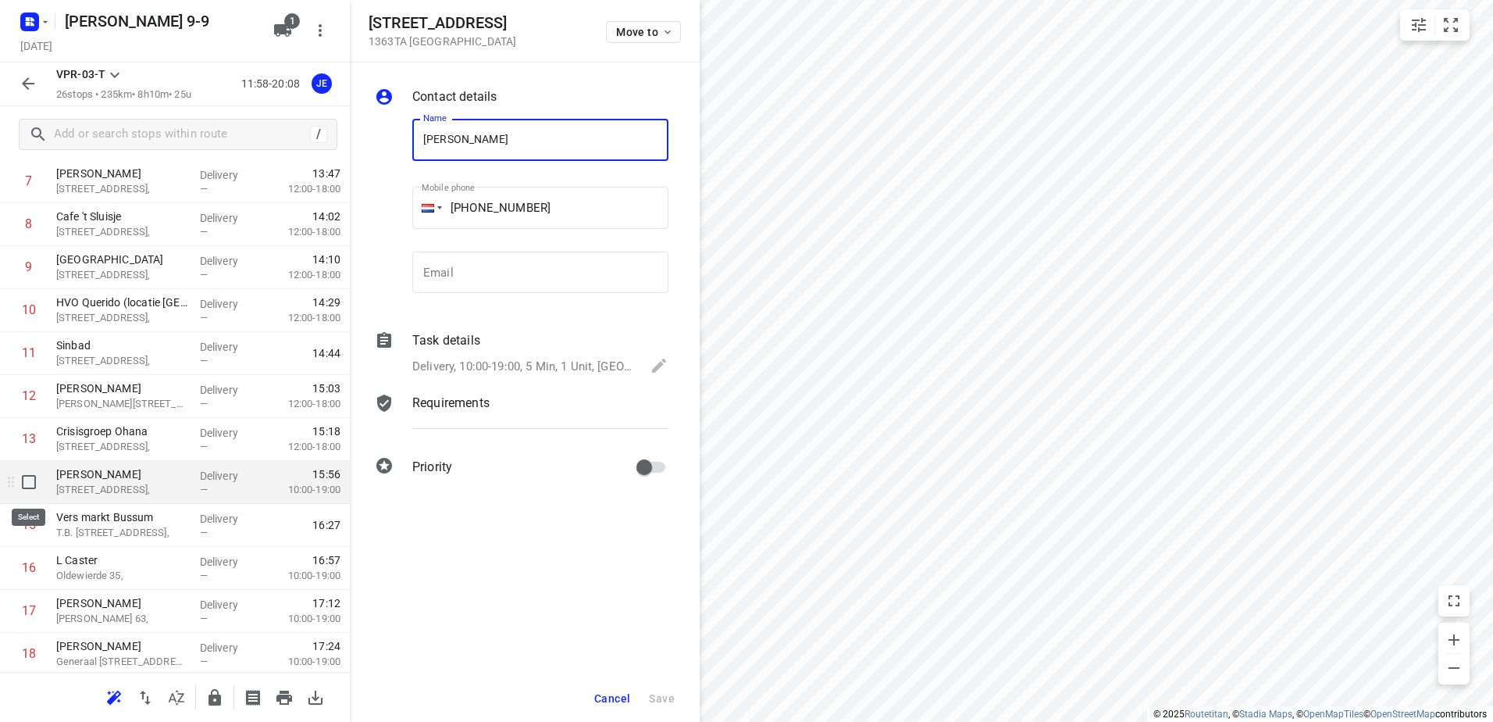
click at [29, 479] on input "checkbox" at bounding box center [28, 481] width 31 height 31
checkbox input "true"
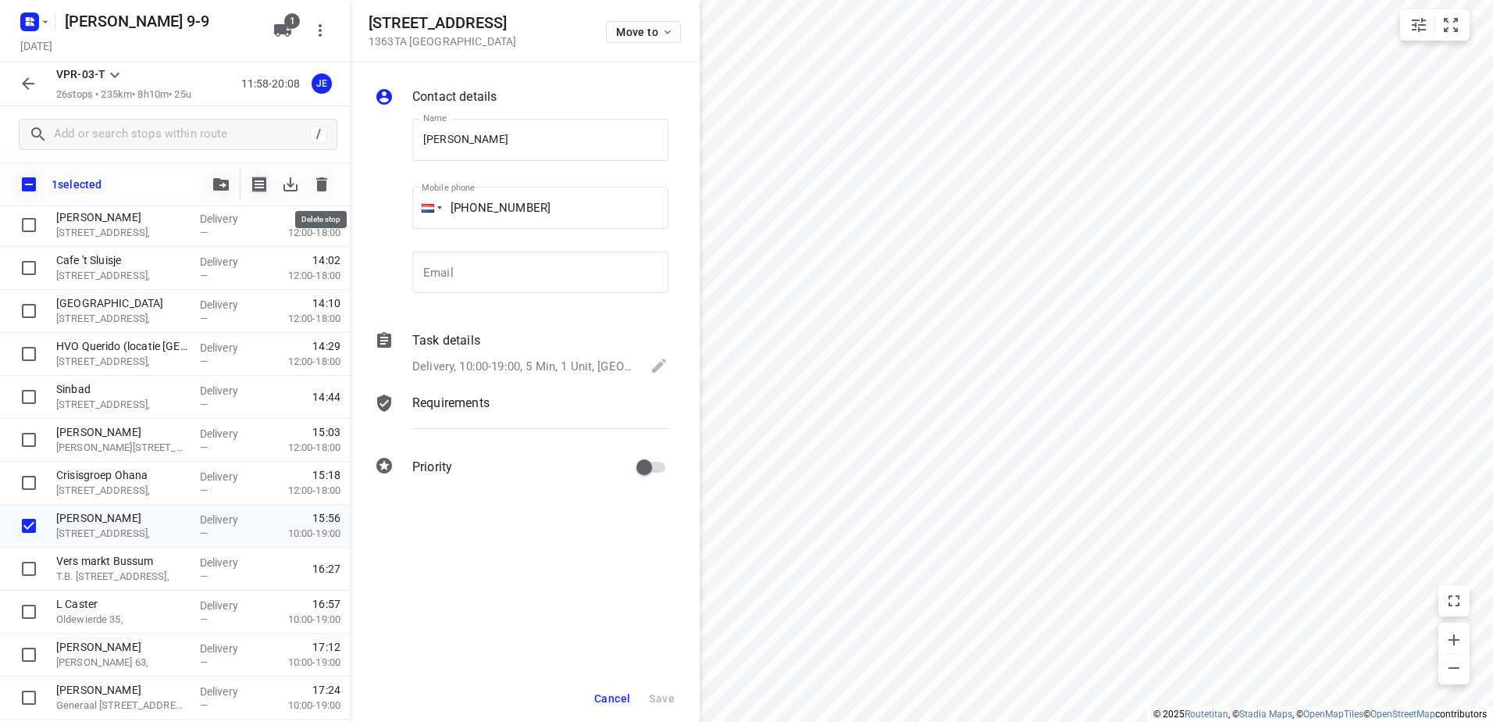
click at [324, 177] on icon "button" at bounding box center [321, 184] width 19 height 19
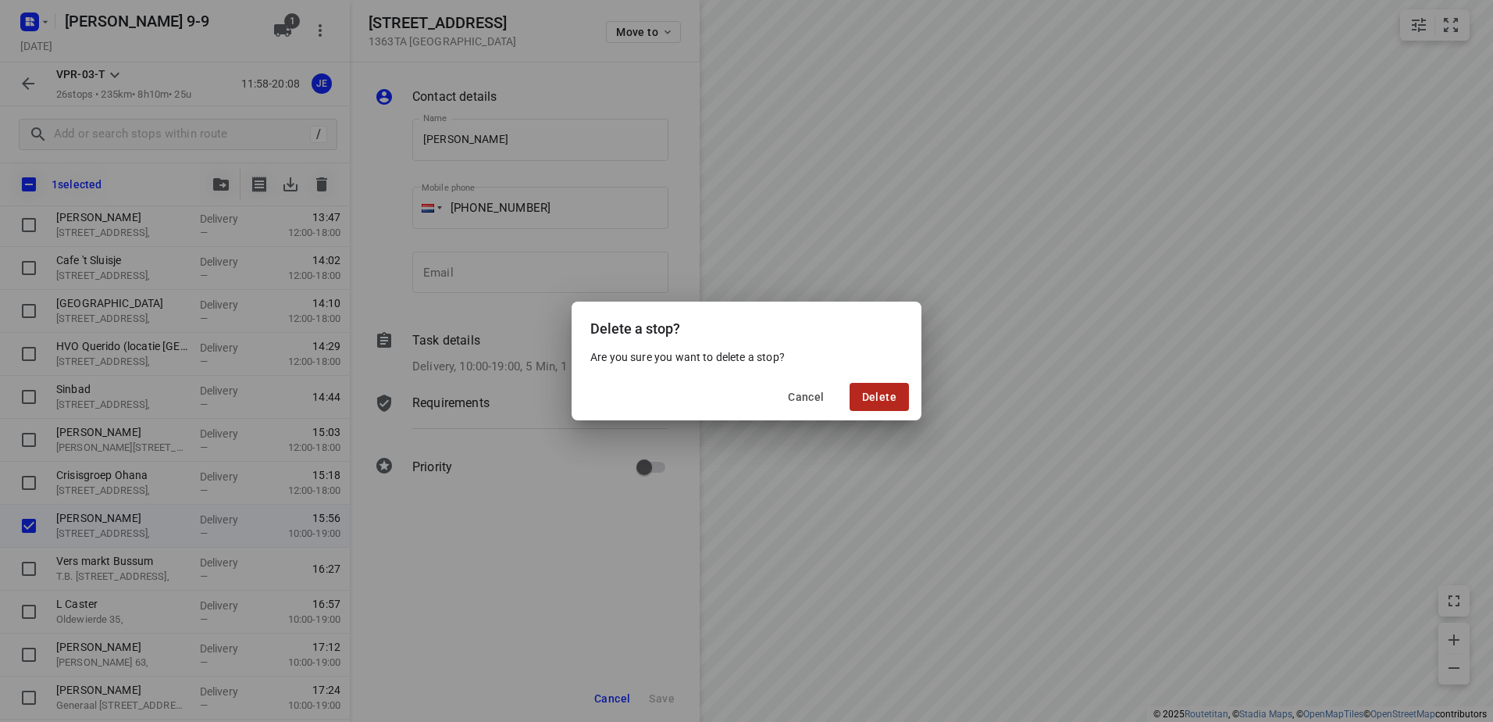
click at [885, 391] on span "Delete" at bounding box center [879, 397] width 34 height 12
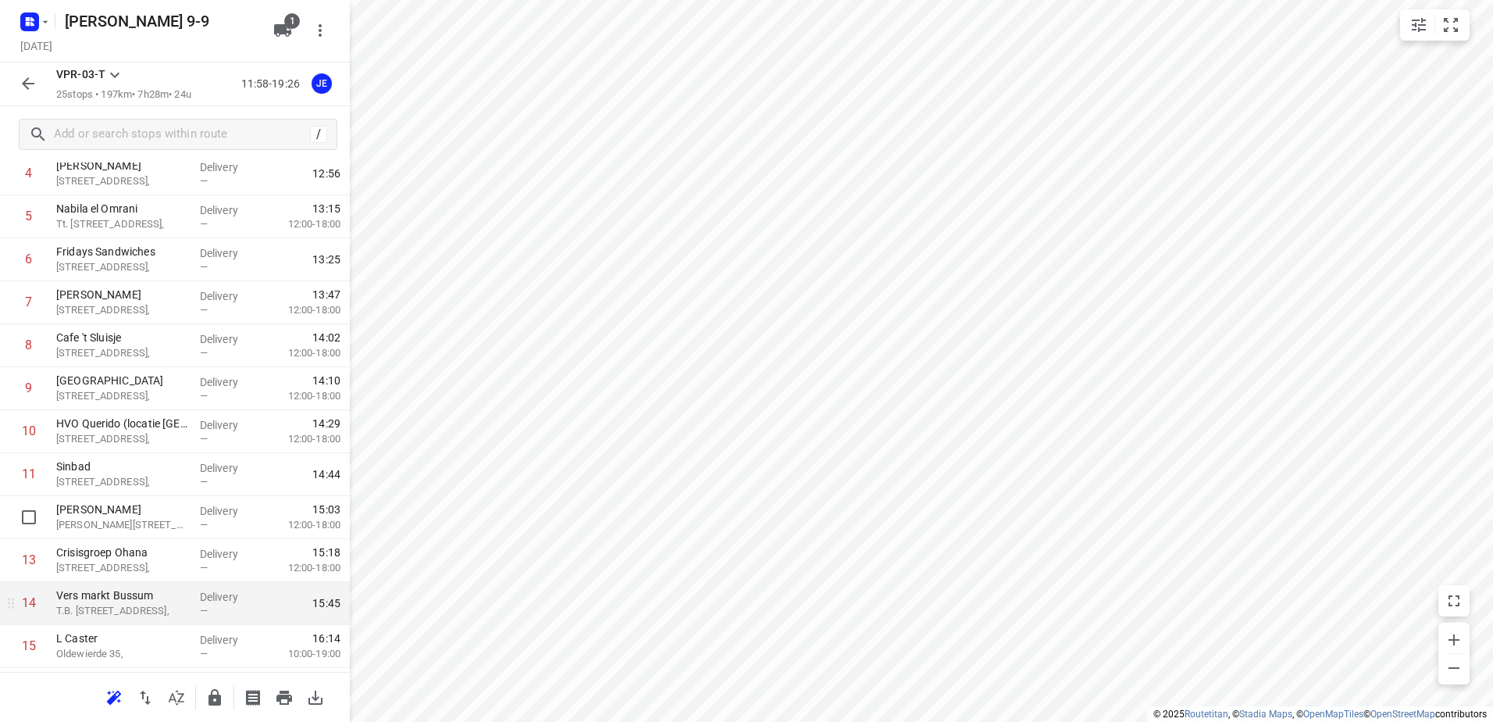
scroll to position [139, 0]
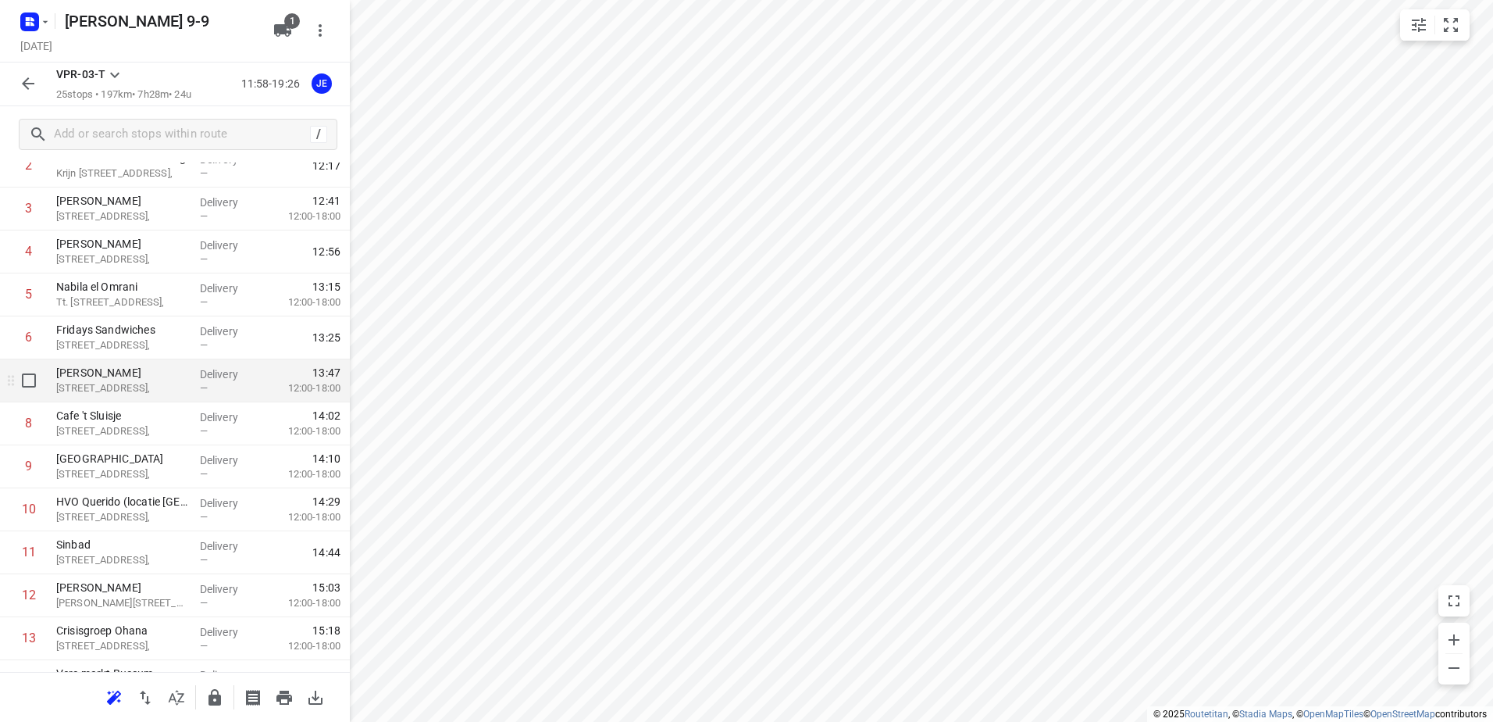
click at [134, 391] on p "[STREET_ADDRESS]," at bounding box center [121, 388] width 131 height 16
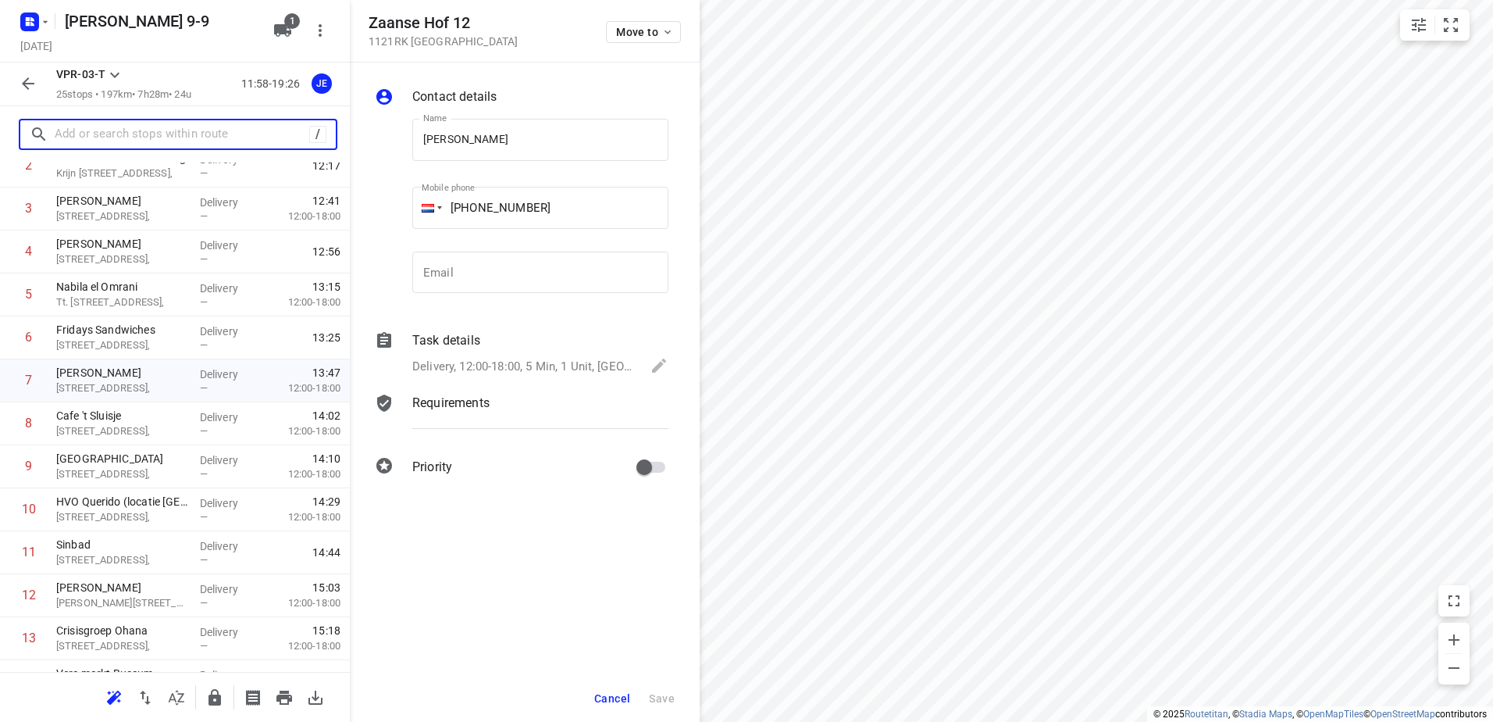
click at [89, 129] on input "text" at bounding box center [182, 135] width 255 height 24
paste input "Zaanse Hof 12 1121RK"
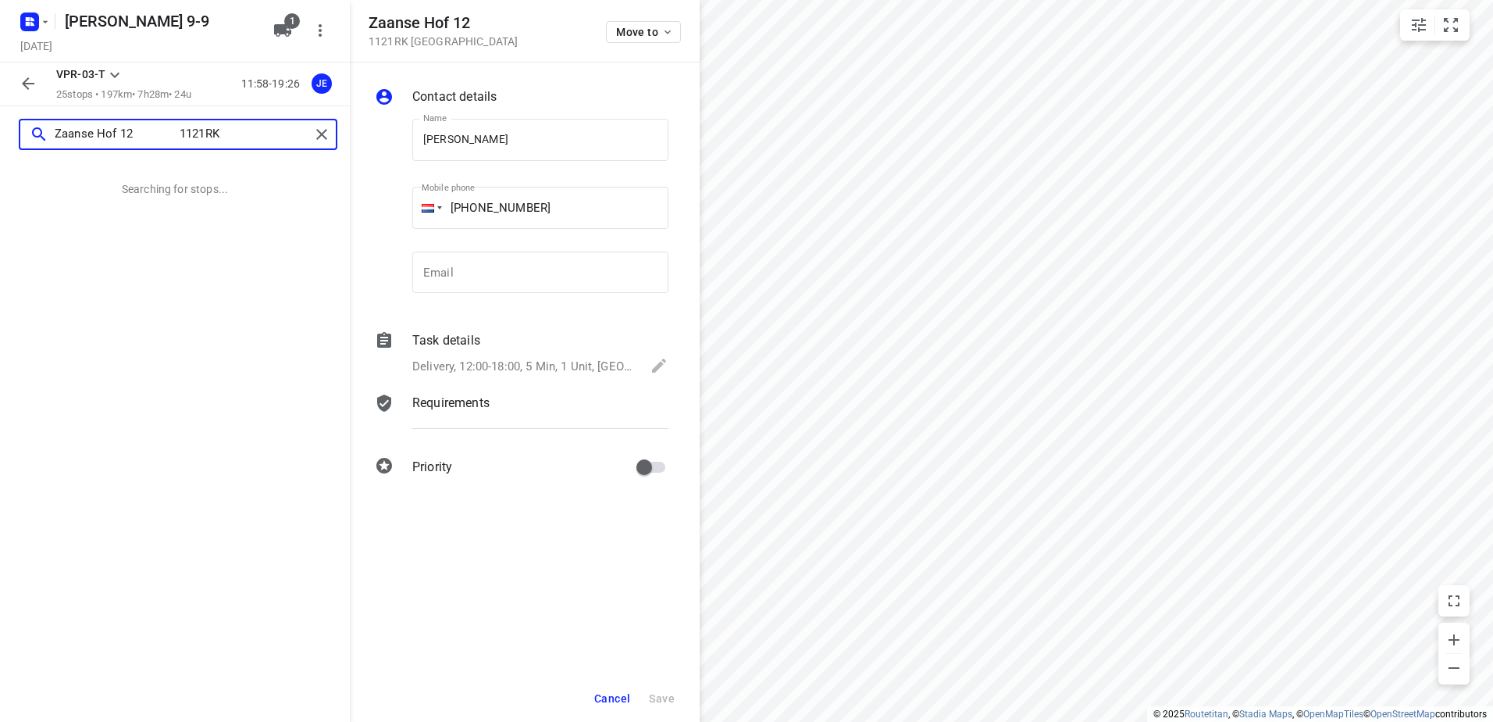
scroll to position [0, 0]
type input "Zaanse Hof 12 1121RK"
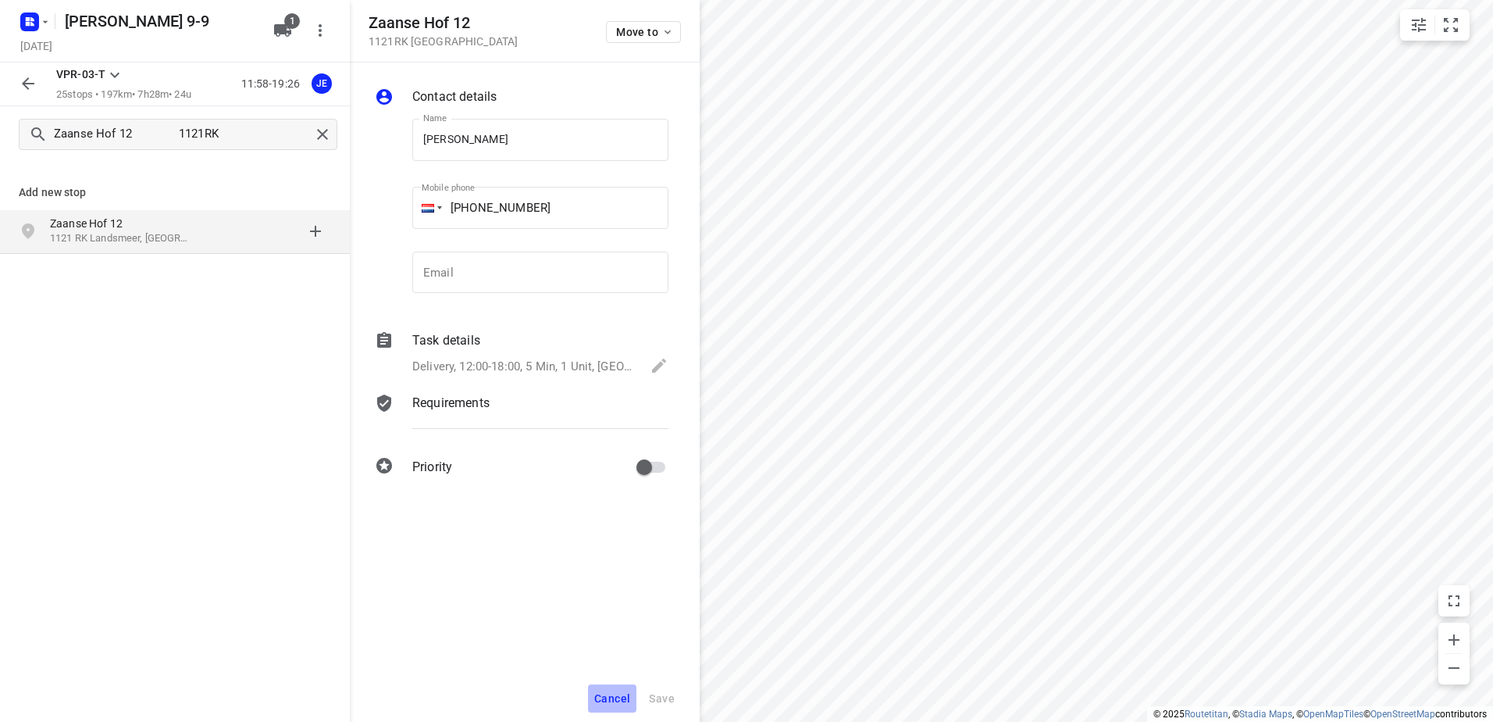
click at [610, 698] on span "Cancel" at bounding box center [612, 698] width 36 height 12
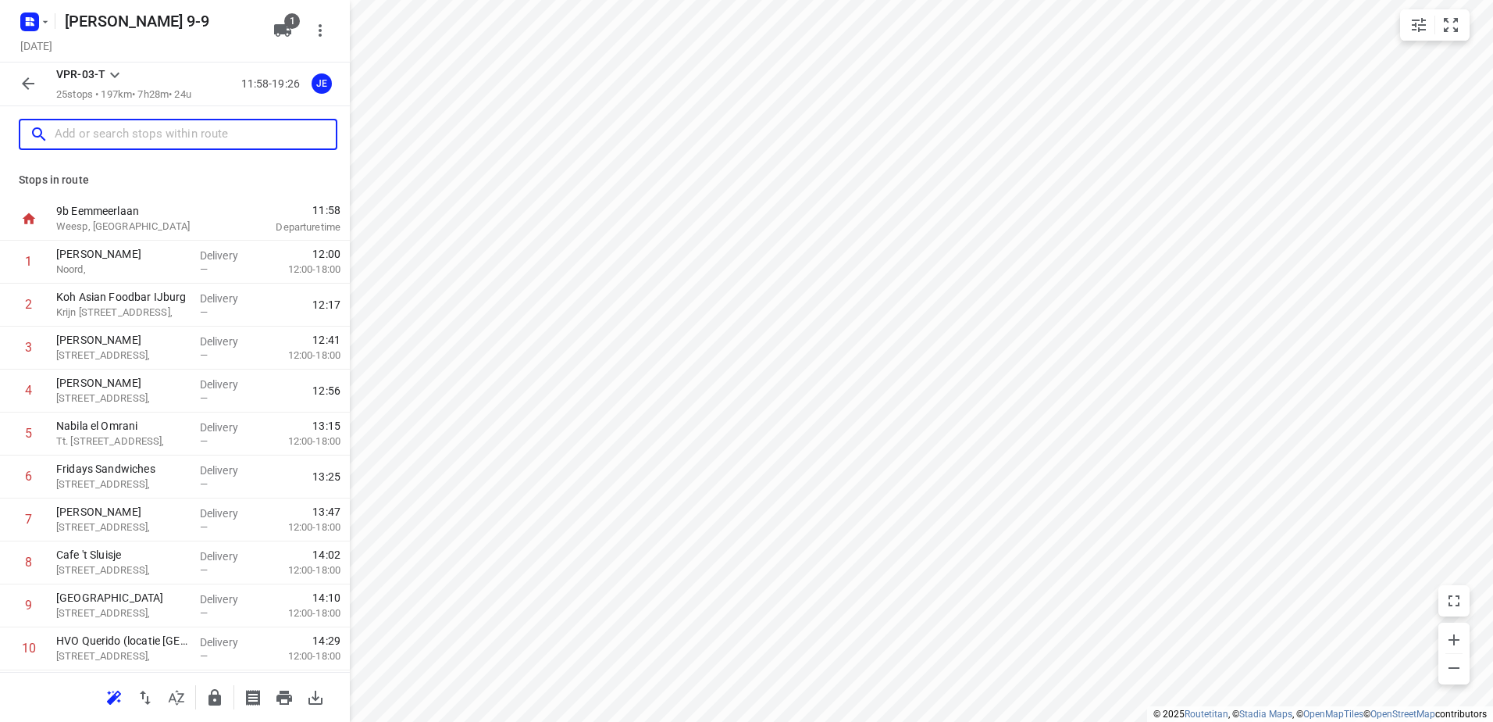
click at [111, 141] on input "text" at bounding box center [195, 135] width 281 height 24
paste input "Zaanse Hof 12 1121RK"
type input "Zaanse Hof 12 1121RK"
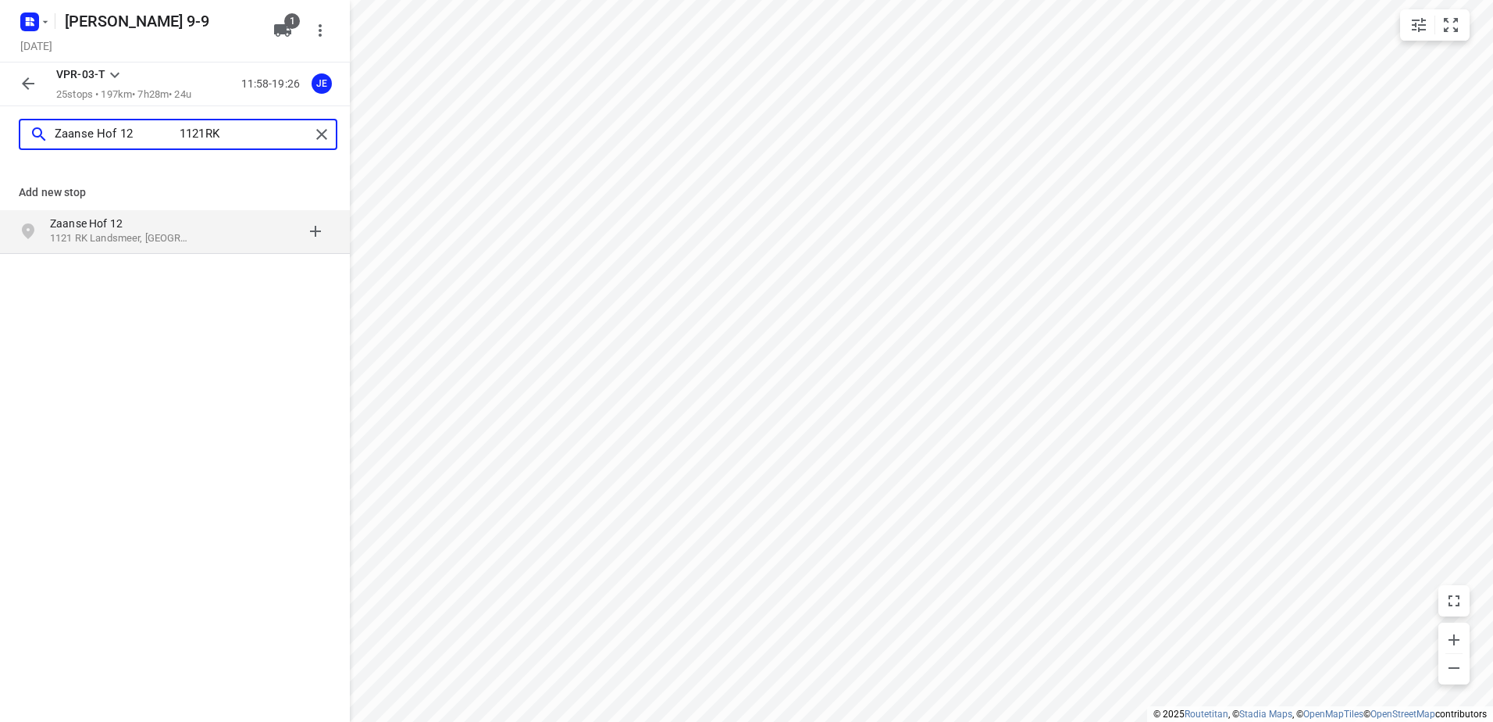
drag, startPoint x: 262, startPoint y: 132, endPoint x: -3, endPoint y: 139, distance: 264.9
click at [0, 139] on html "i © 2025 Routetitan , © Stadia Maps , © OpenMapTiles © OpenStreetMap contributo…" at bounding box center [746, 361] width 1493 height 722
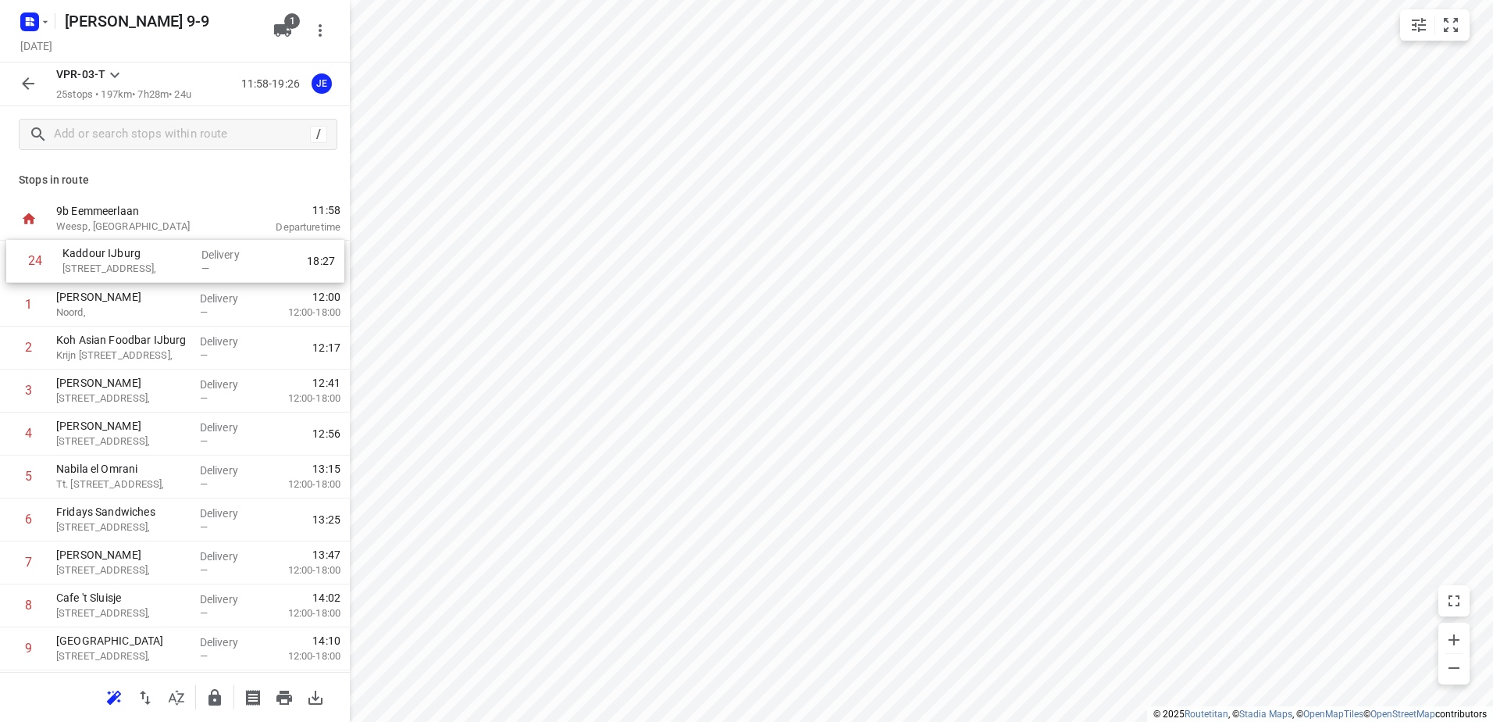
drag, startPoint x: 98, startPoint y: 572, endPoint x: 107, endPoint y: 262, distance: 310.2
drag, startPoint x: 112, startPoint y: 355, endPoint x: 112, endPoint y: 309, distance: 46.1
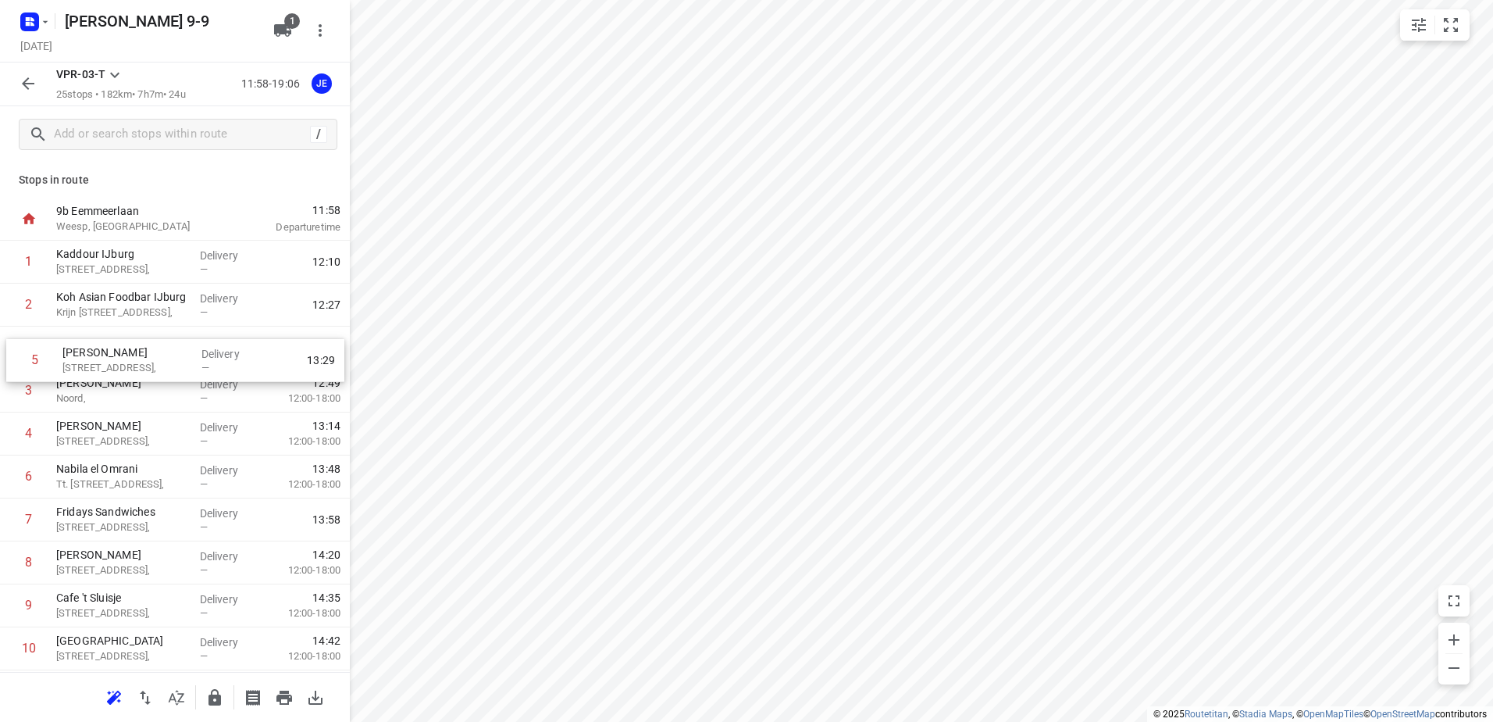
drag, startPoint x: 132, startPoint y: 440, endPoint x: 140, endPoint y: 359, distance: 81.6
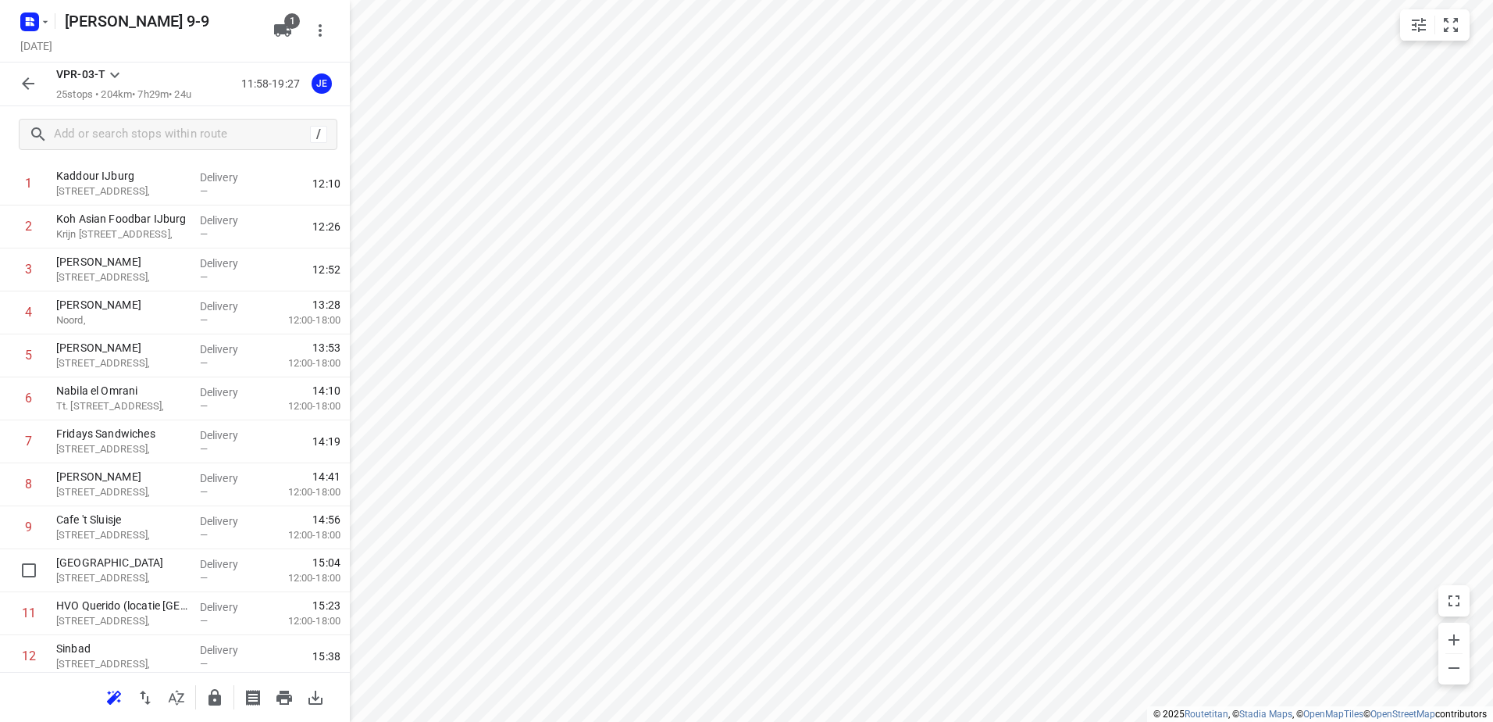
scroll to position [80, 0]
drag, startPoint x: 118, startPoint y: 574, endPoint x: 130, endPoint y: 316, distance: 258.8
click at [130, 316] on div "1 Kaddour IJburg [STREET_ADDRESS], Delivery — 12:10 2 Koh Asian Foodbar IJburg …" at bounding box center [175, 697] width 350 height 1074
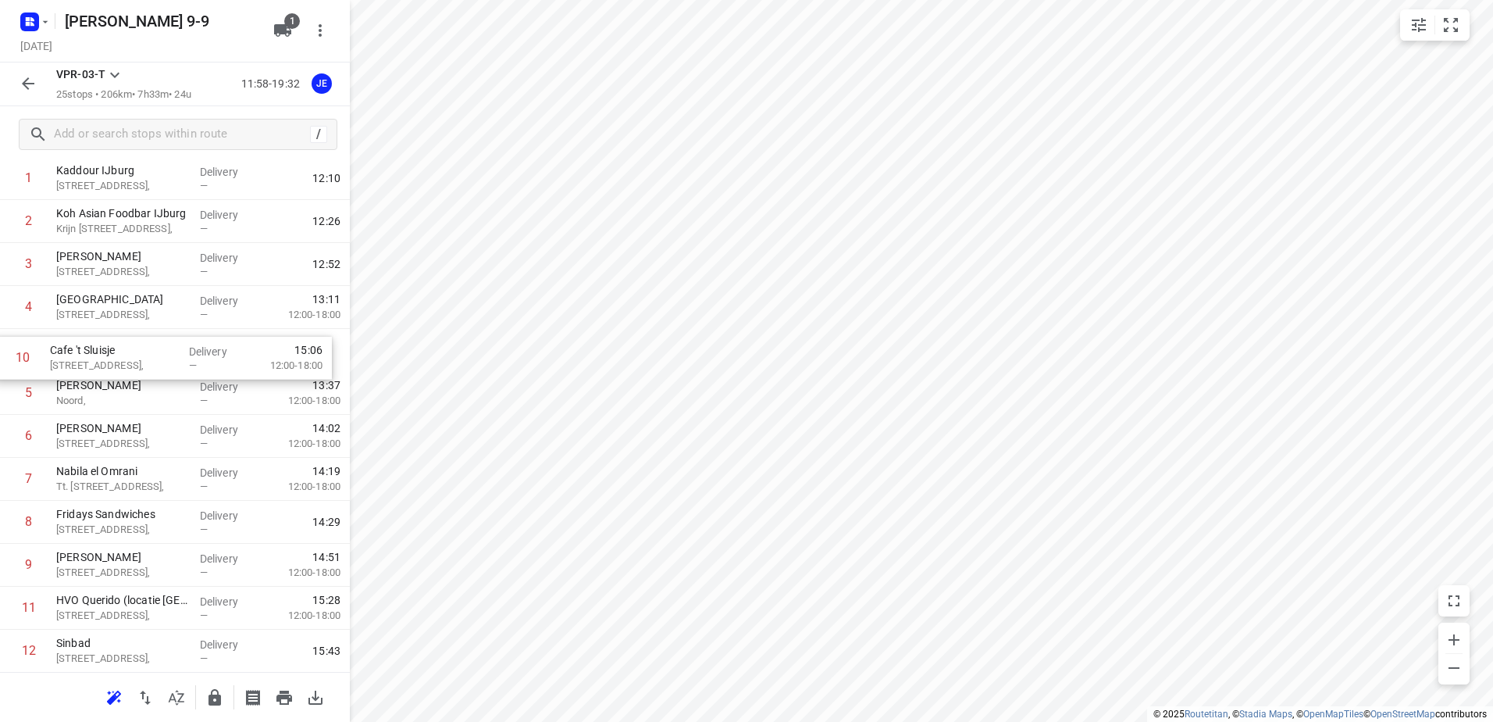
drag, startPoint x: 109, startPoint y: 558, endPoint x: 104, endPoint y: 348, distance: 210.2
click at [104, 348] on div "1 Kaddour IJburg [STREET_ADDRESS], Delivery — 12:10 2 Koh Asian Foodbar IJburg …" at bounding box center [175, 694] width 350 height 1074
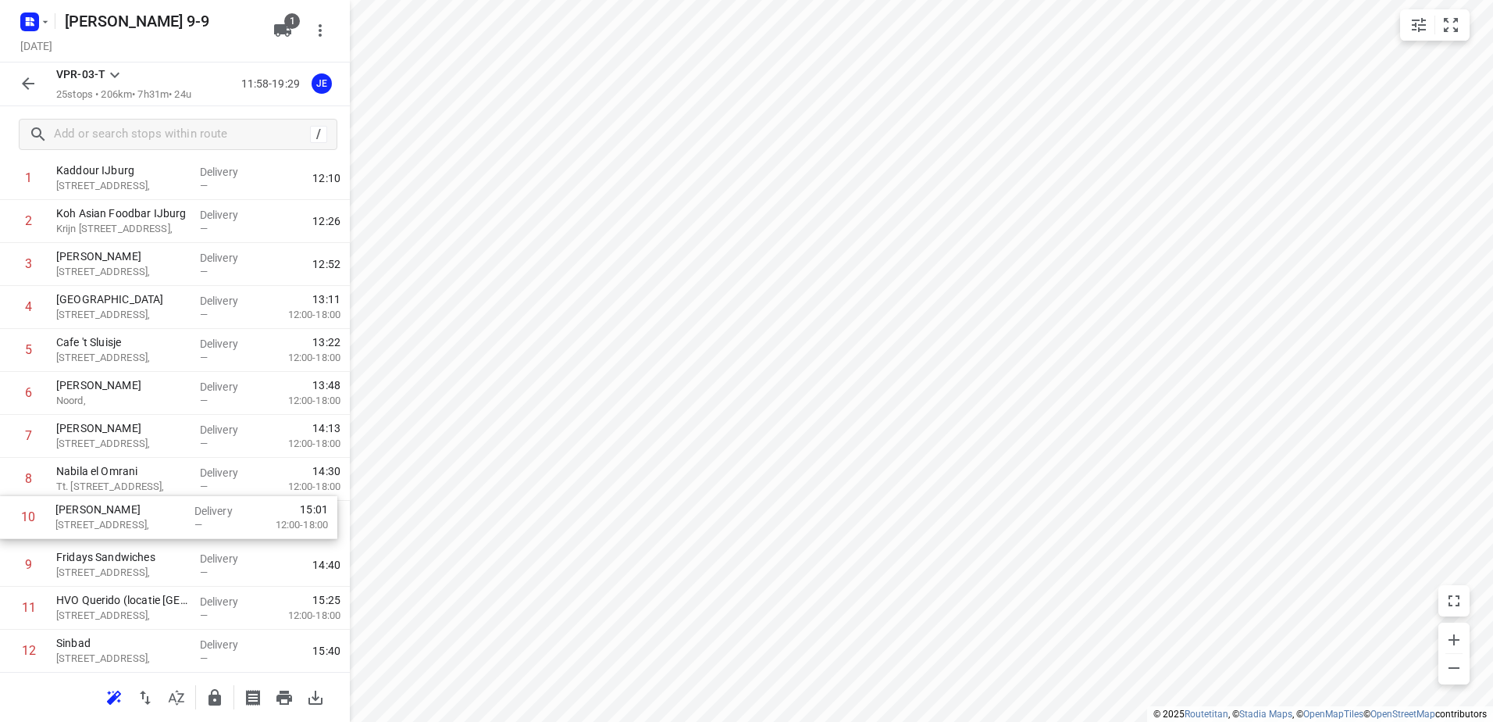
scroll to position [86, 0]
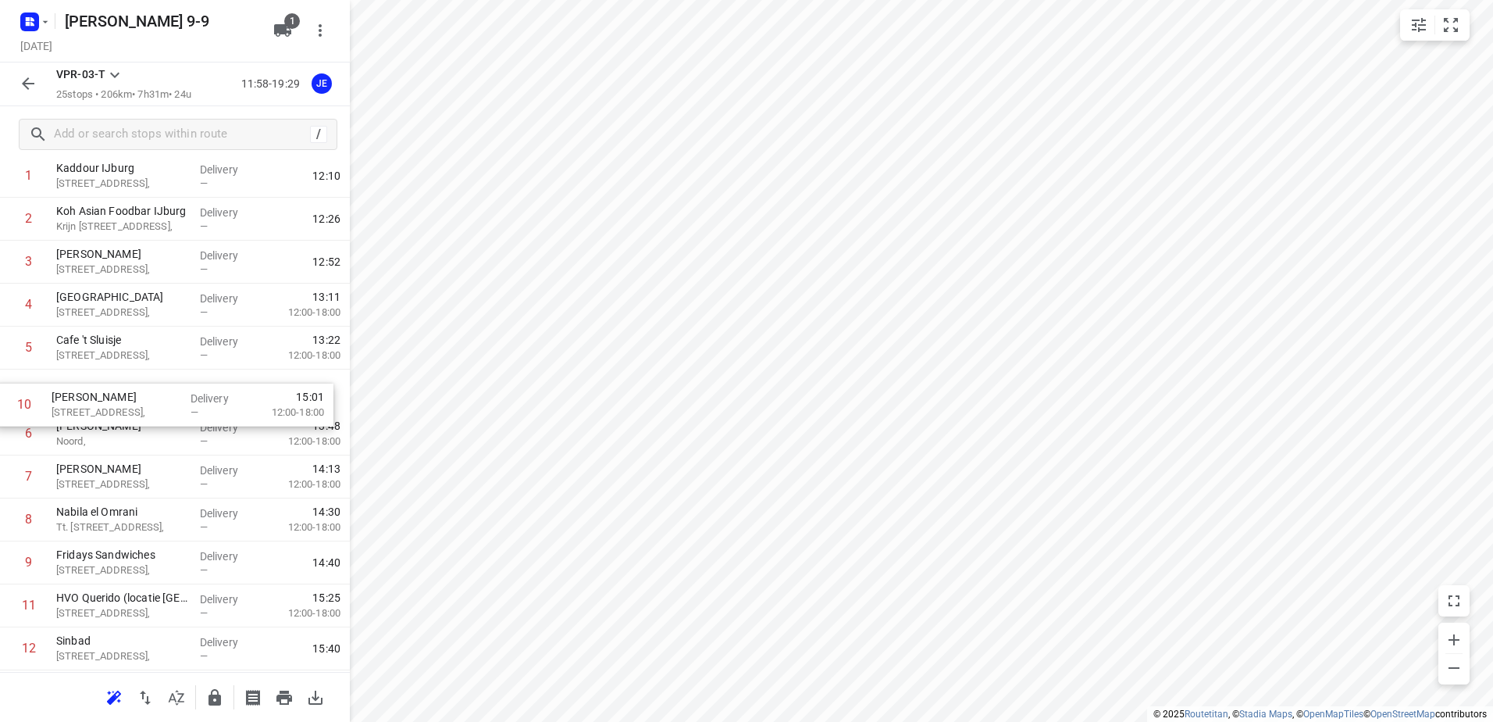
drag, startPoint x: 116, startPoint y: 569, endPoint x: 112, endPoint y: 401, distance: 168.0
click at [112, 401] on div "1 Kaddour IJburg [STREET_ADDRESS], Delivery — 12:10 2 Koh Asian Foodbar IJburg …" at bounding box center [175, 692] width 350 height 1074
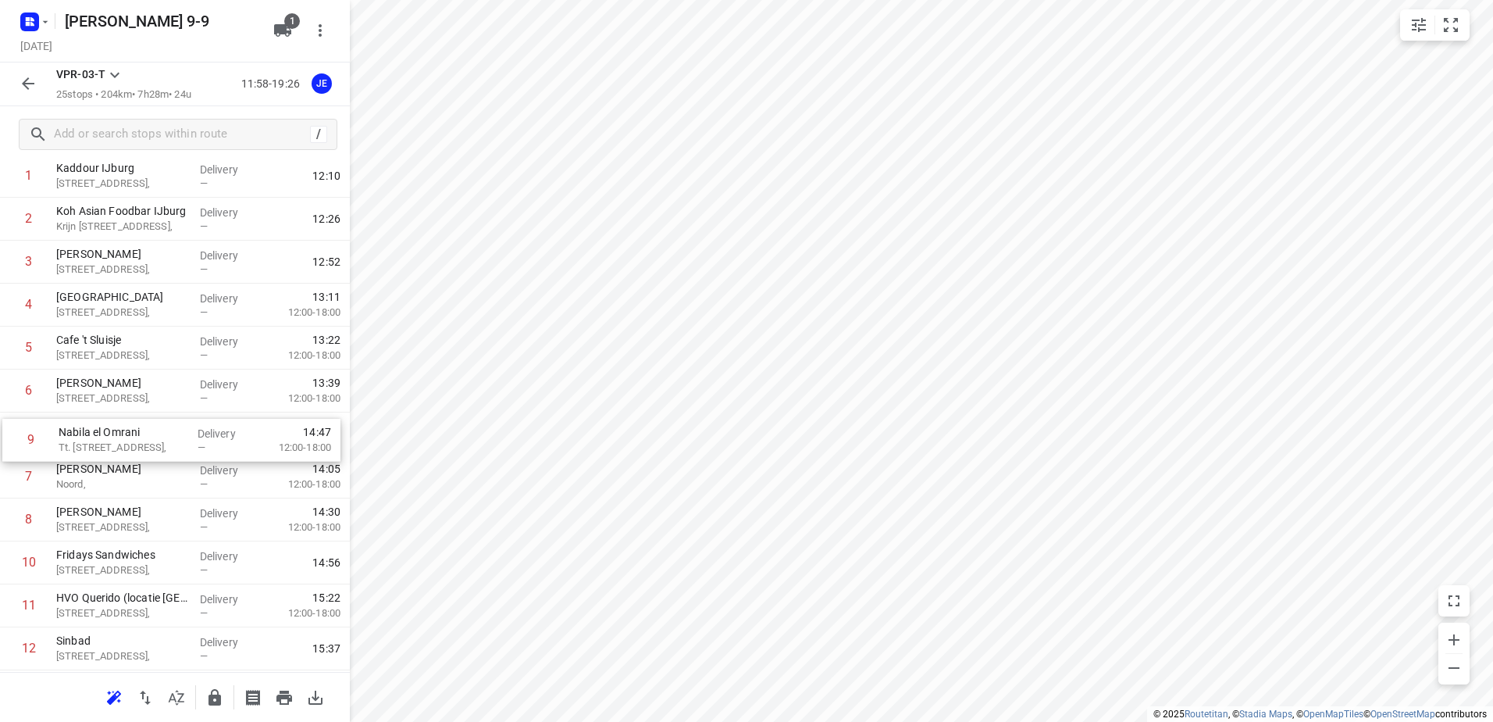
drag, startPoint x: 76, startPoint y: 519, endPoint x: 78, endPoint y: 434, distance: 85.2
click at [78, 434] on div "1 Kaddour IJburg [STREET_ADDRESS], Delivery — 12:10 2 Koh Asian Foodbar IJburg …" at bounding box center [175, 692] width 350 height 1074
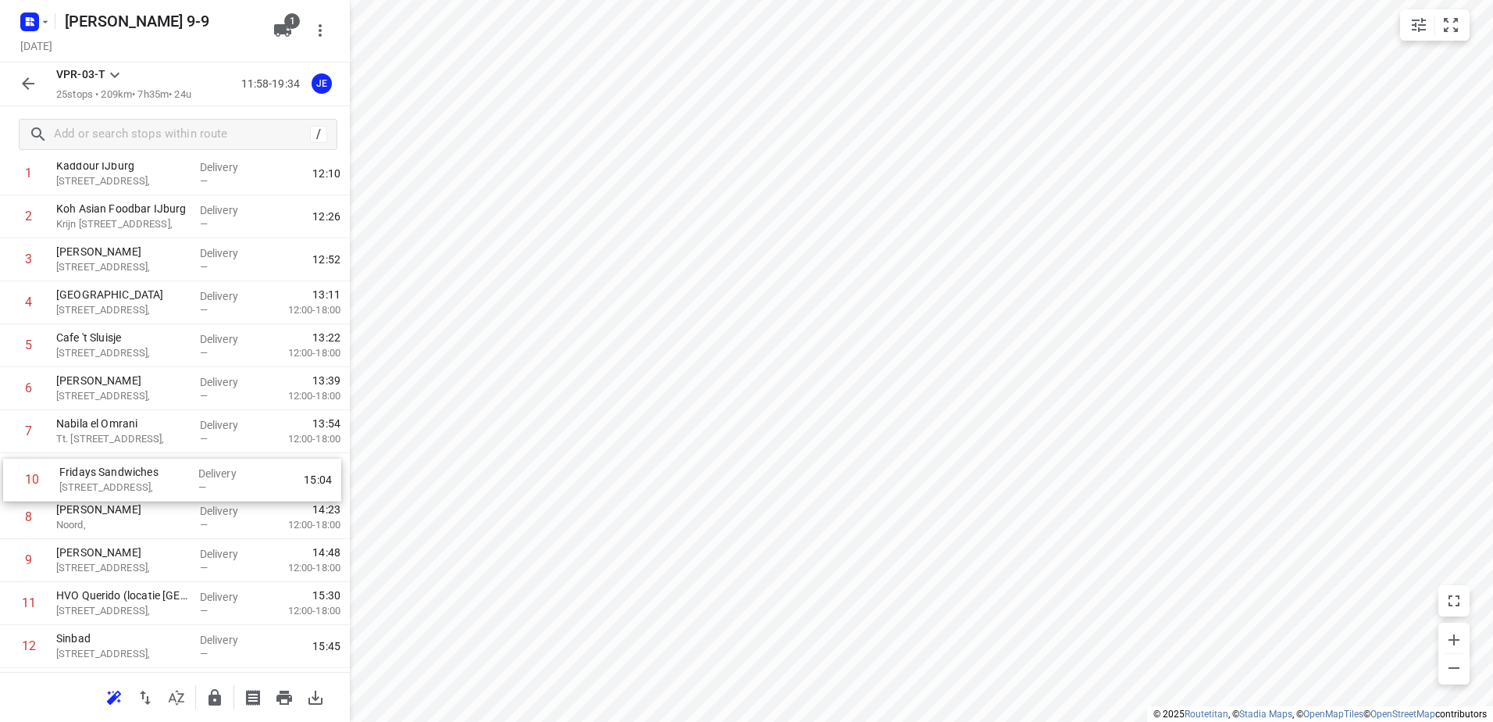
drag, startPoint x: 112, startPoint y: 566, endPoint x: 116, endPoint y: 477, distance: 88.3
click at [116, 477] on div "1 Kaddour IJburg [STREET_ADDRESS], Delivery — 12:10 2 Koh Asian Foodbar IJburg …" at bounding box center [175, 689] width 350 height 1074
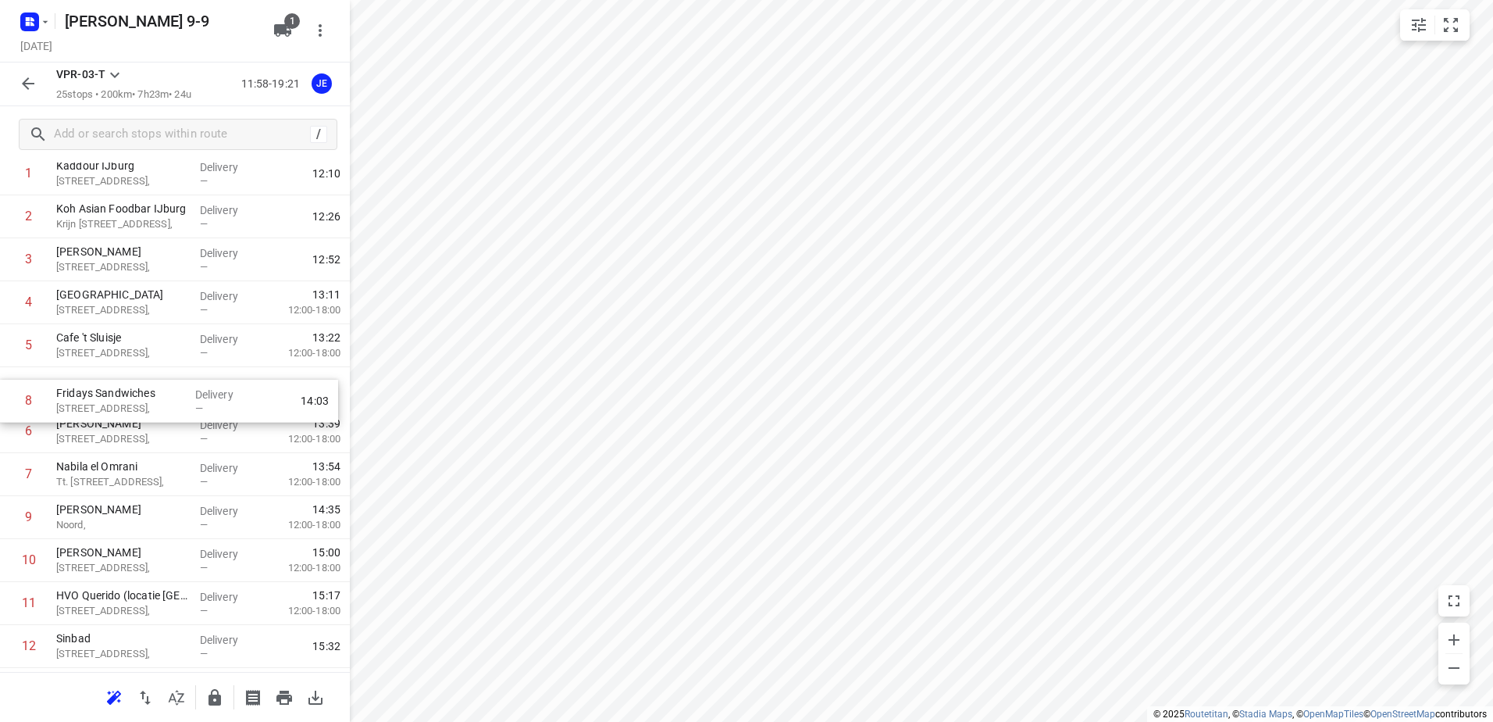
drag, startPoint x: 113, startPoint y: 481, endPoint x: 114, endPoint y: 404, distance: 77.3
click at [114, 404] on div "1 Kaddour IJburg [STREET_ADDRESS], Delivery — 12:10 2 Koh Asian Foodbar IJburg …" at bounding box center [175, 689] width 350 height 1074
drag, startPoint x: 95, startPoint y: 482, endPoint x: 95, endPoint y: 440, distance: 42.2
click at [95, 440] on div "1 Kaddour IJburg [STREET_ADDRESS], Delivery — 12:10 2 Koh Asian Foodbar IJburg …" at bounding box center [175, 689] width 350 height 1074
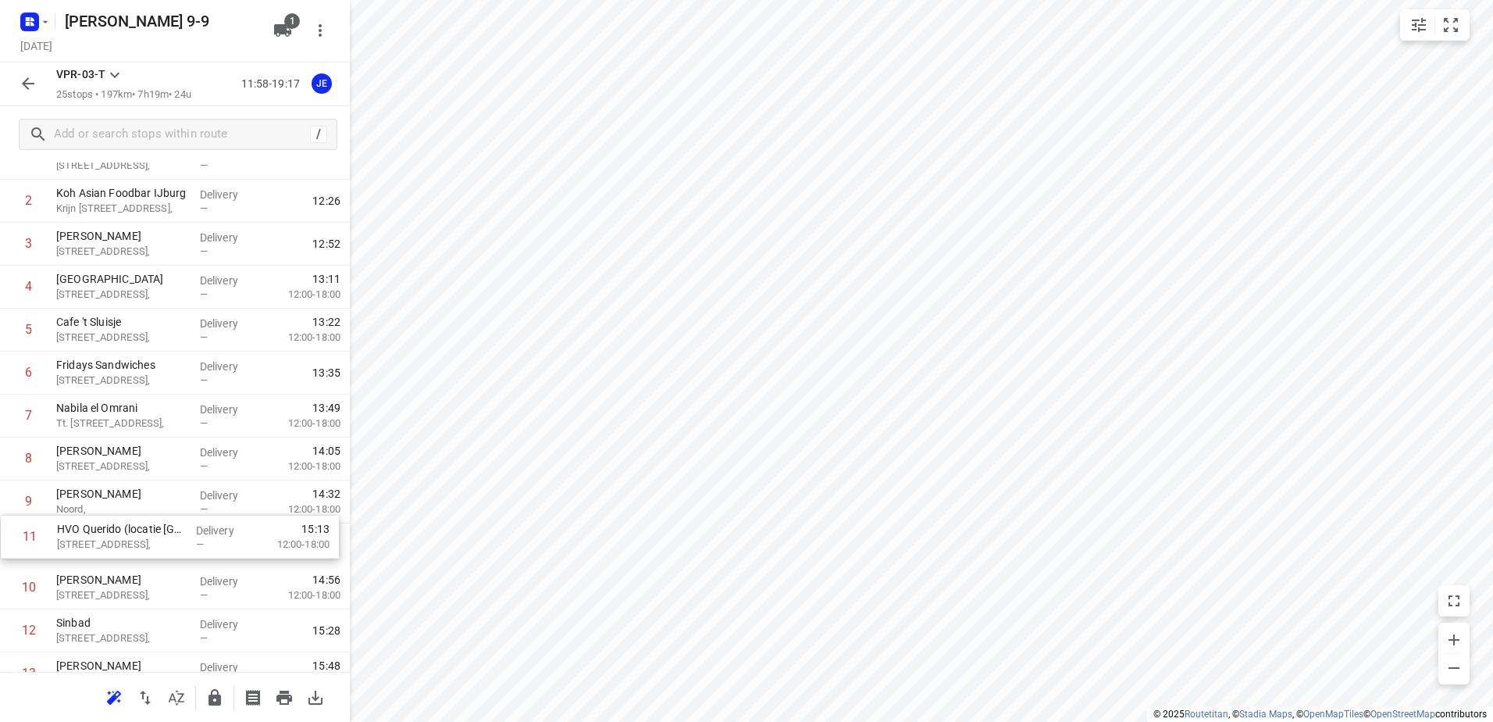
scroll to position [105, 0]
drag, startPoint x: 102, startPoint y: 608, endPoint x: 103, endPoint y: 499, distance: 109.4
click at [103, 499] on div "1 Kaddour IJburg [STREET_ADDRESS], Delivery — 12:10 2 Koh Asian Foodbar IJburg …" at bounding box center [175, 672] width 350 height 1074
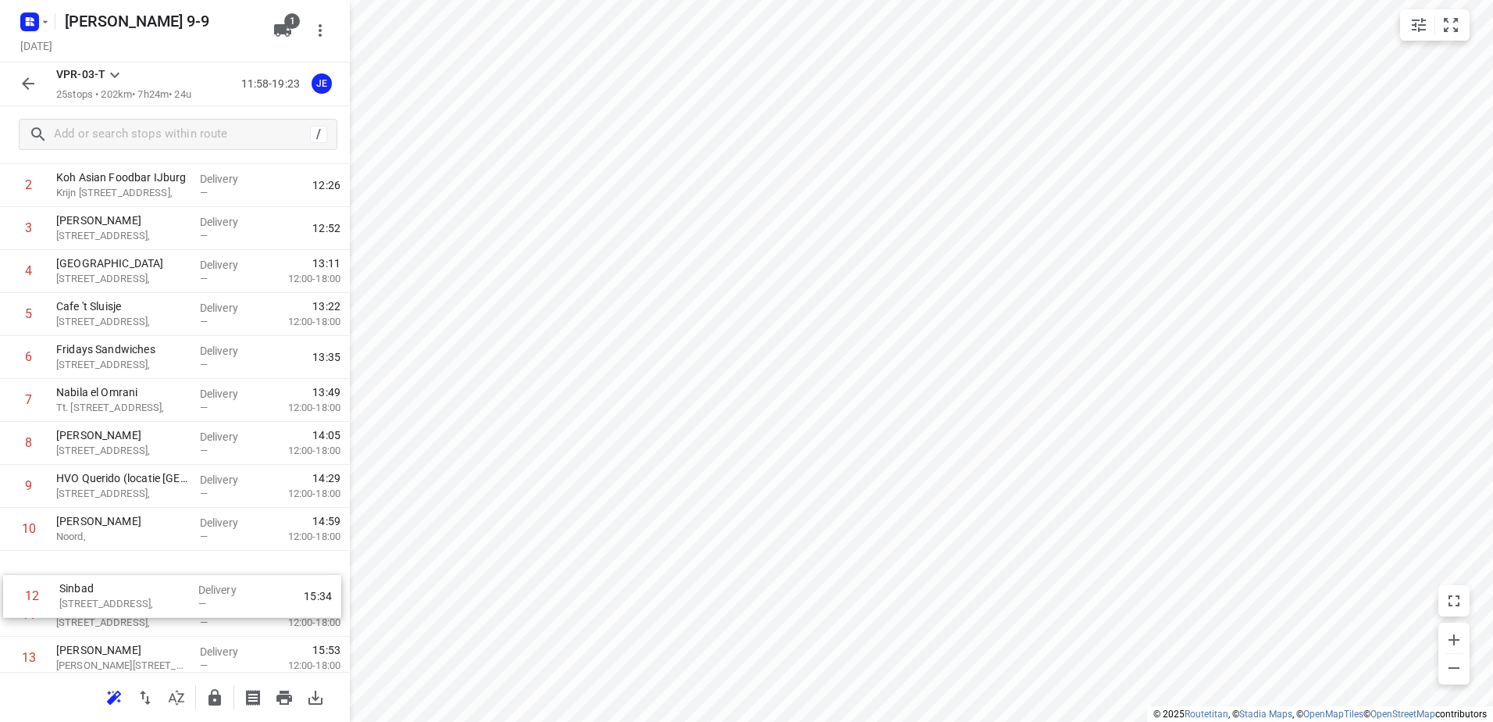
drag, startPoint x: 102, startPoint y: 633, endPoint x: 106, endPoint y: 585, distance: 47.9
click at [106, 585] on div "1 Kaddour IJburg [STREET_ADDRESS], Delivery — 12:10 2 Koh Asian Foodbar IJburg …" at bounding box center [175, 658] width 350 height 1074
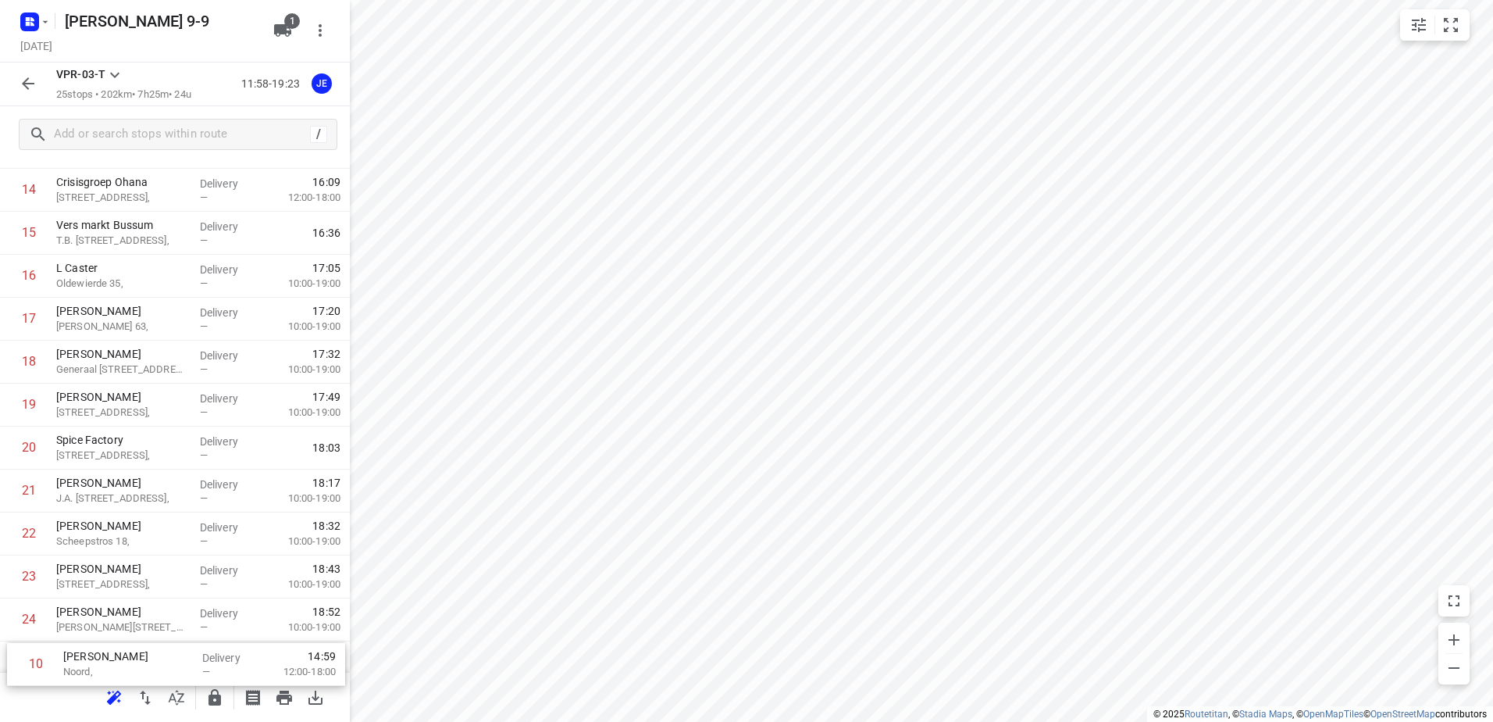
scroll to position [686, 0]
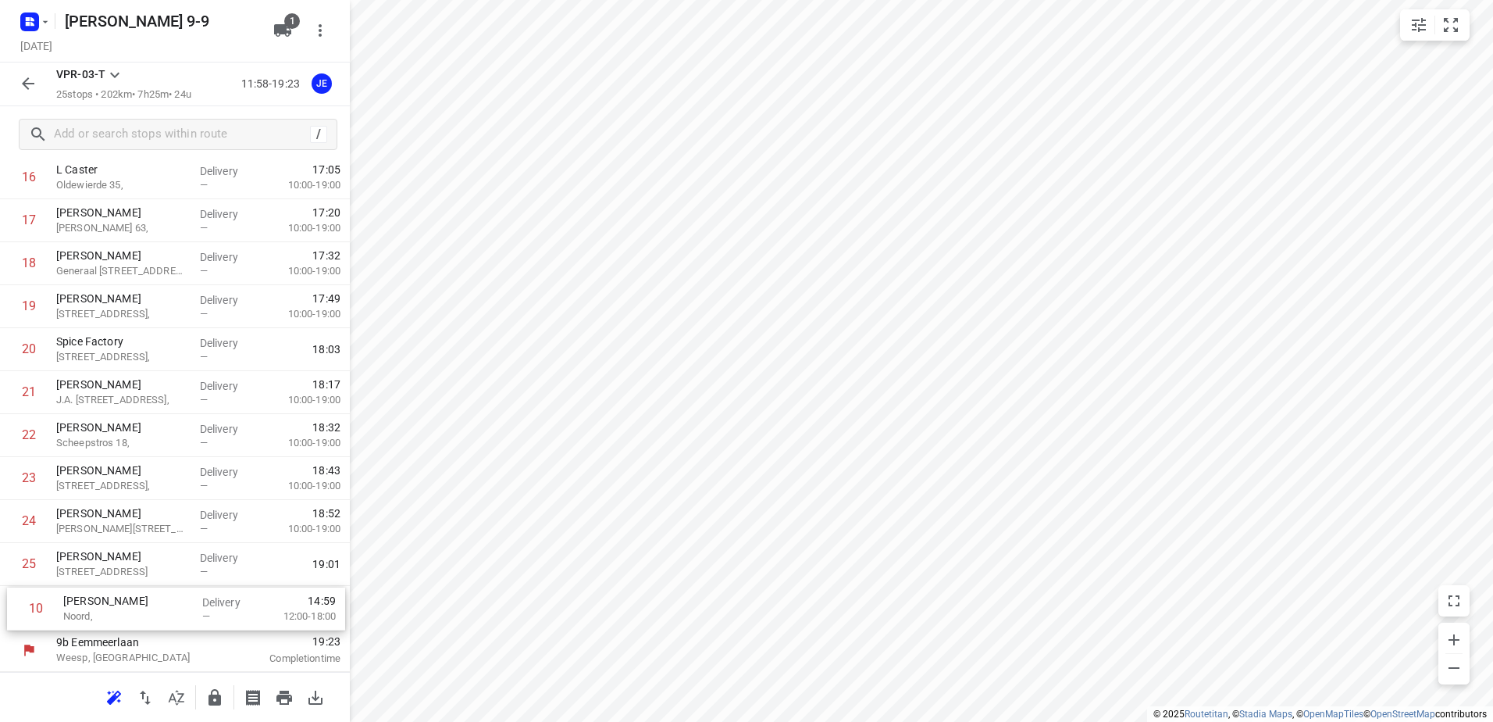
drag, startPoint x: 123, startPoint y: 283, endPoint x: 130, endPoint y: 622, distance: 339.1
click at [130, 622] on div "1 Kaddour IJburg [STREET_ADDRESS], Delivery — 12:10 2 Koh Asian Foodbar IJburg …" at bounding box center [175, 92] width 350 height 1074
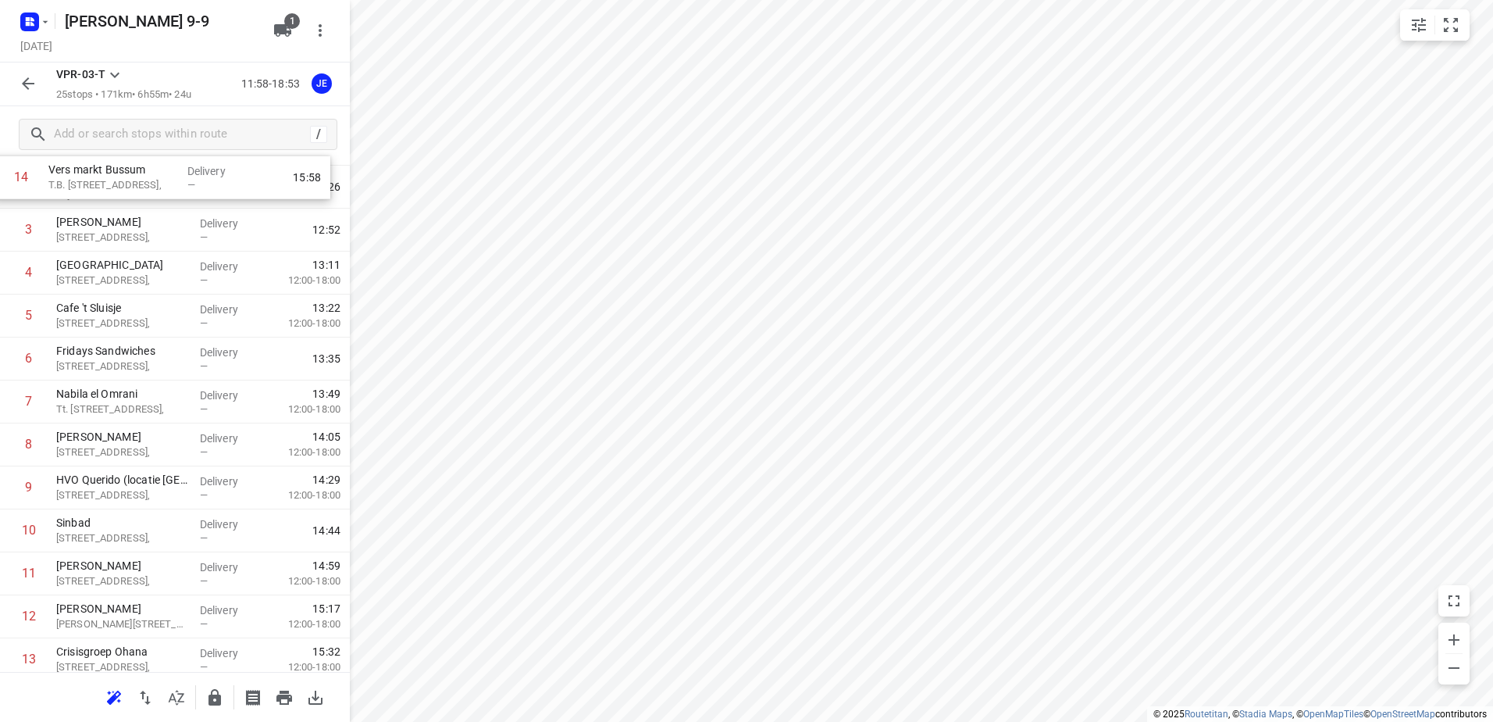
scroll to position [0, 0]
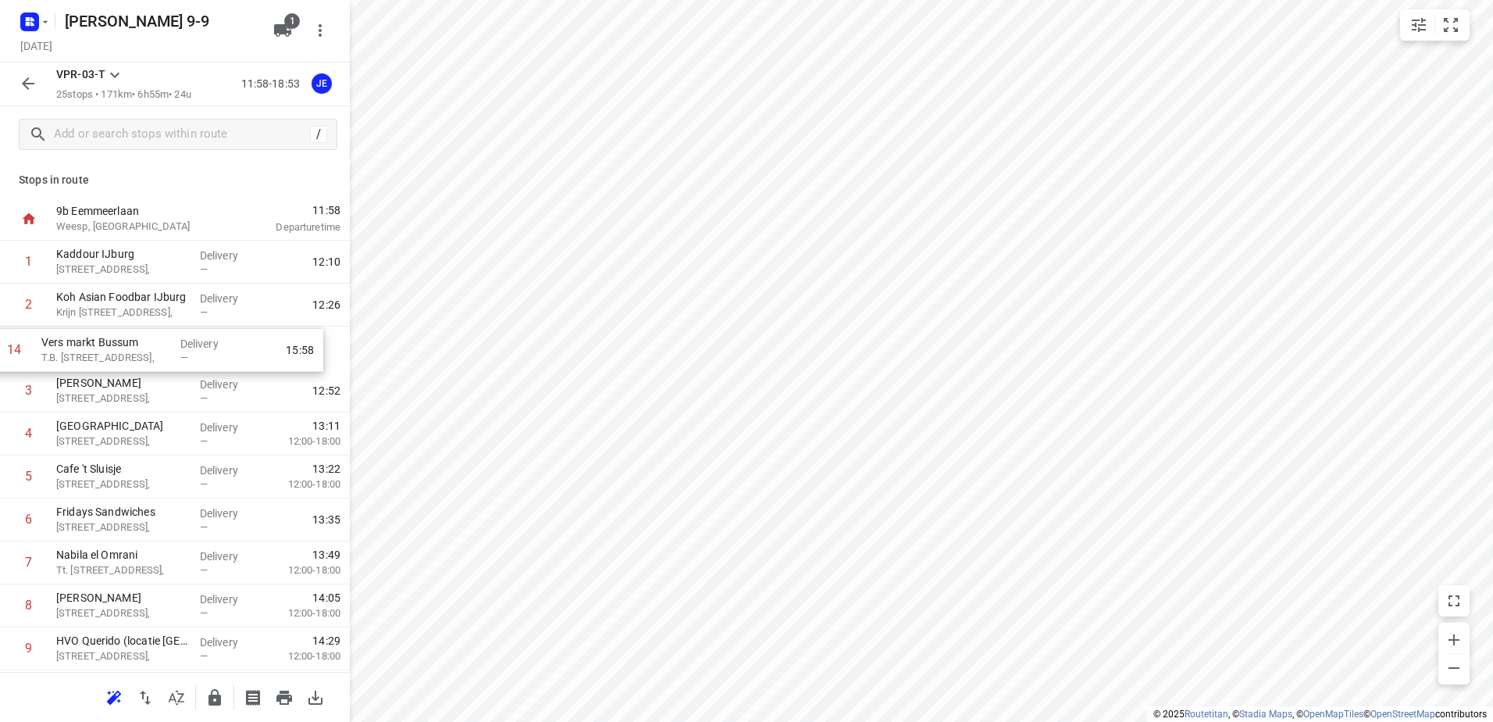
drag, startPoint x: 127, startPoint y: 381, endPoint x: 112, endPoint y: 354, distance: 31.1
drag, startPoint x: 139, startPoint y: 354, endPoint x: 135, endPoint y: 266, distance: 87.6
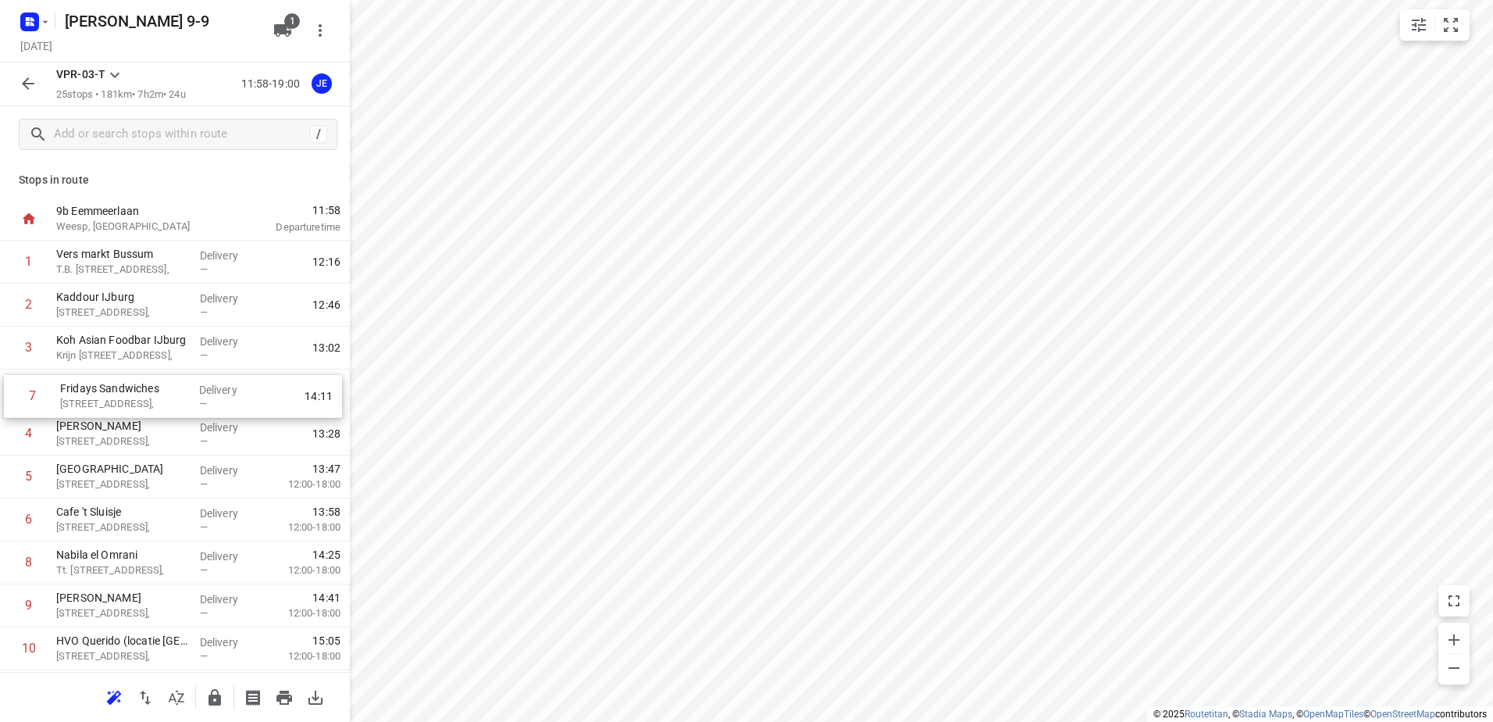
drag, startPoint x: 127, startPoint y: 522, endPoint x: 130, endPoint y: 394, distance: 127.4
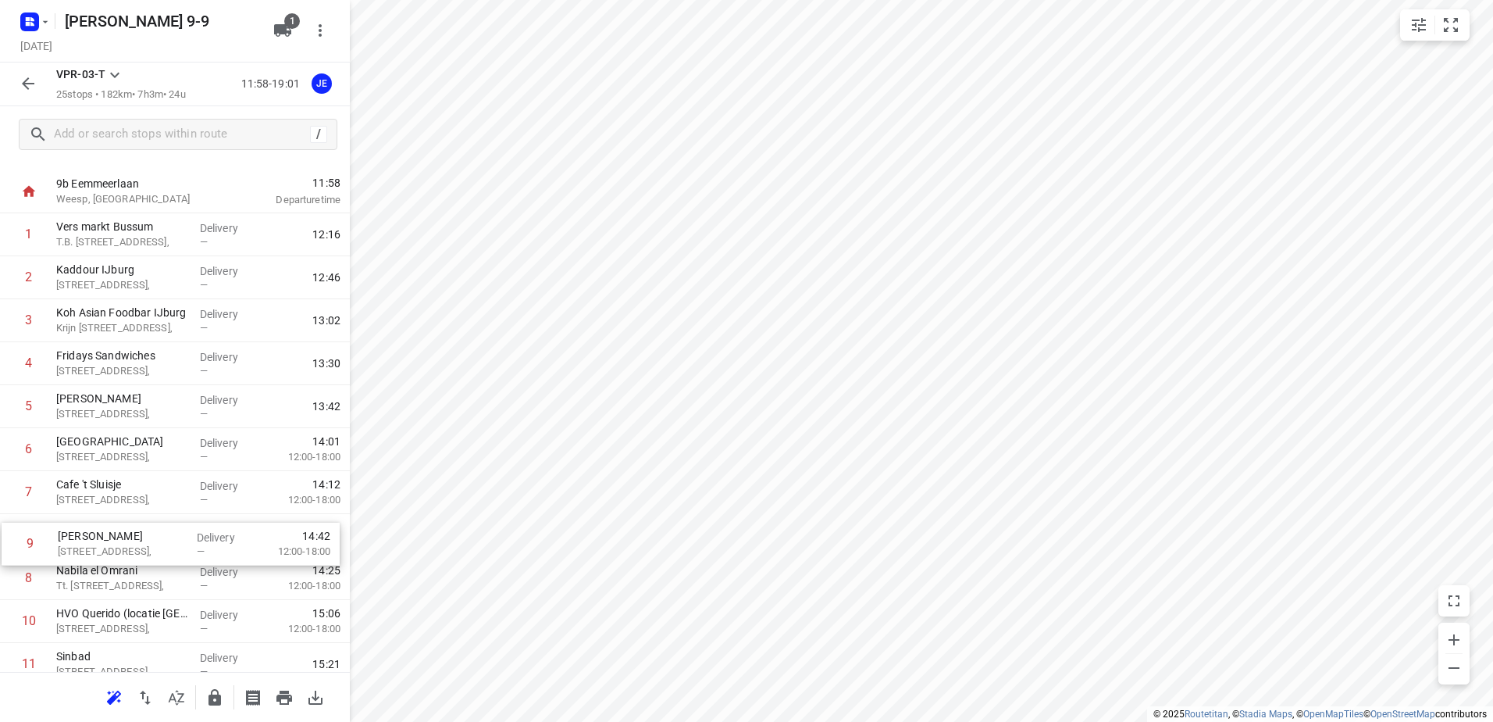
scroll to position [30, 0]
drag, startPoint x: 105, startPoint y: 610, endPoint x: 109, endPoint y: 520, distance: 89.9
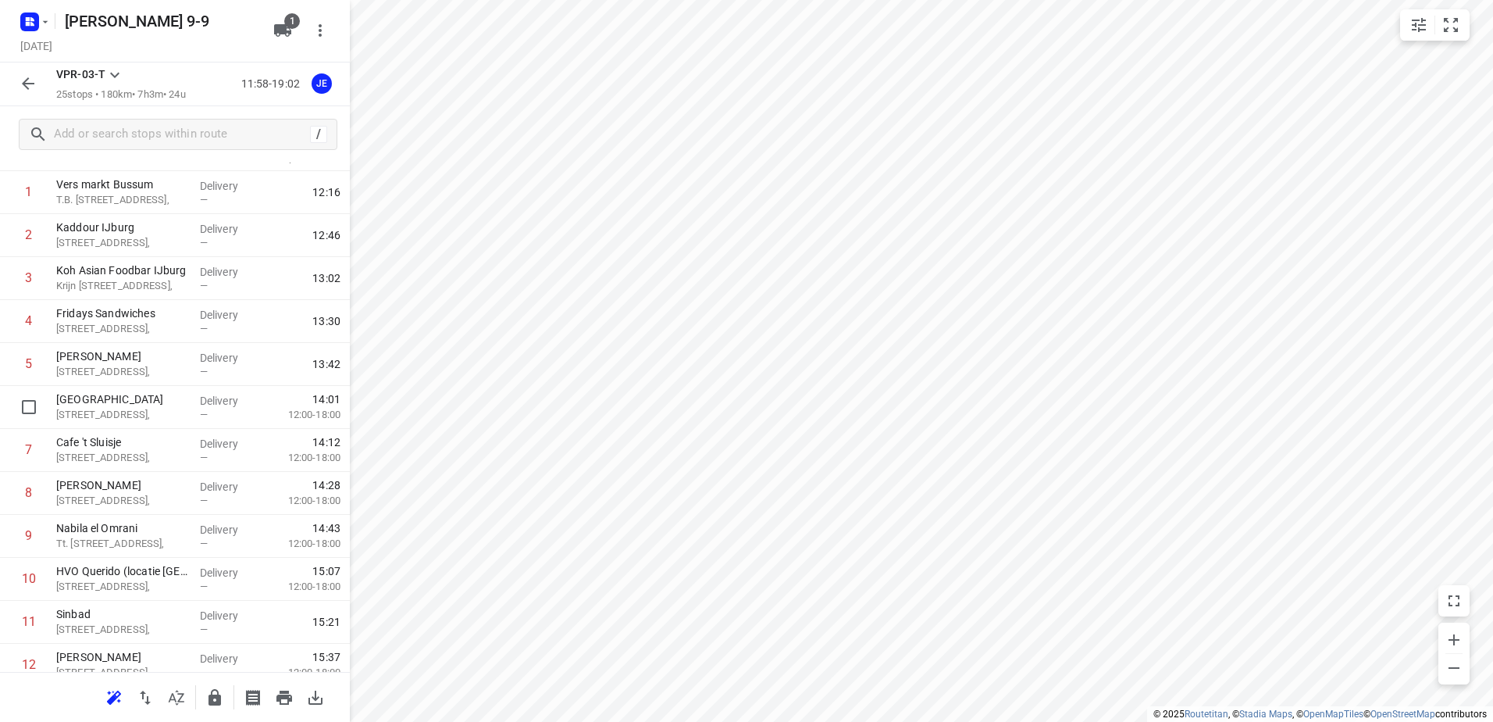
scroll to position [0, 0]
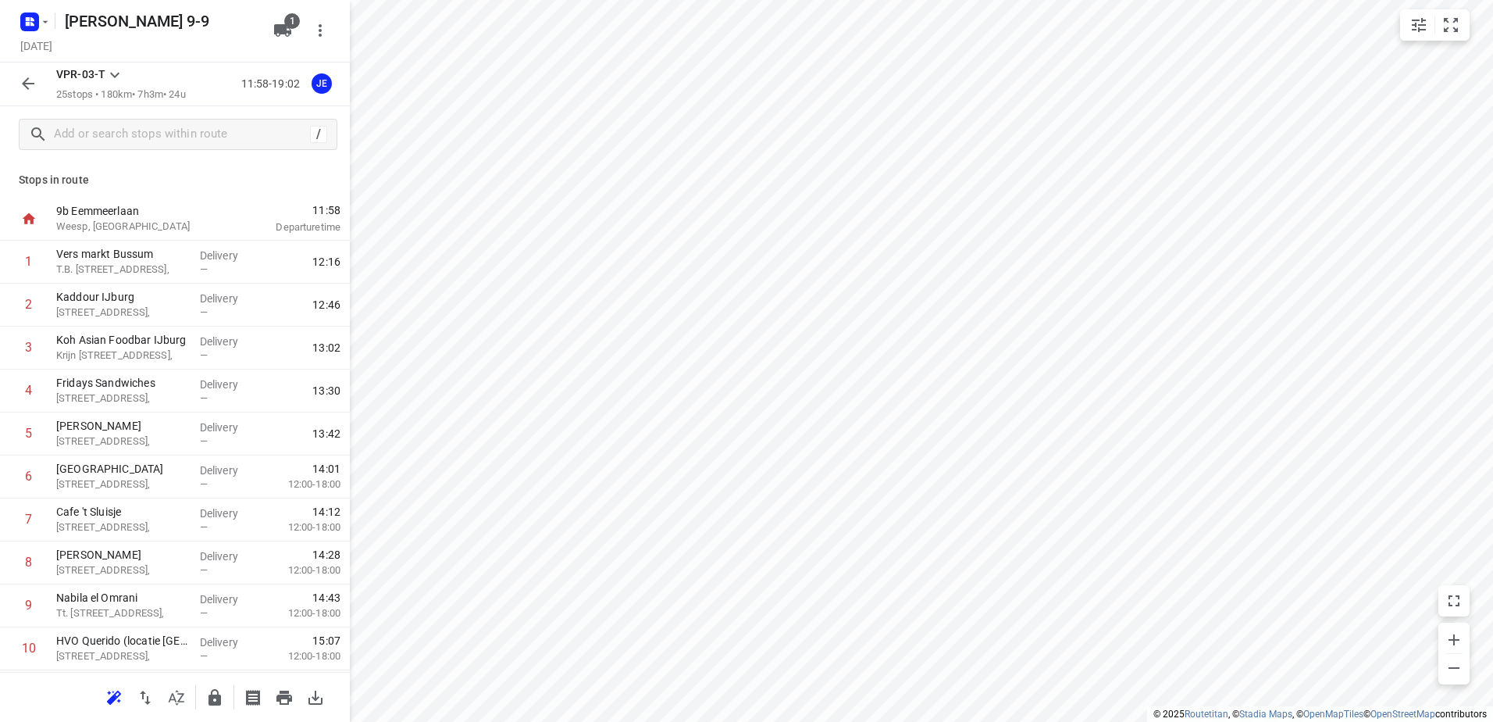
click at [34, 80] on icon "button" at bounding box center [28, 83] width 19 height 19
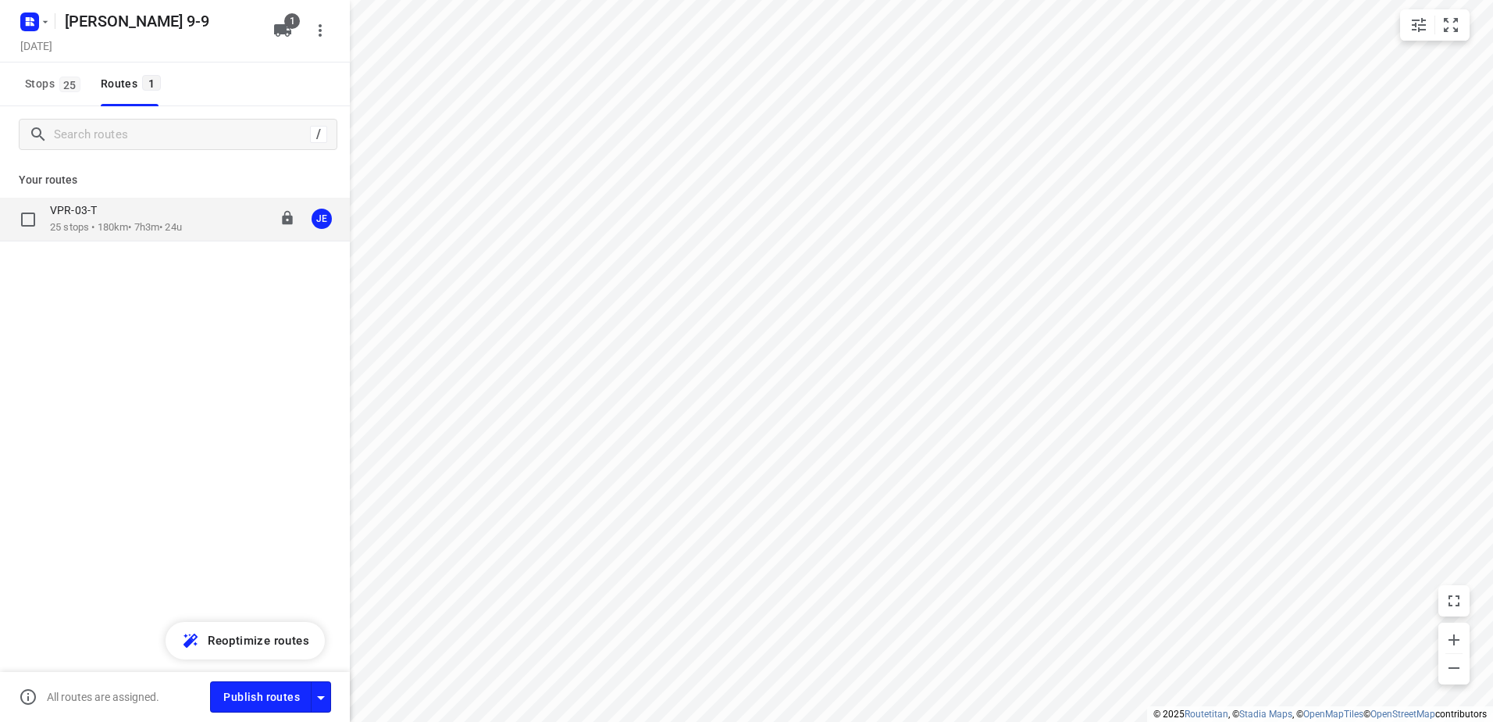
click at [103, 209] on p "VPR-03-T" at bounding box center [78, 210] width 56 height 14
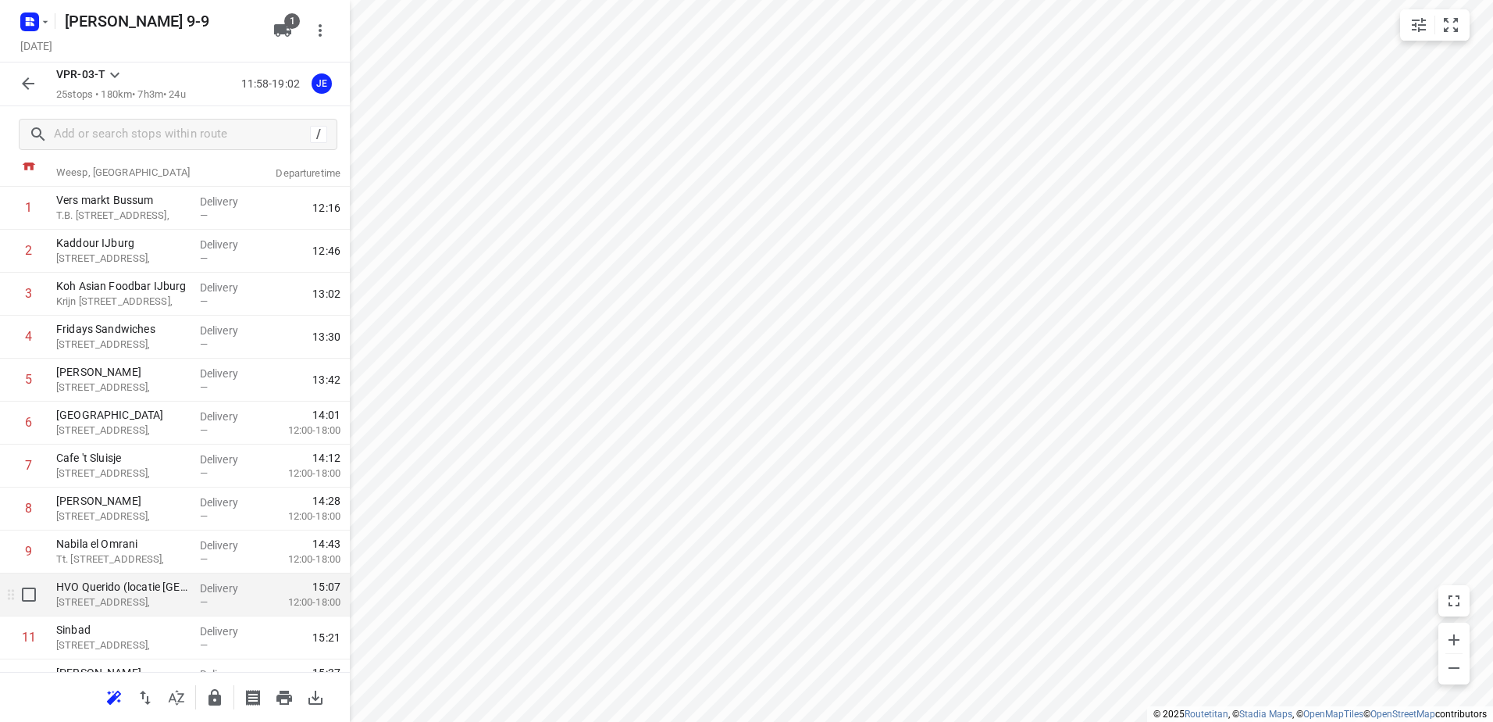
scroll to position [78, 0]
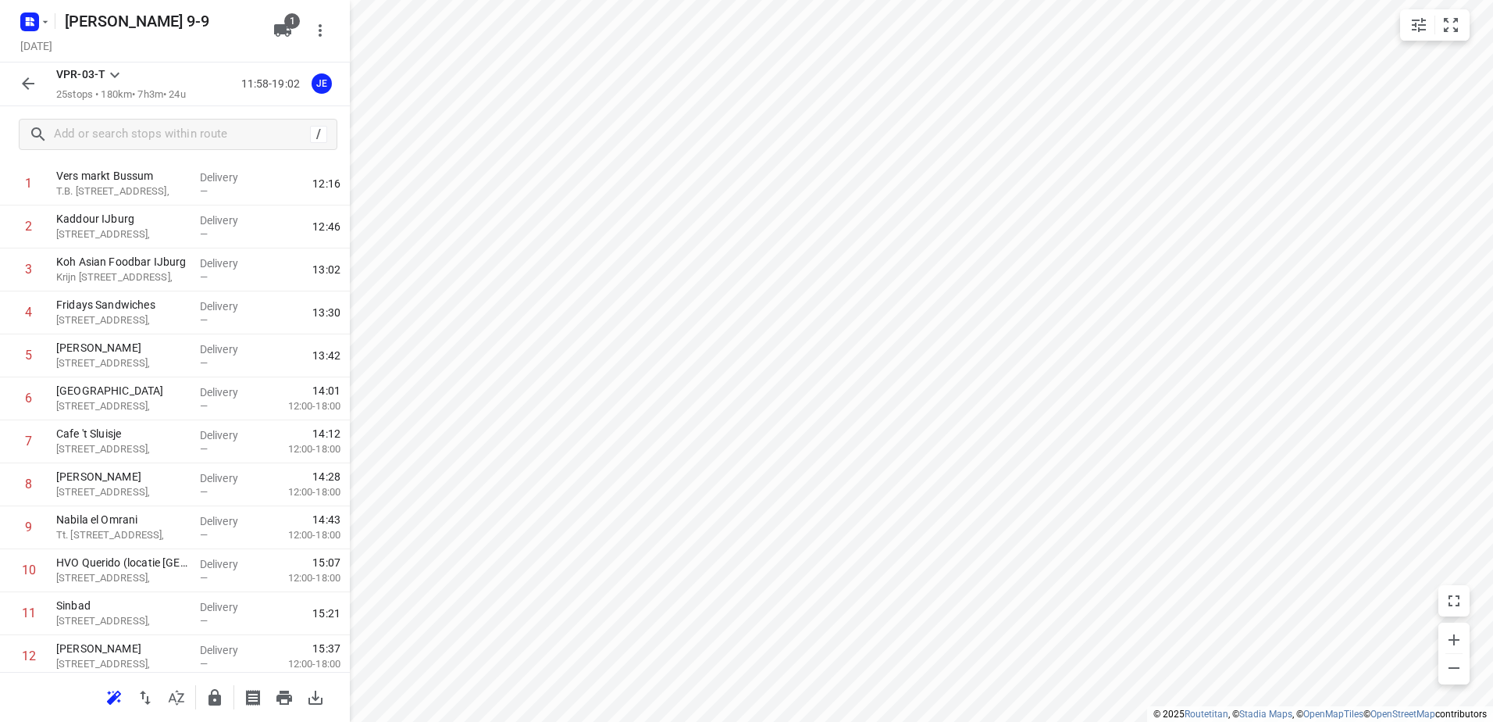
click at [21, 93] on icon "button" at bounding box center [28, 83] width 19 height 19
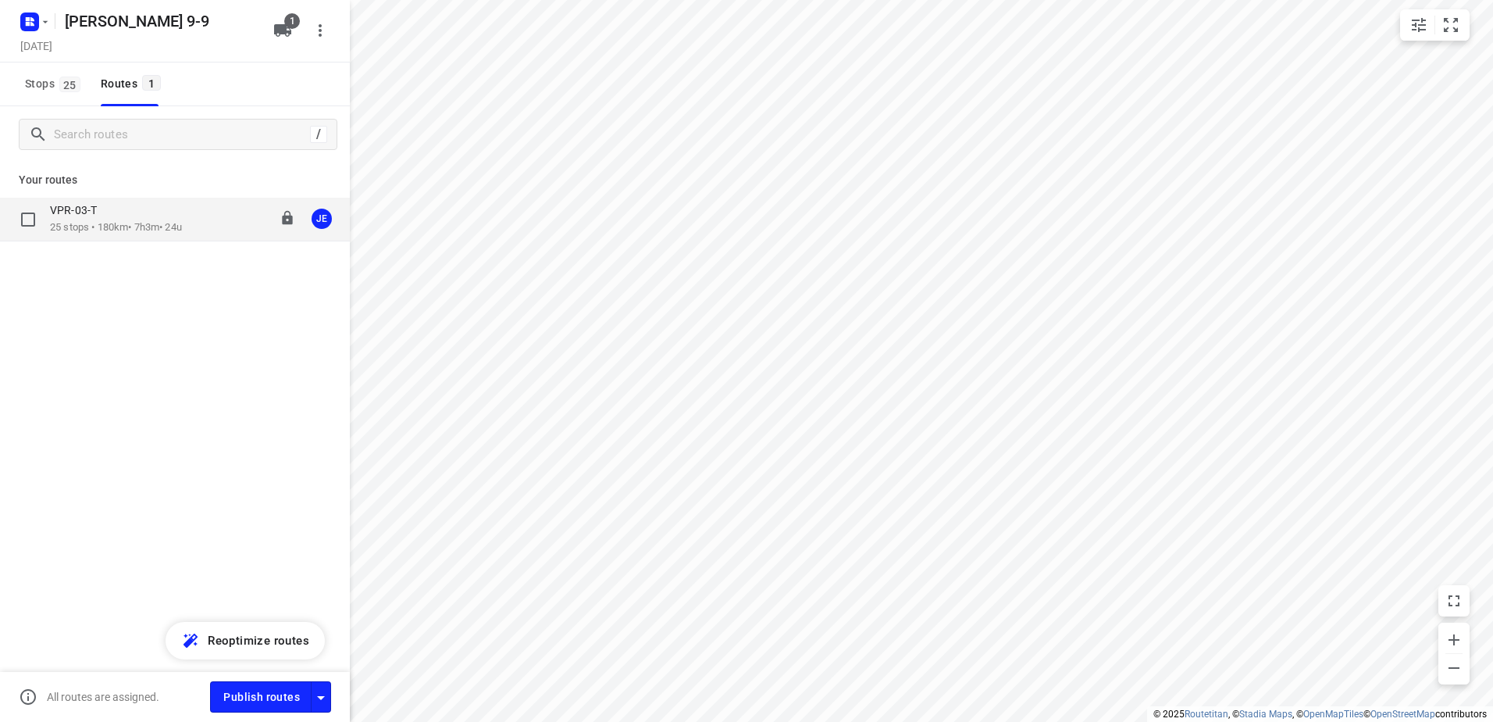
click at [116, 216] on div "VPR-03-T" at bounding box center [116, 211] width 132 height 17
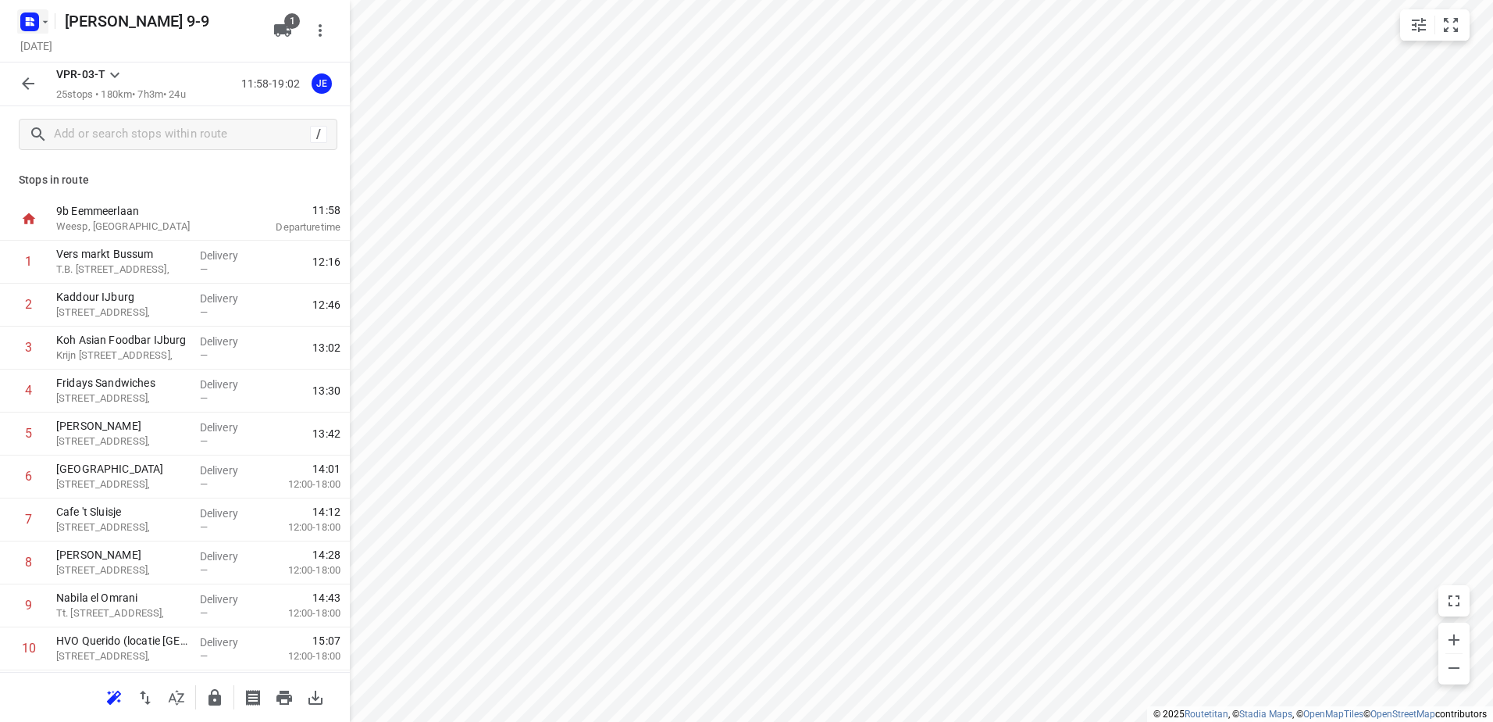
click at [44, 24] on icon "button" at bounding box center [45, 22] width 12 height 12
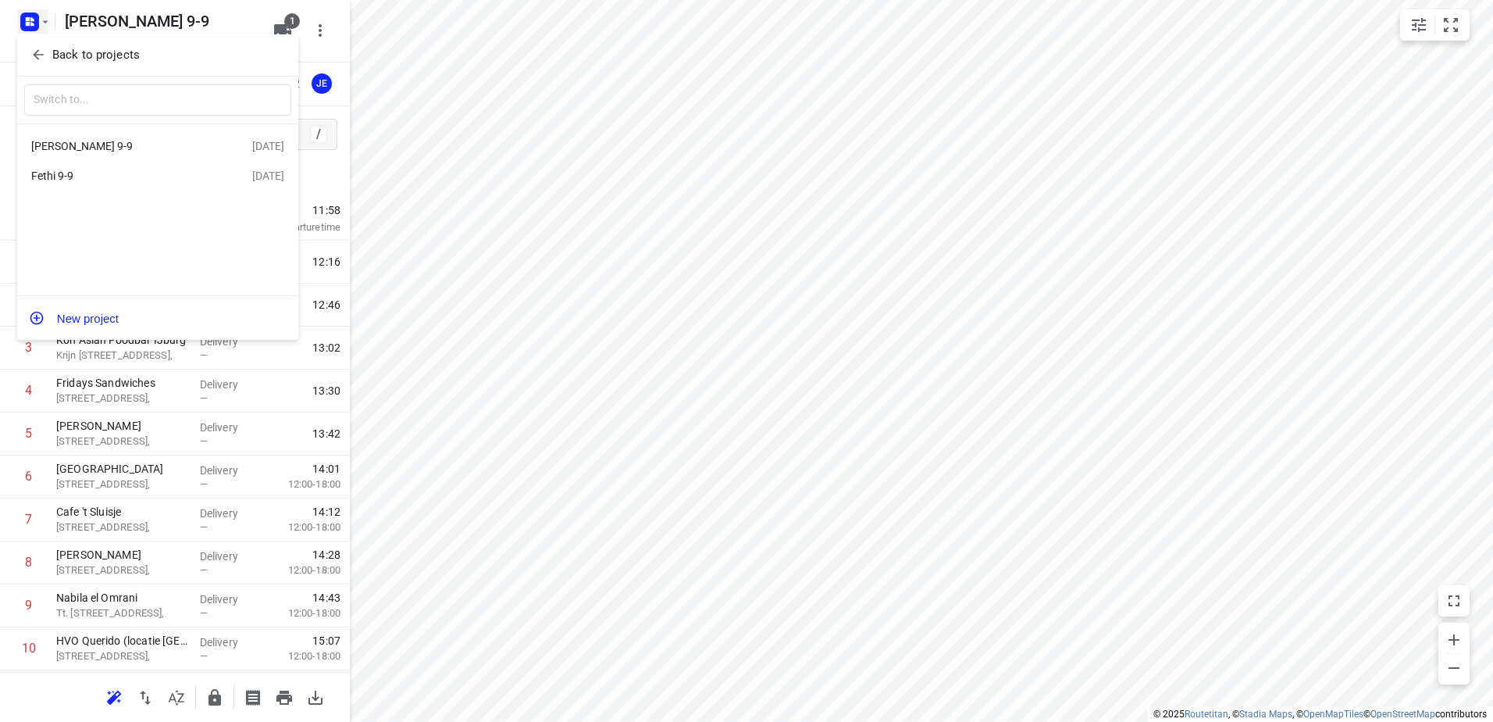
click at [66, 182] on div "Fethi 9-9" at bounding box center [121, 176] width 180 height 12
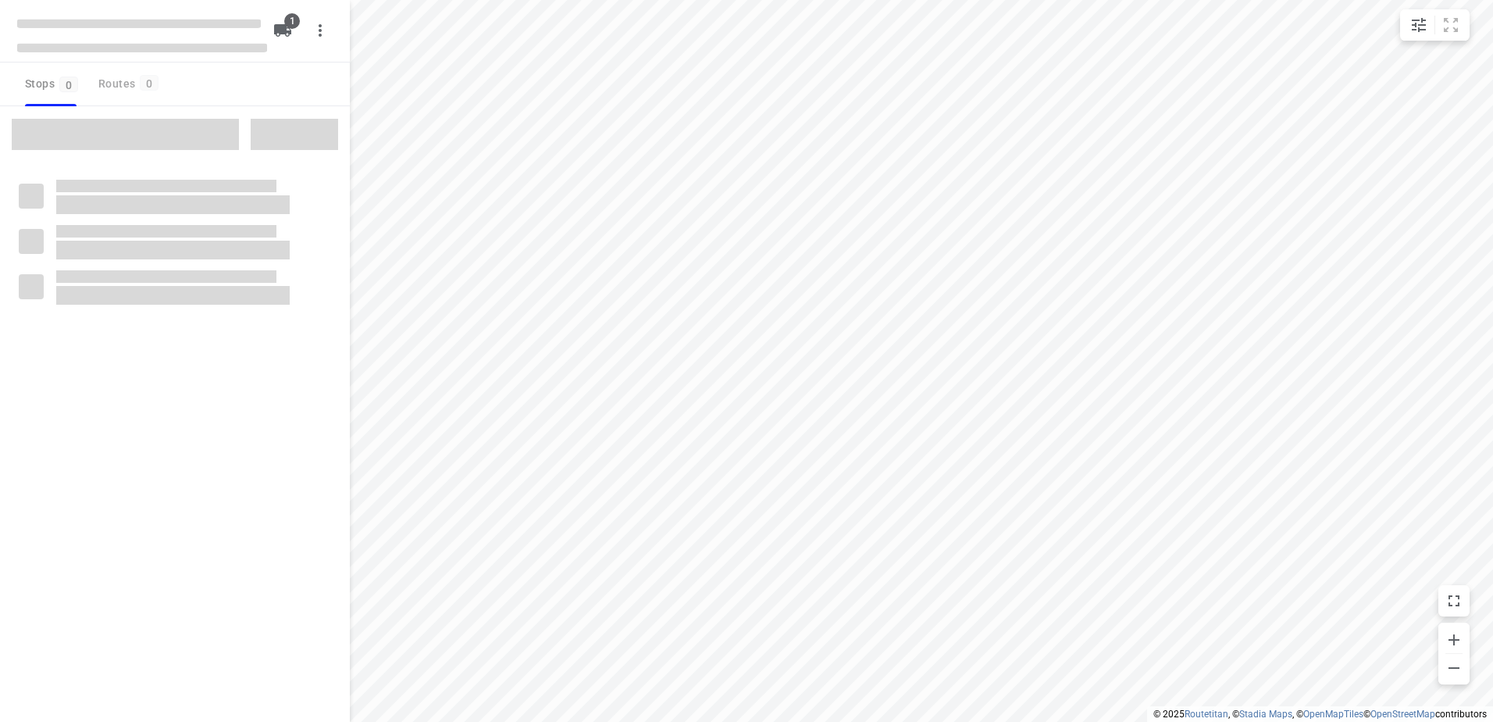
type input "distance"
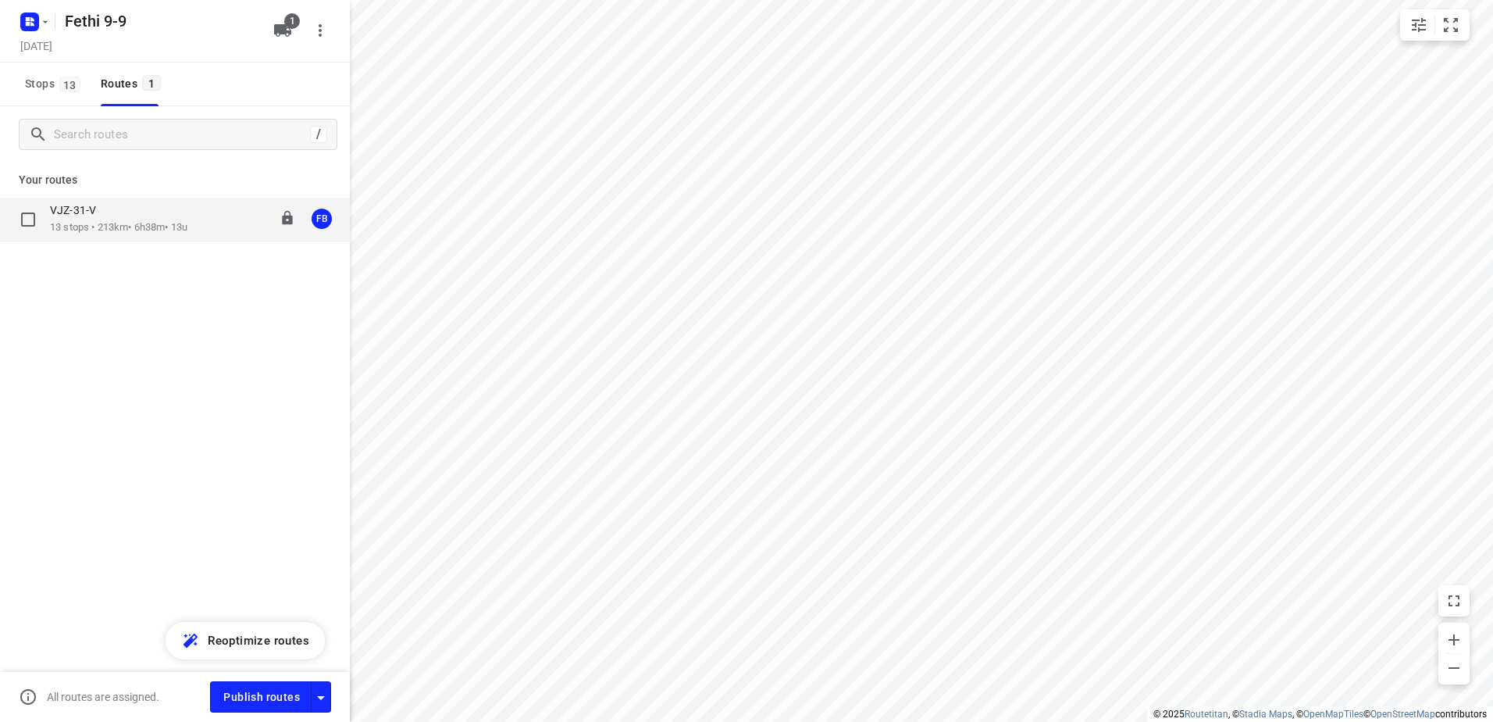
click at [91, 219] on div "VJZ-31-V" at bounding box center [118, 211] width 137 height 17
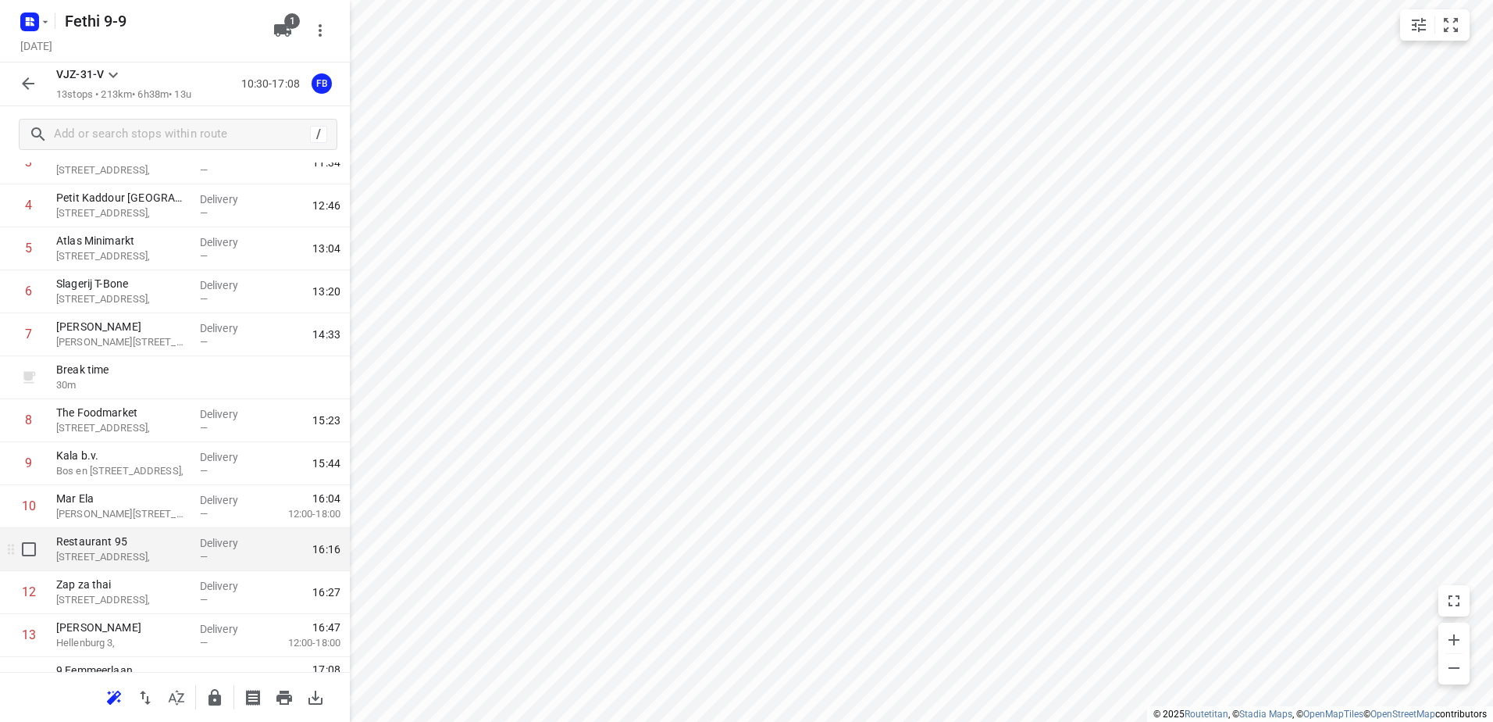
scroll to position [213, 0]
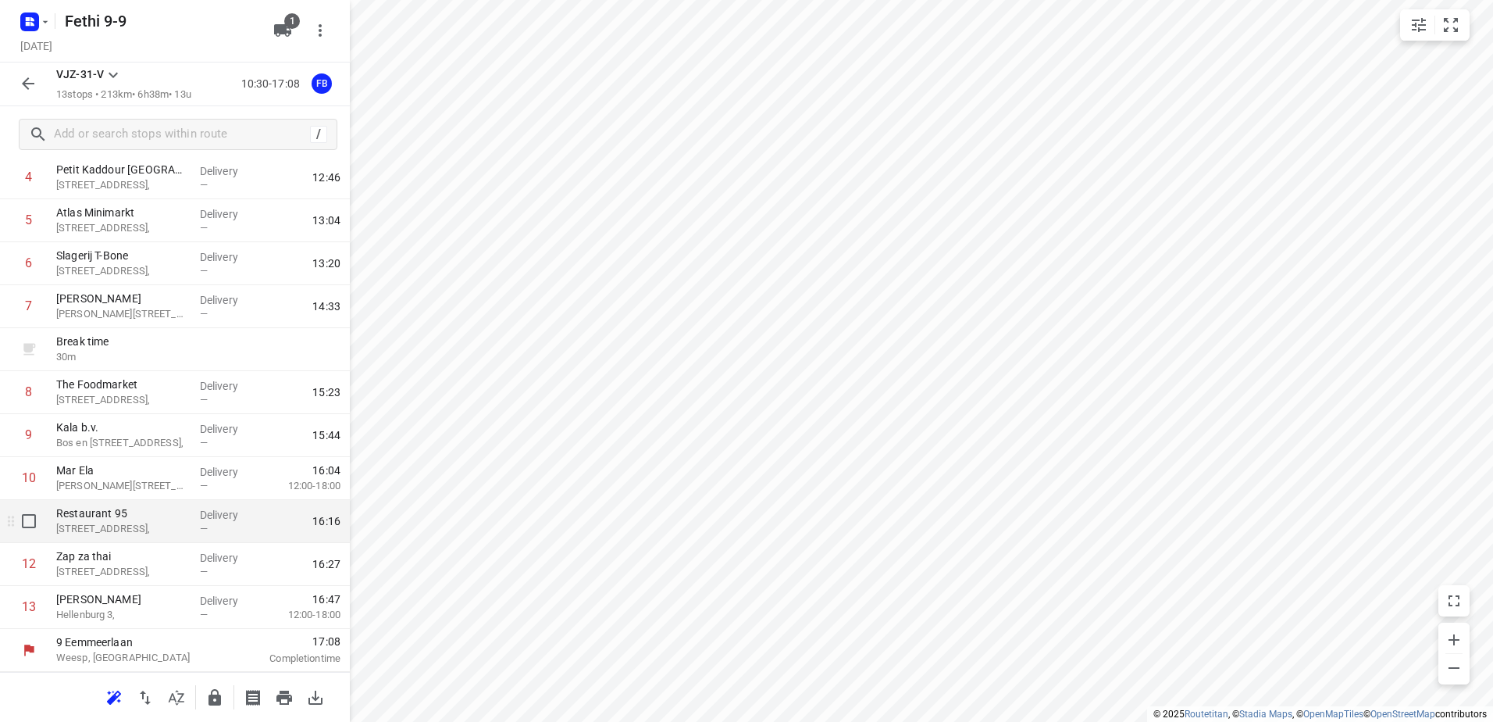
click at [145, 530] on p "[STREET_ADDRESS]," at bounding box center [121, 529] width 131 height 16
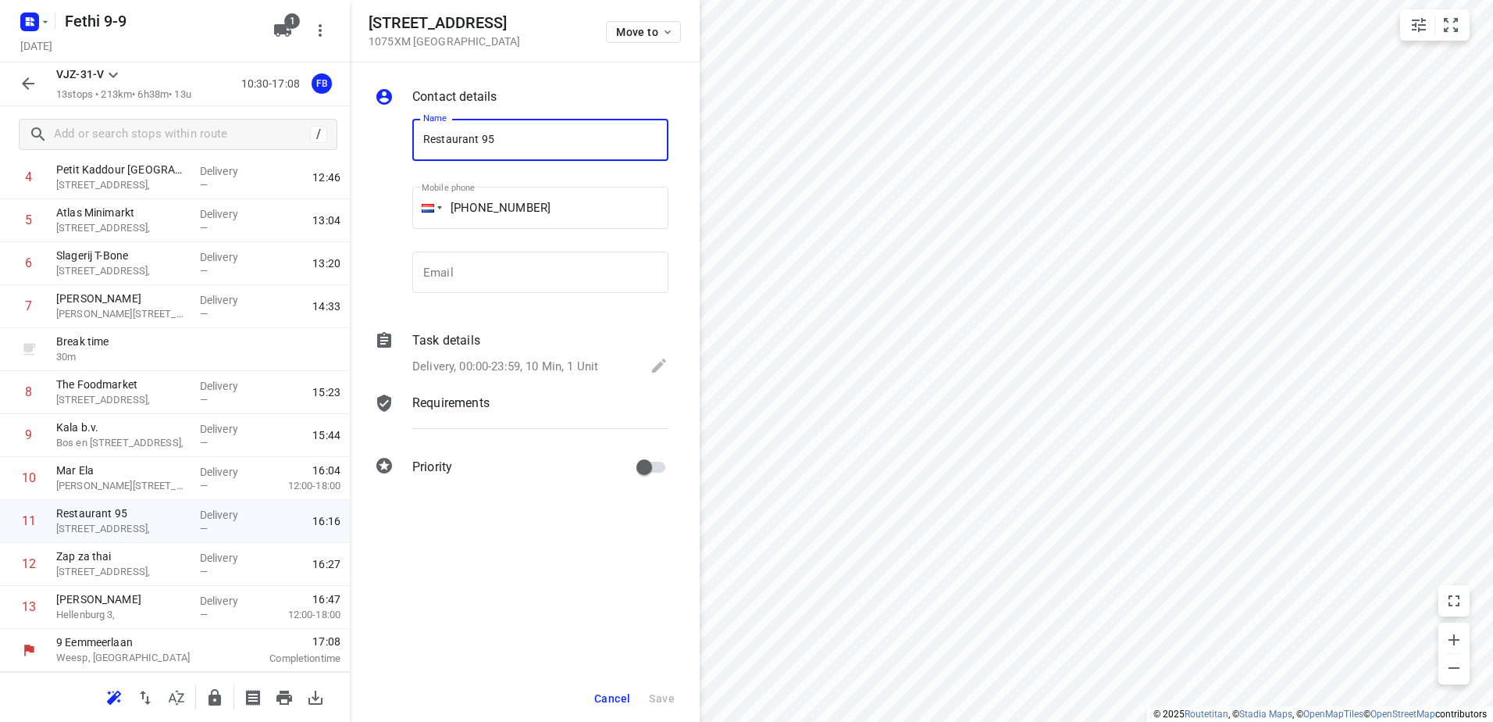
click at [616, 696] on span "Cancel" at bounding box center [612, 698] width 36 height 12
